Goal: Information Seeking & Learning: Learn about a topic

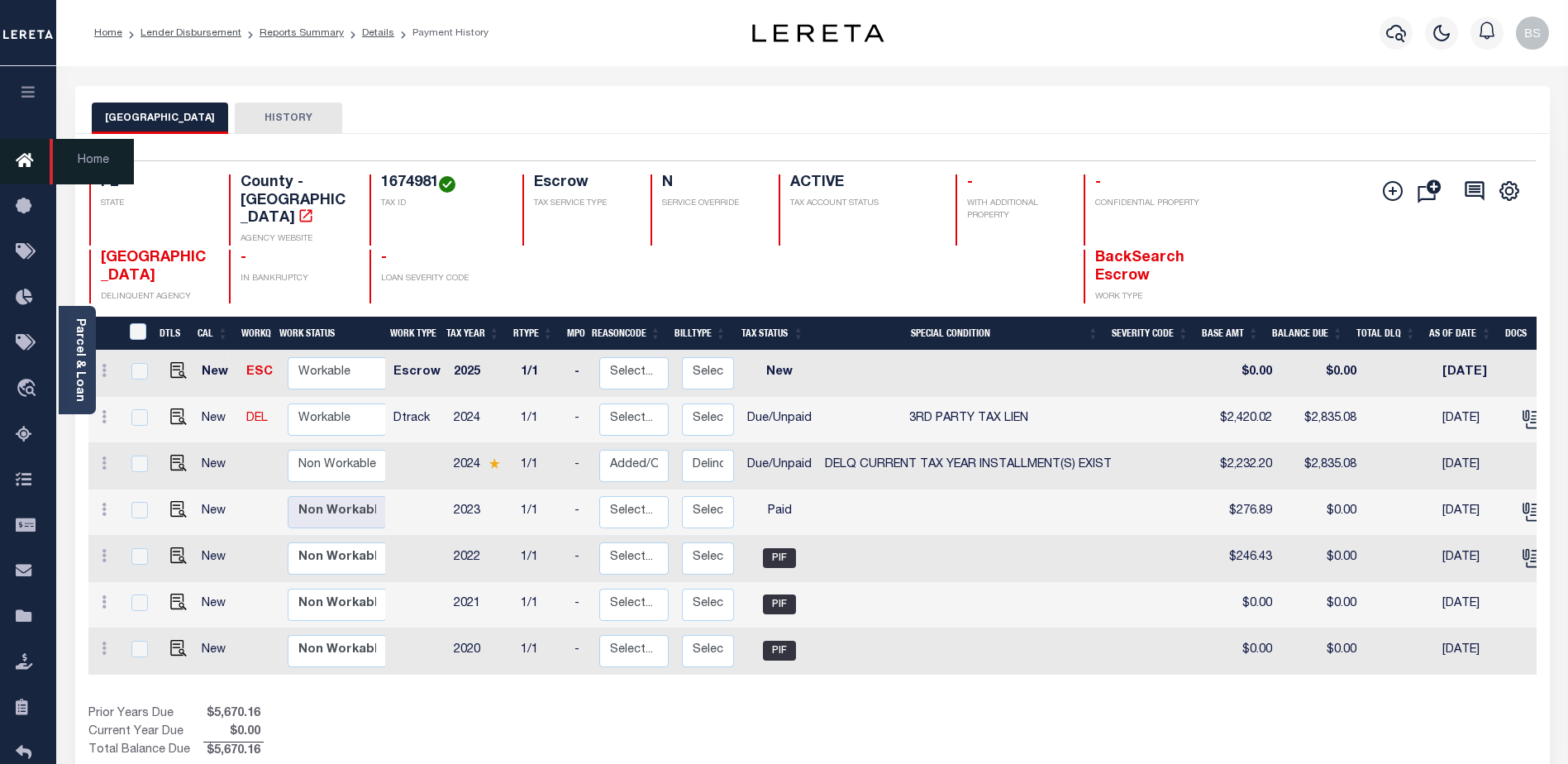
click at [22, 164] on icon at bounding box center [28, 161] width 27 height 21
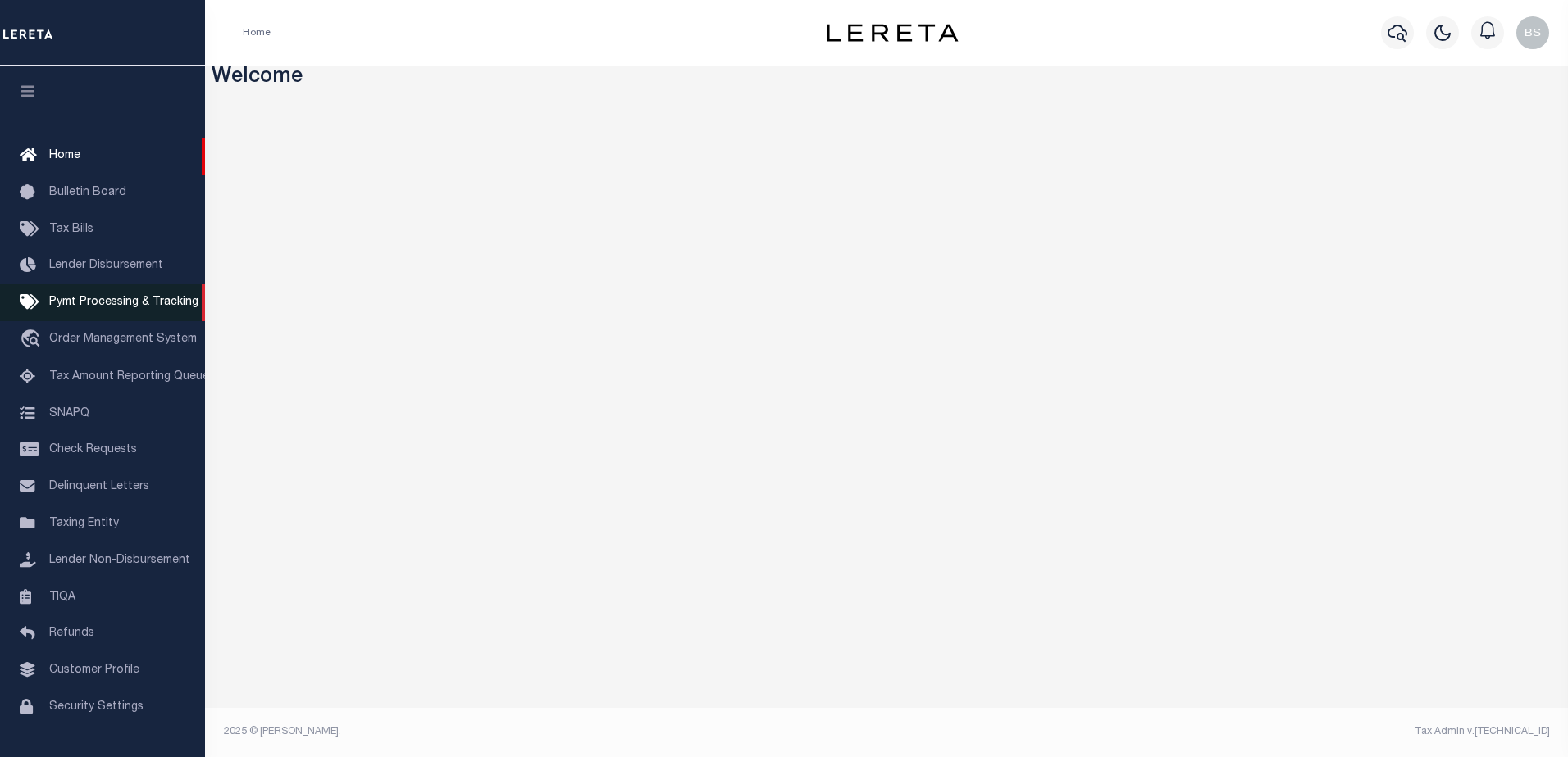
click at [72, 307] on span "Pymt Processing & Tracking" at bounding box center [123, 302] width 149 height 11
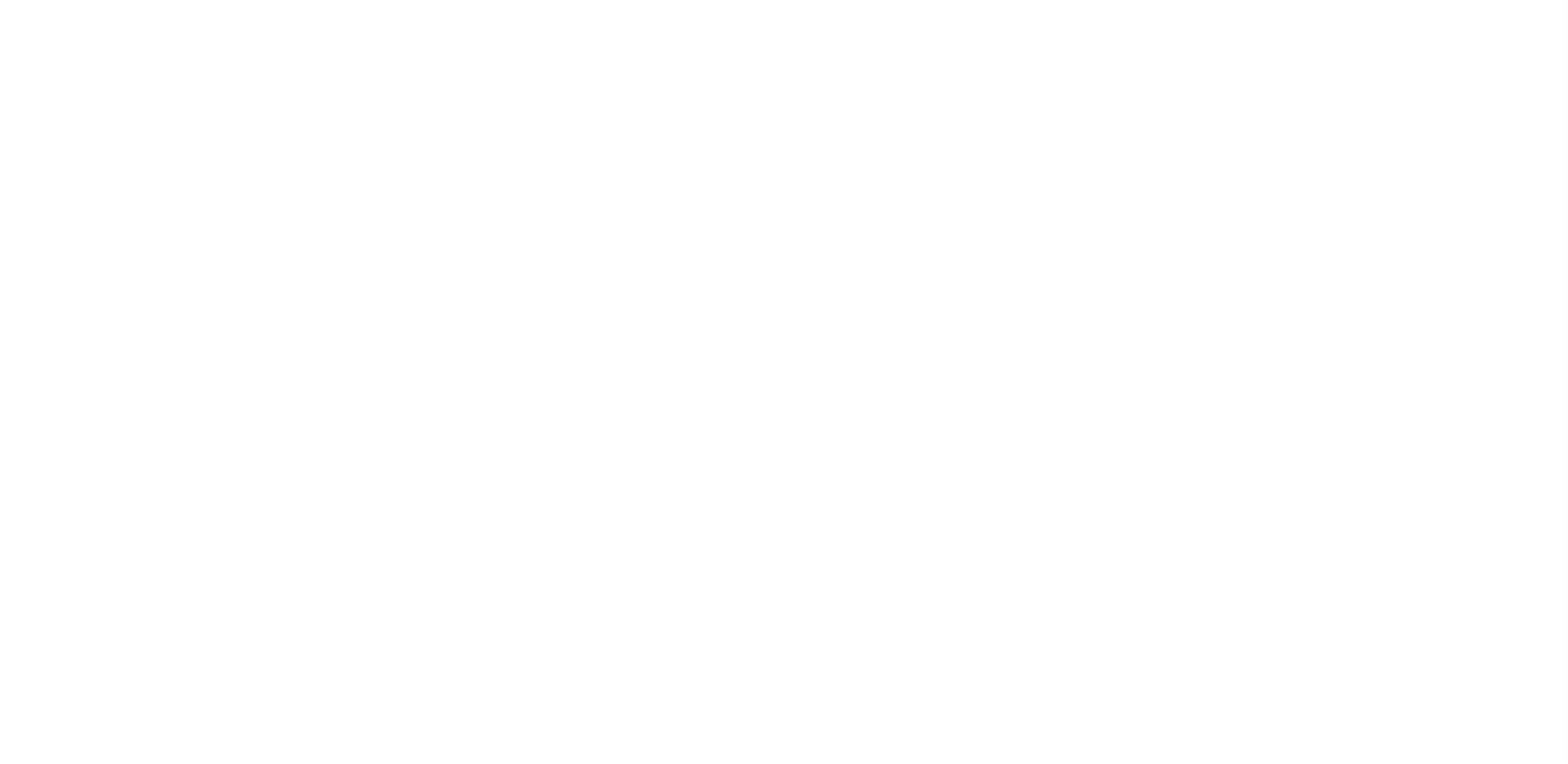
scroll to position [41, 0]
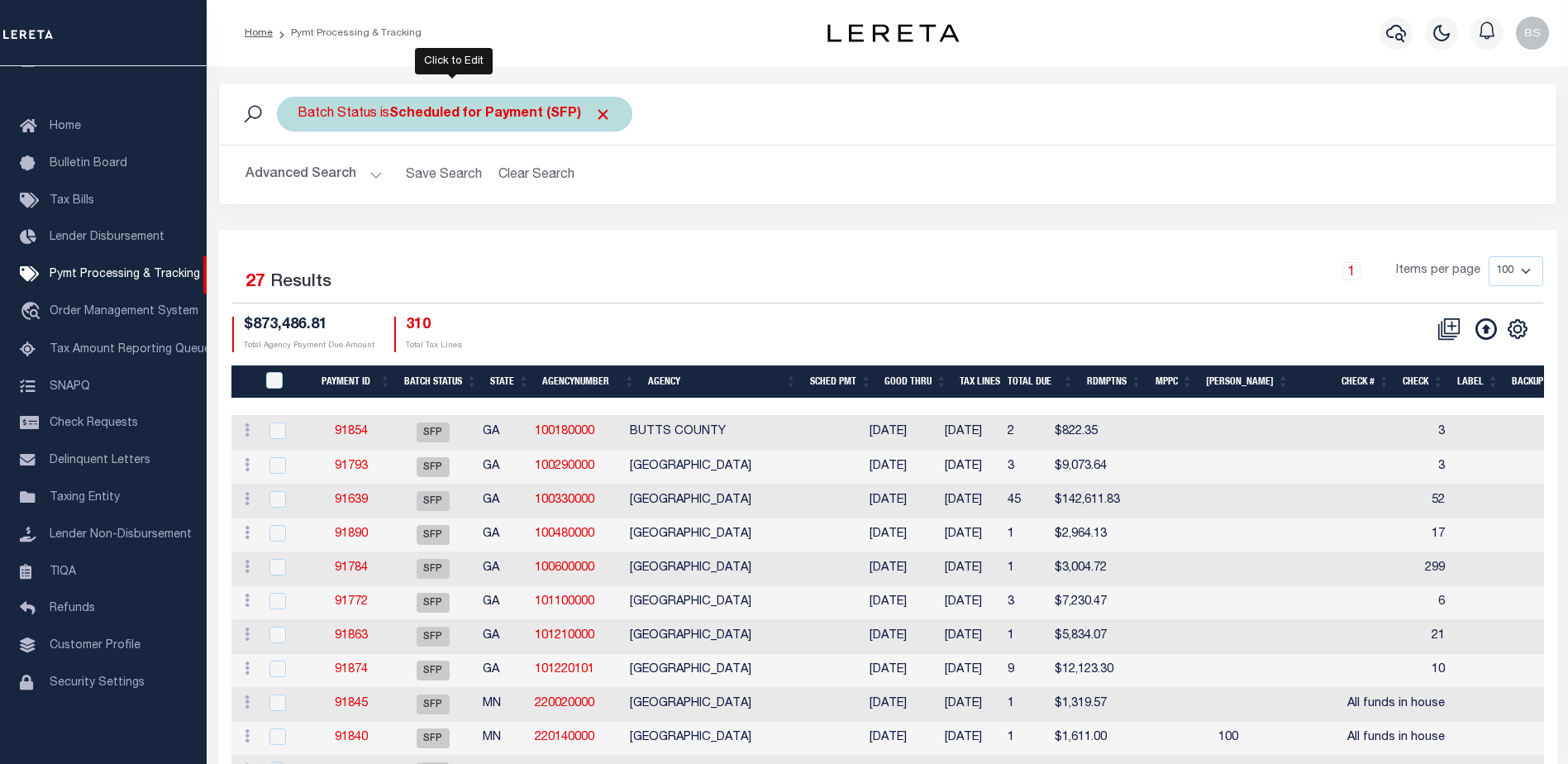
click at [523, 121] on b "Scheduled for Payment (SFP)" at bounding box center [501, 114] width 223 height 13
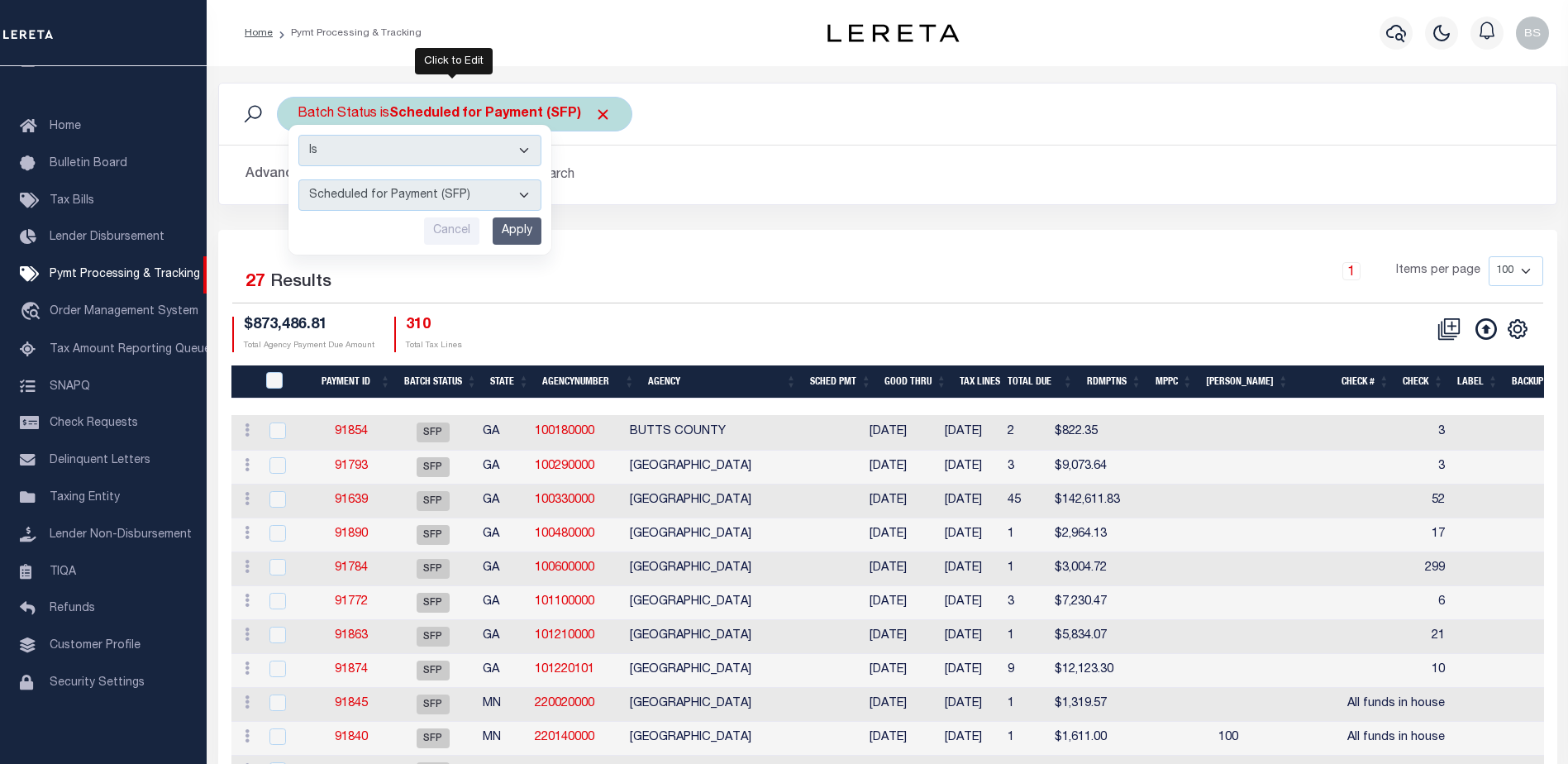
click at [520, 198] on select "Awaiting Funds (AWF) Cleared and Complete (CAC) New Check Needed (NCN) Payment …" at bounding box center [420, 195] width 243 height 31
select select "RFF"
click at [299, 180] on select "Awaiting Funds (AWF) Cleared and Complete (CAC) New Check Needed (NCN) Payment …" at bounding box center [420, 195] width 243 height 31
click at [520, 232] on input "Apply" at bounding box center [517, 231] width 49 height 28
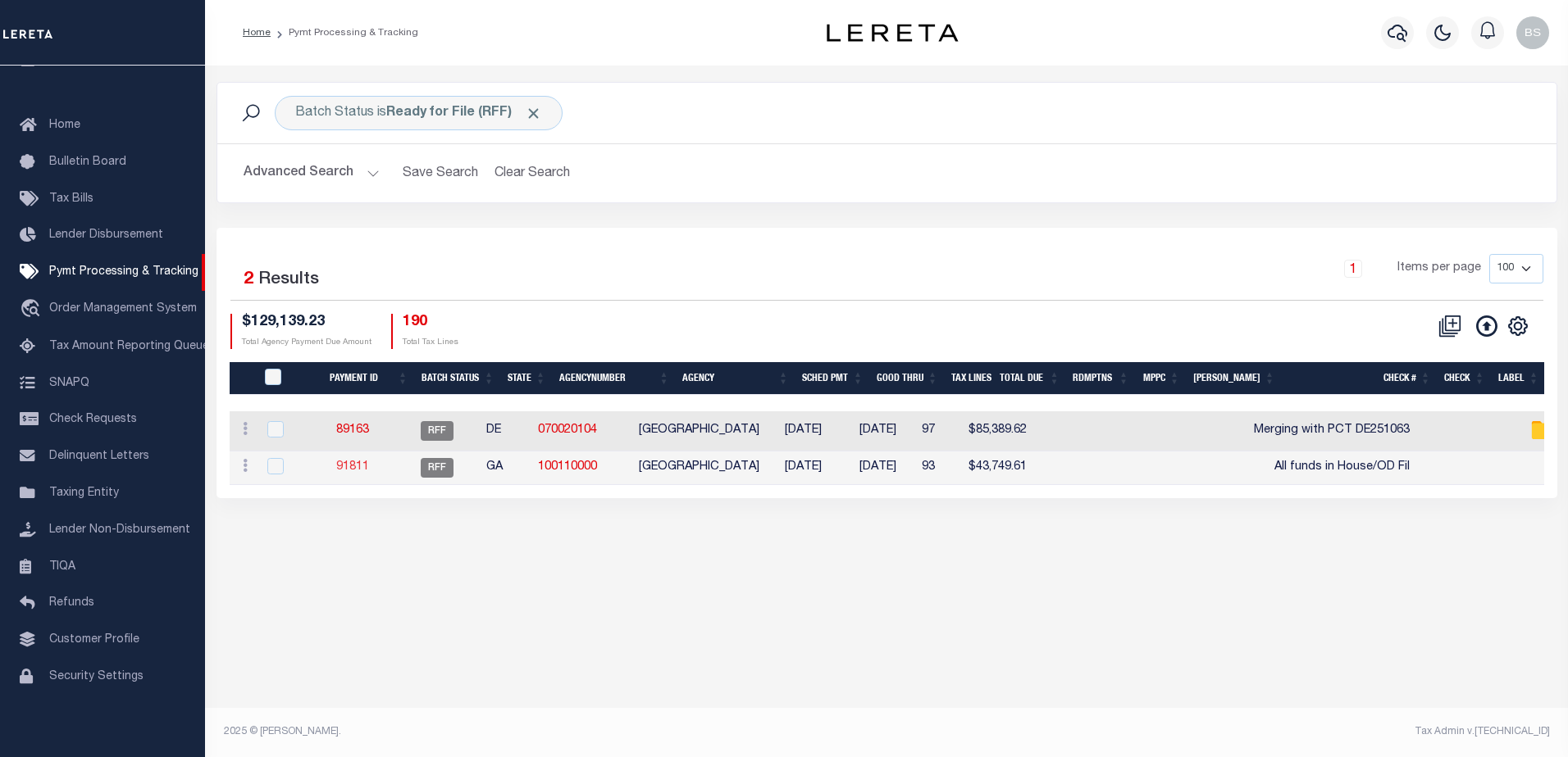
click at [369, 471] on link "91811" at bounding box center [353, 466] width 33 height 11
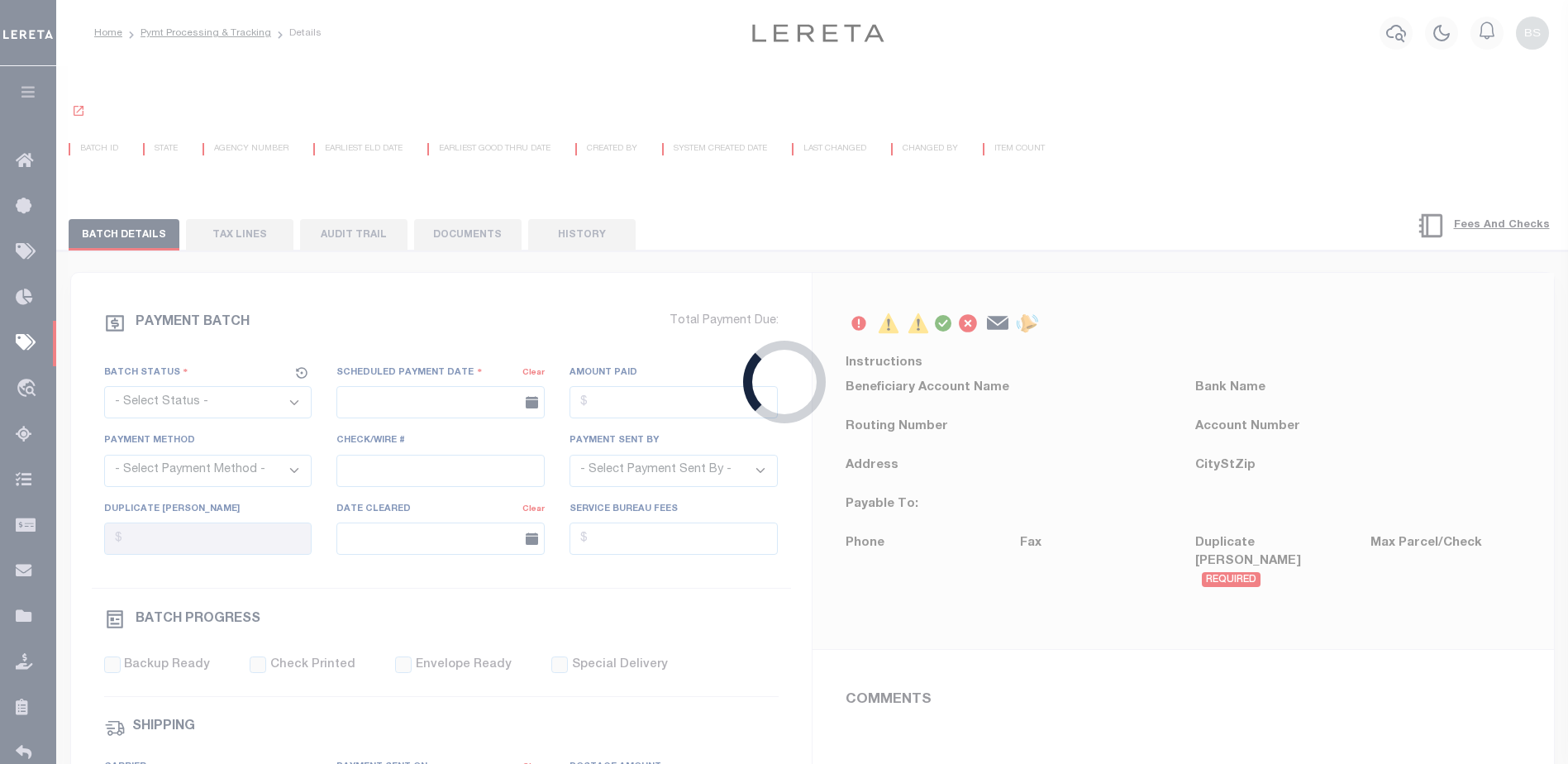
select select "RFF"
type input "10/02/2025"
type input "All funds in House/OD Fil"
type input "N"
radio input "true"
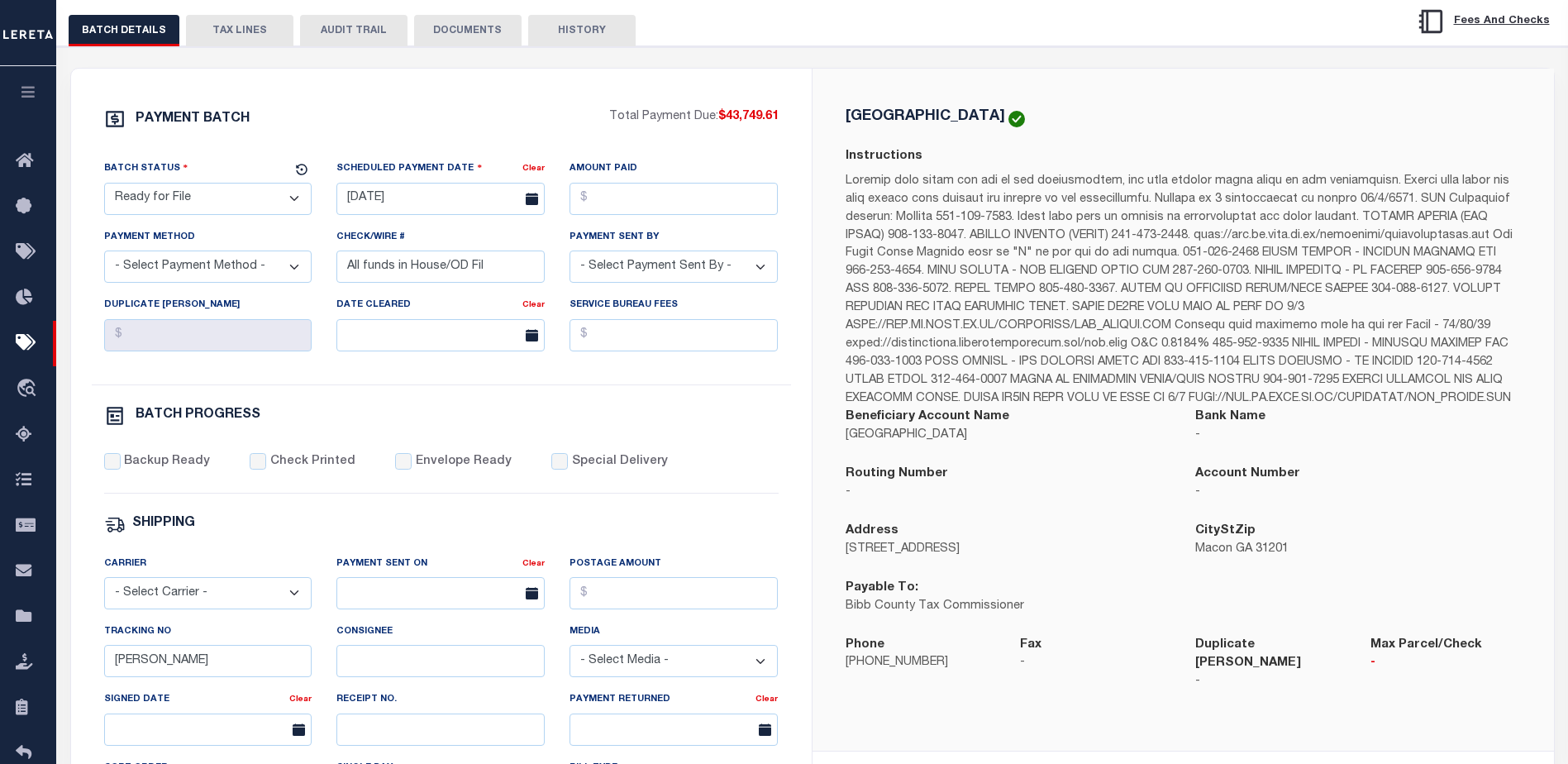
scroll to position [166, 0]
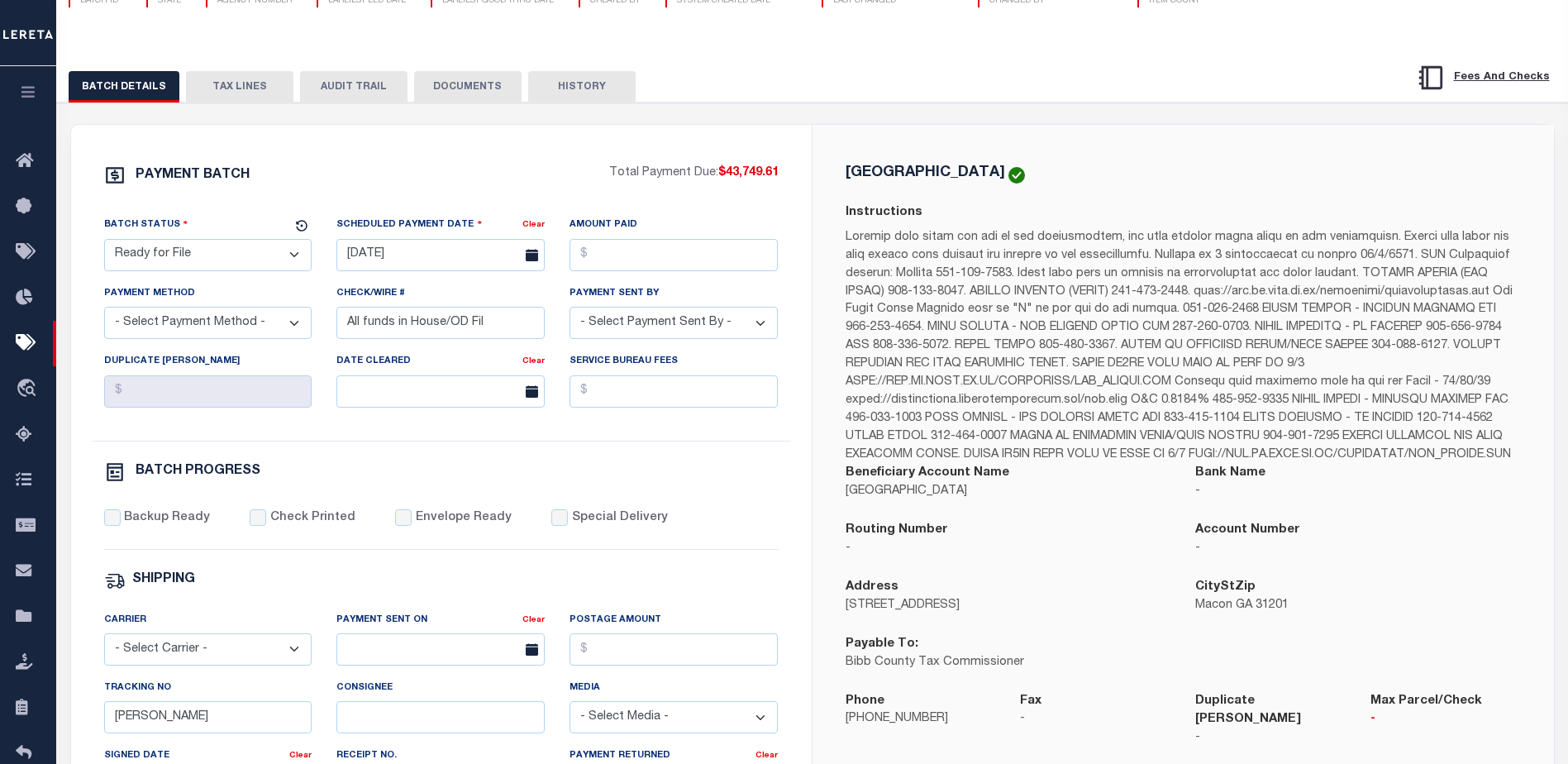
click at [588, 89] on button "HISTORY" at bounding box center [582, 86] width 108 height 31
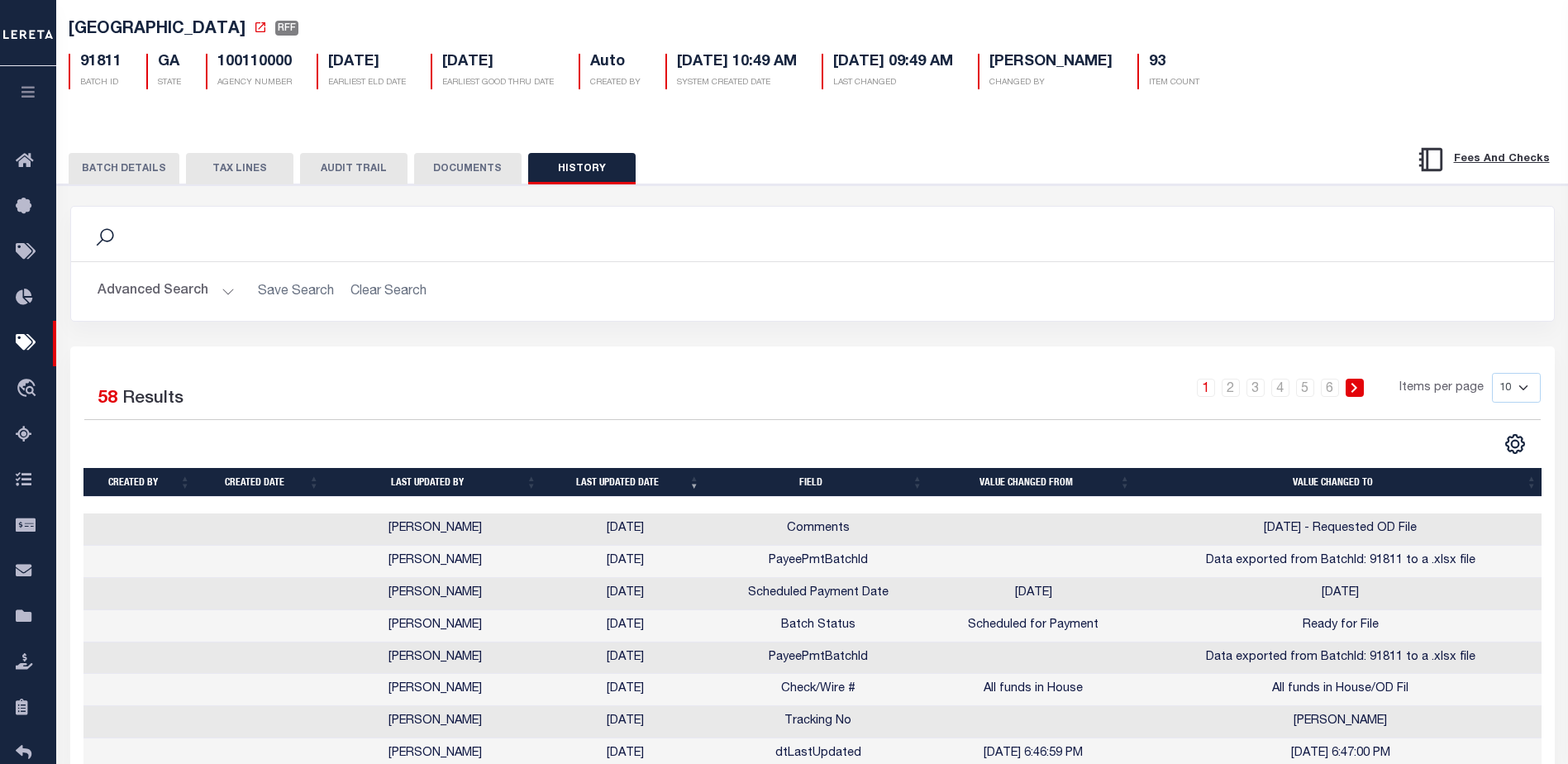
scroll to position [7, 0]
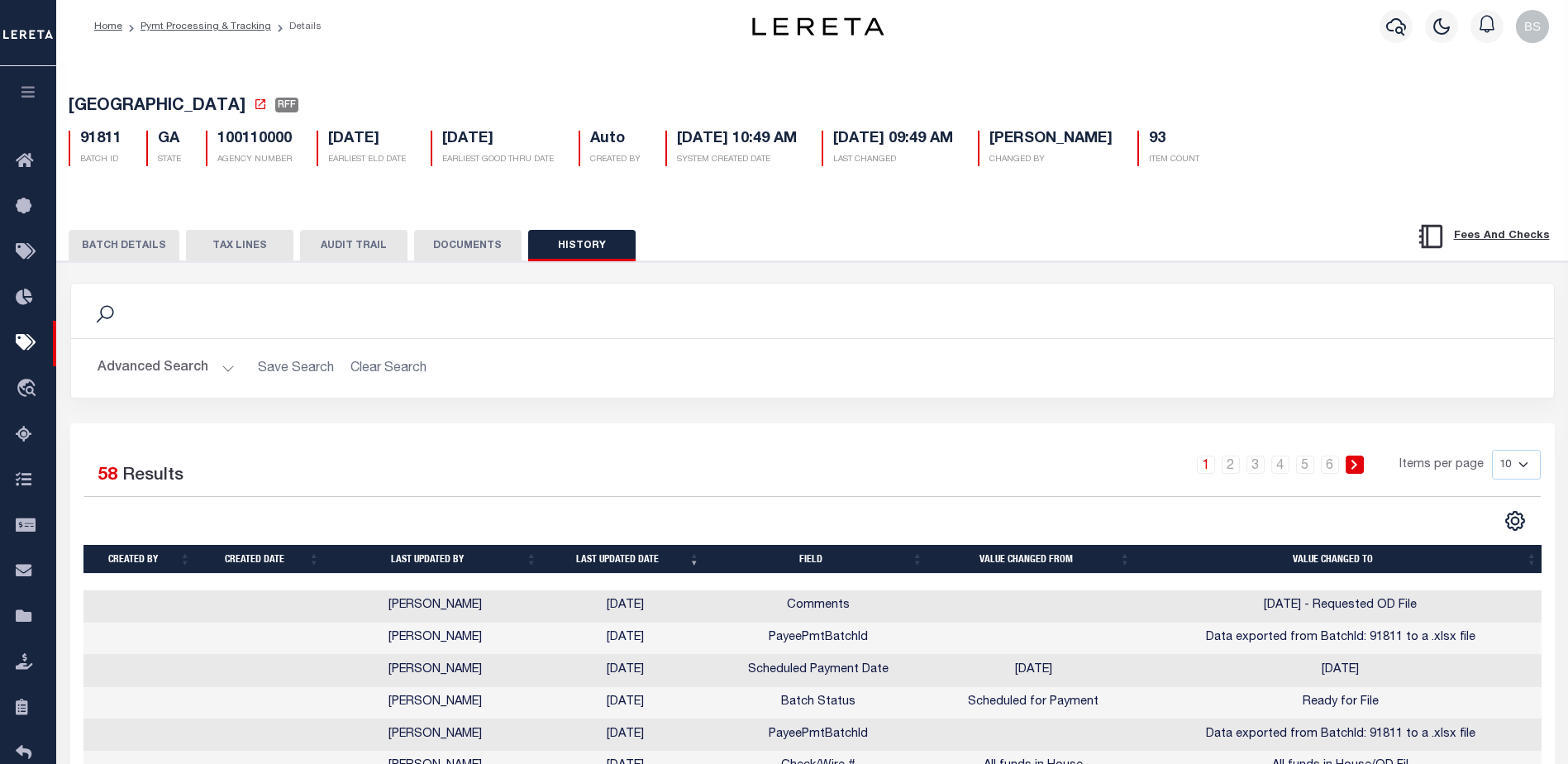
click at [461, 247] on button "DOCUMENTS" at bounding box center [468, 245] width 108 height 31
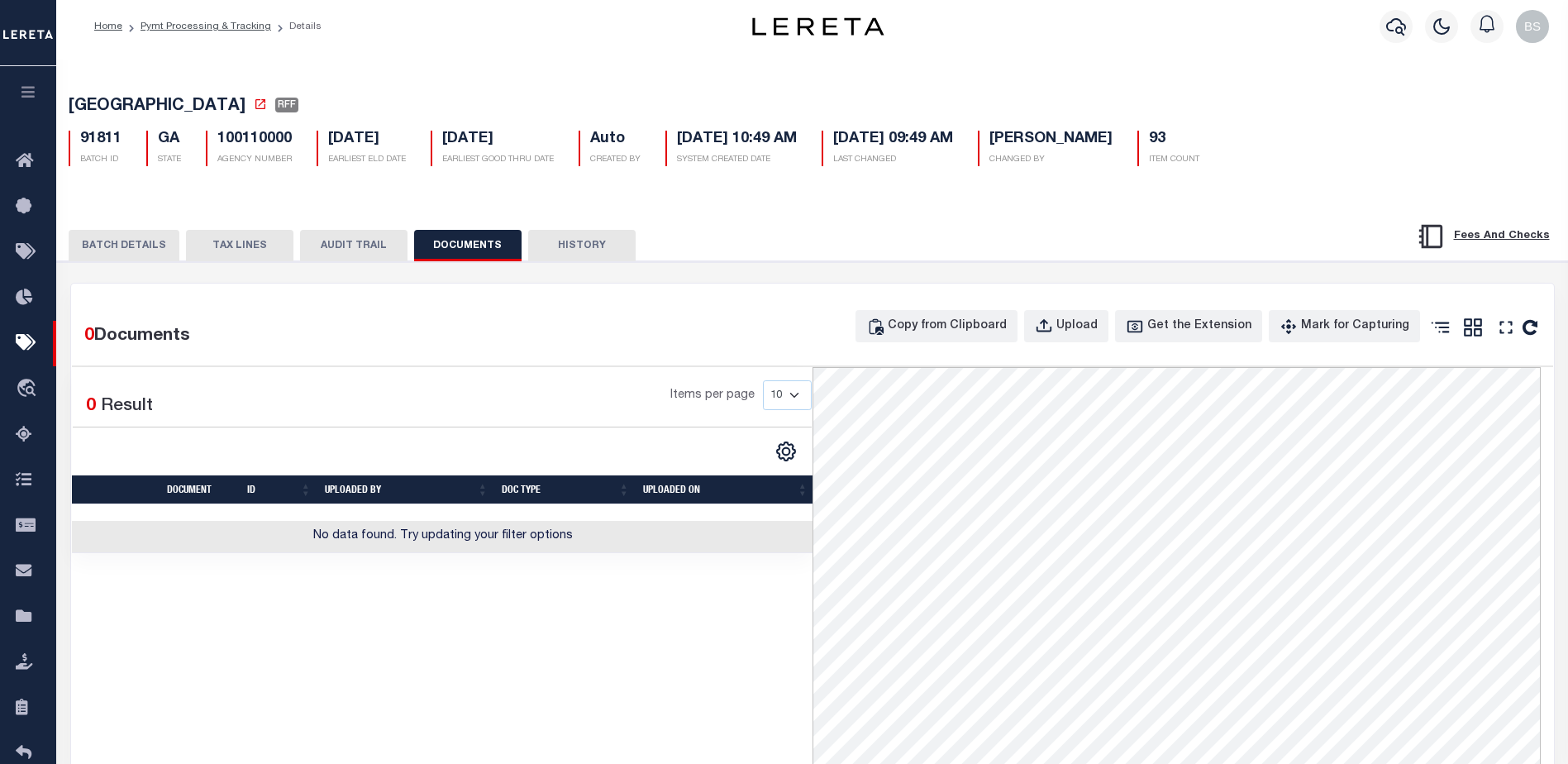
click at [334, 248] on button "AUDIT TRAIL" at bounding box center [354, 245] width 108 height 31
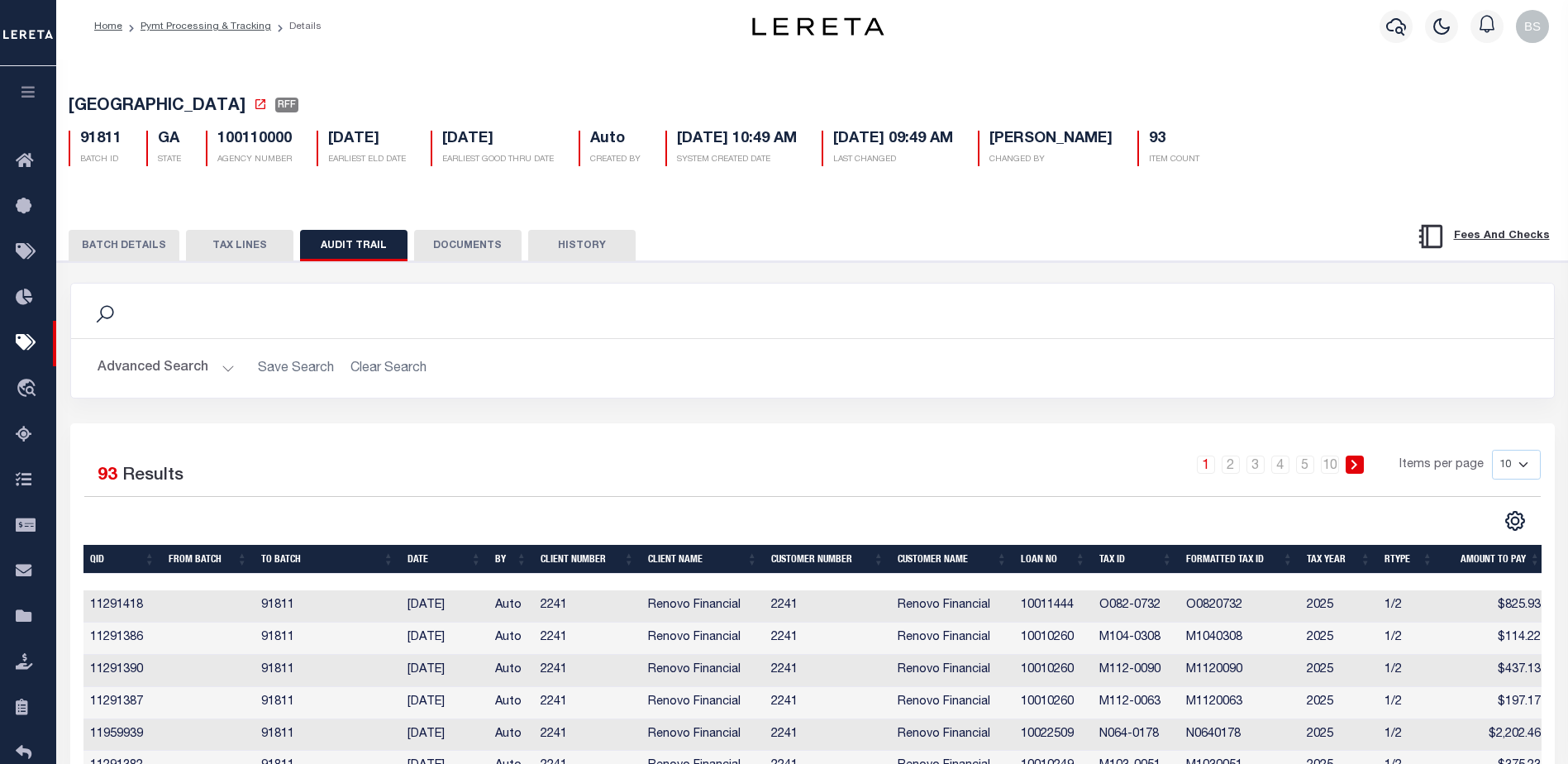
click at [239, 251] on button "TAX LINES" at bounding box center [240, 245] width 108 height 31
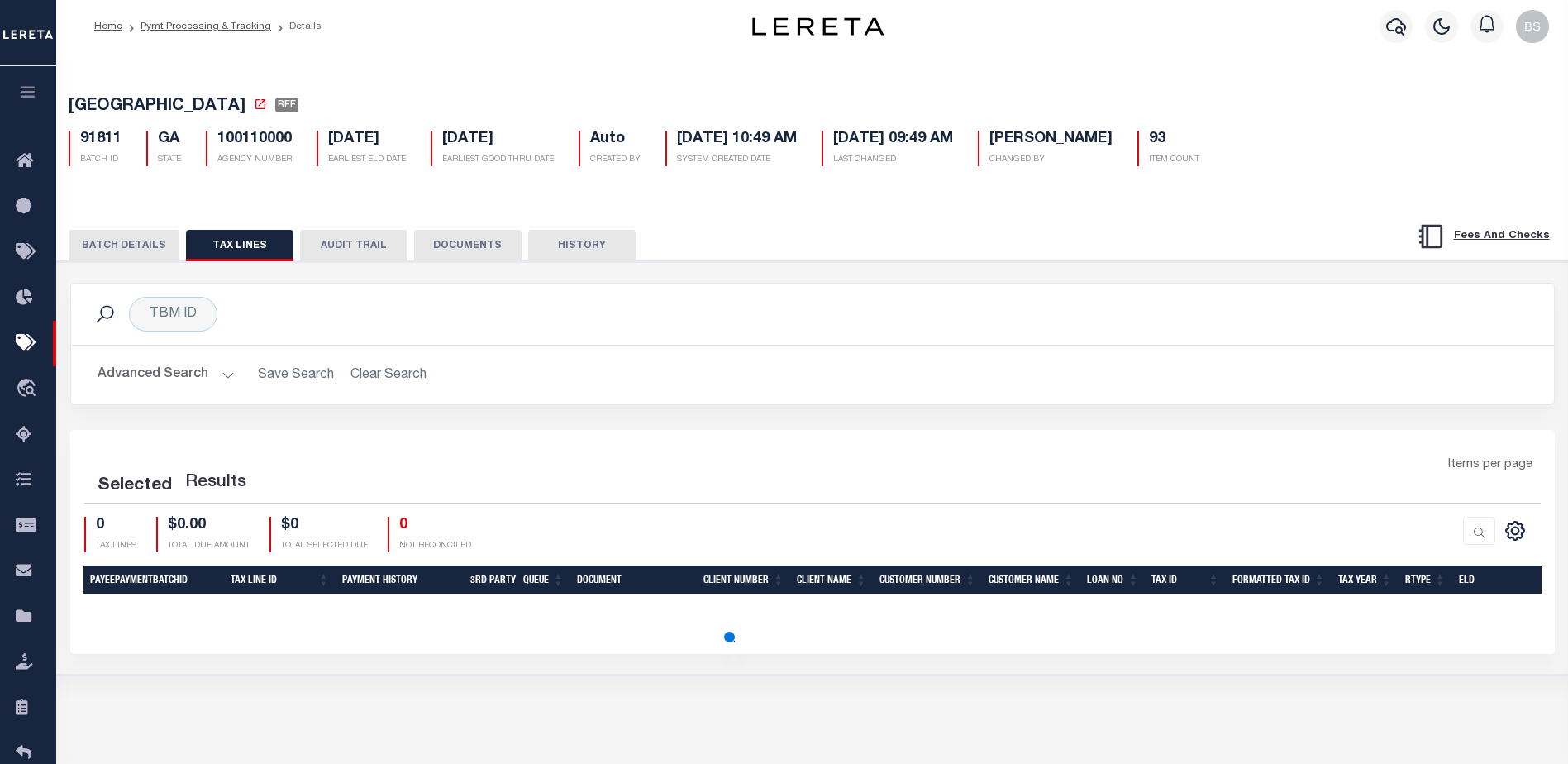
click at [104, 252] on button "BATCH DETAILS" at bounding box center [124, 245] width 110 height 31
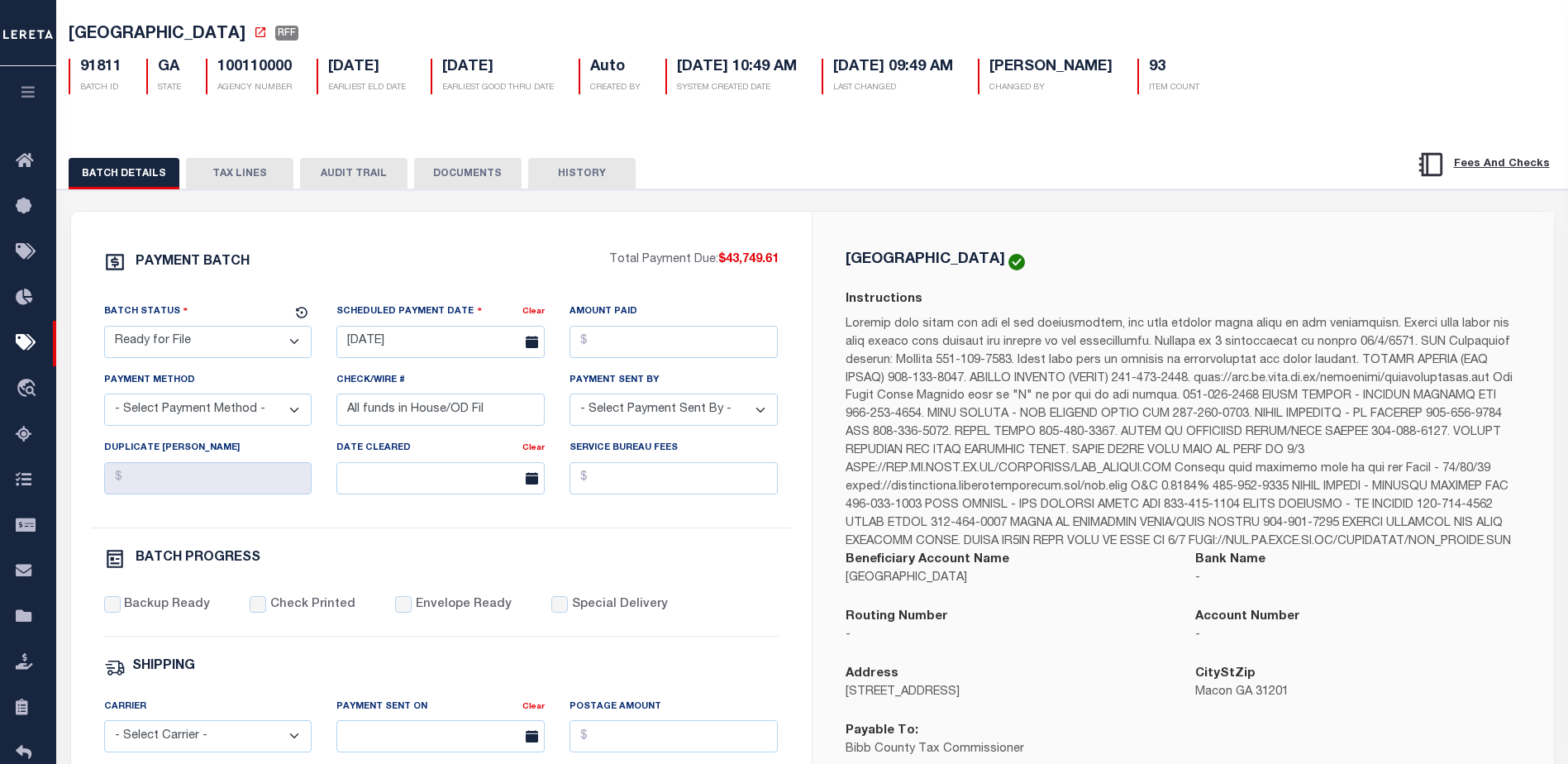
scroll to position [6, 0]
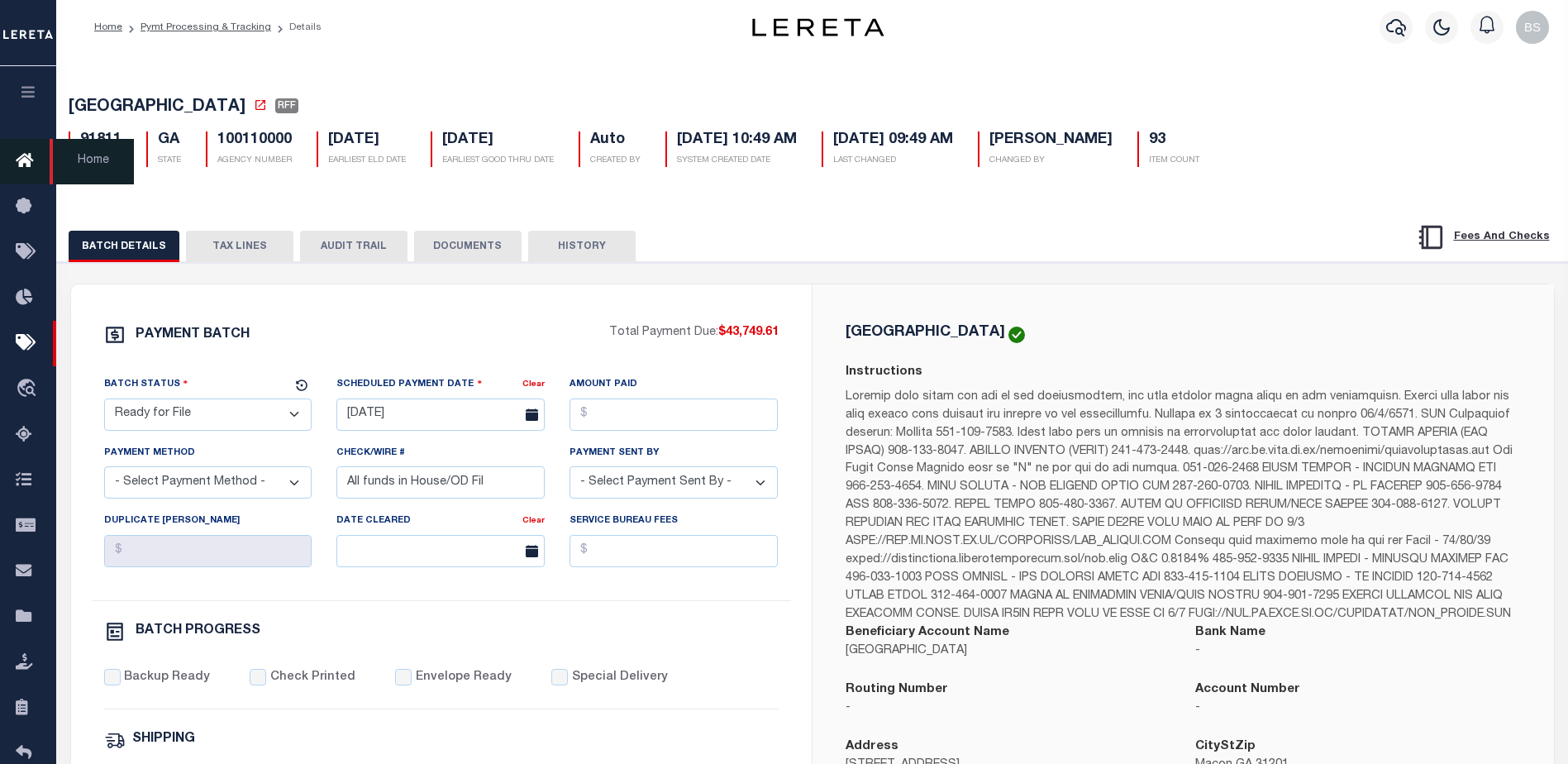
click at [25, 161] on icon at bounding box center [28, 161] width 27 height 21
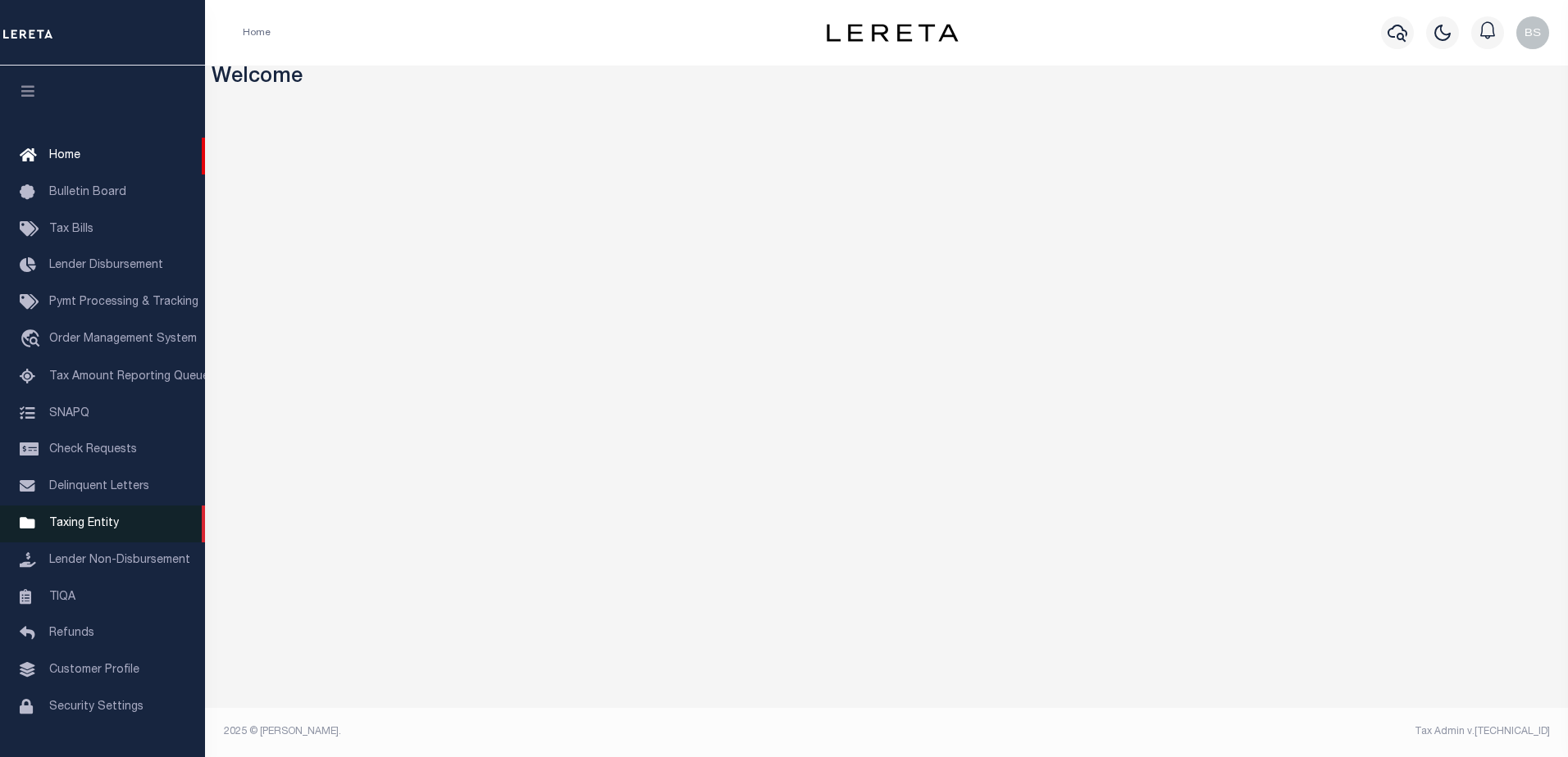
click at [62, 529] on span "Taxing Entity" at bounding box center [83, 523] width 69 height 11
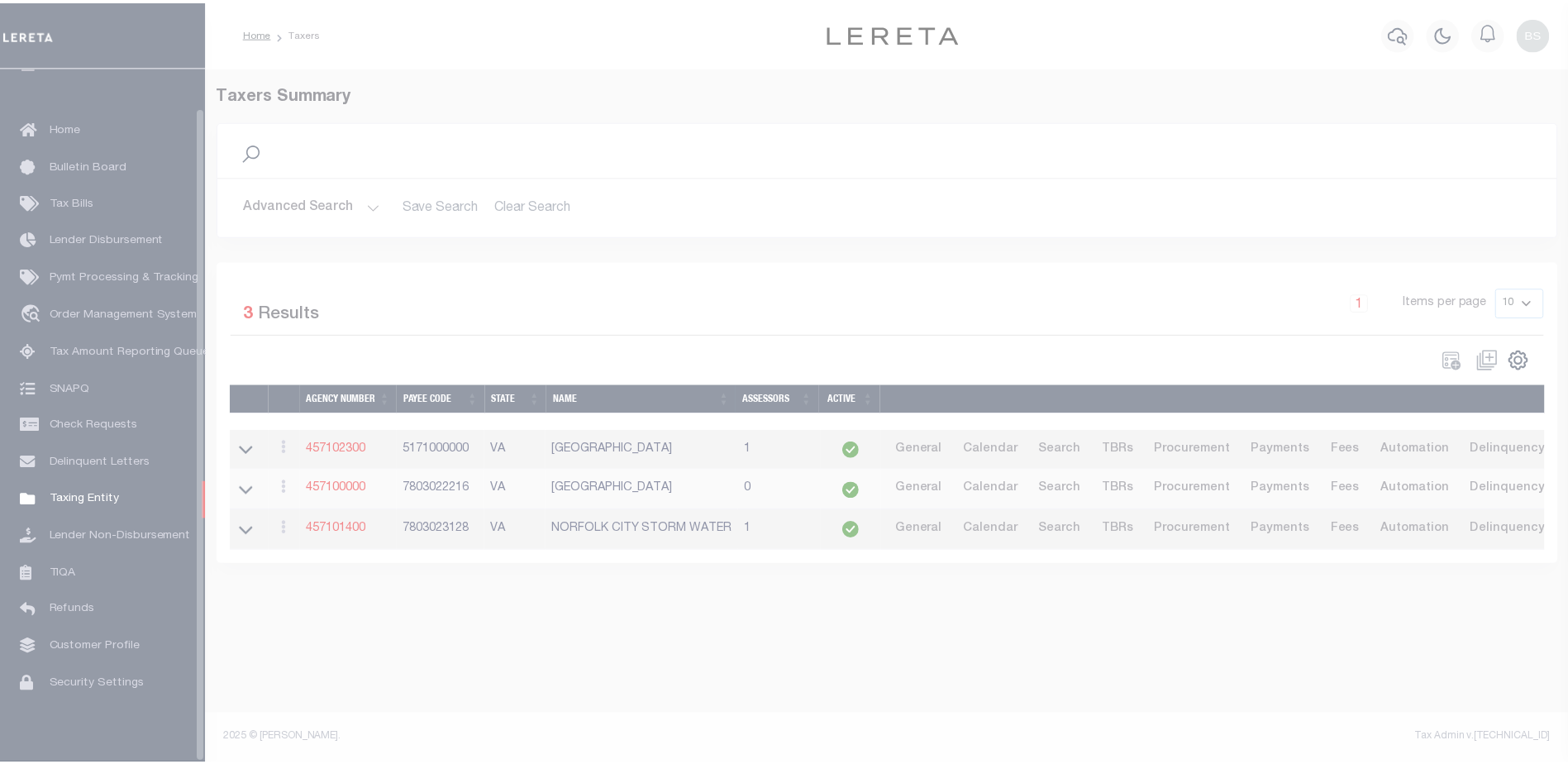
scroll to position [41, 0]
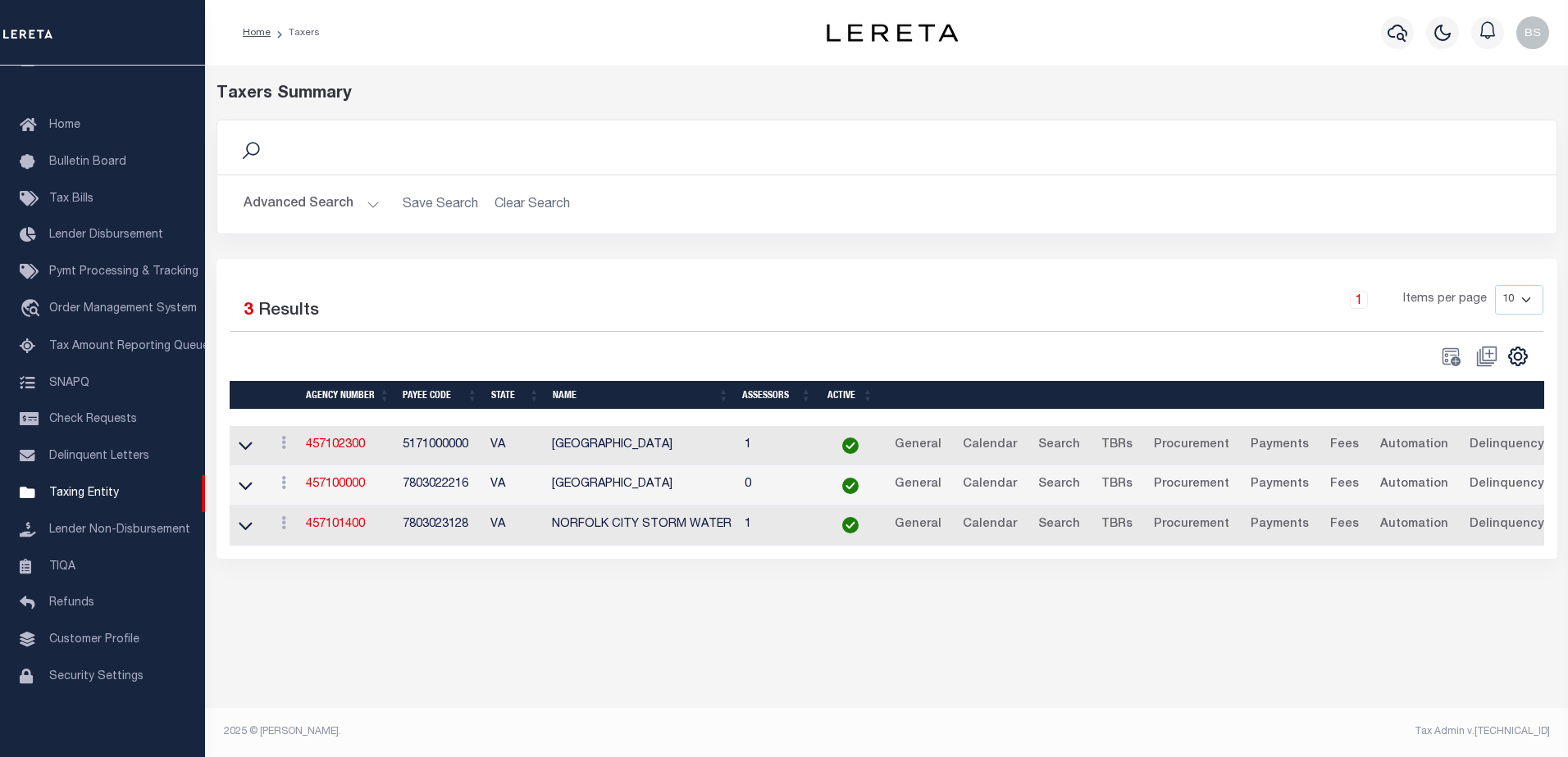
click at [365, 201] on button "Advanced Search" at bounding box center [312, 204] width 136 height 32
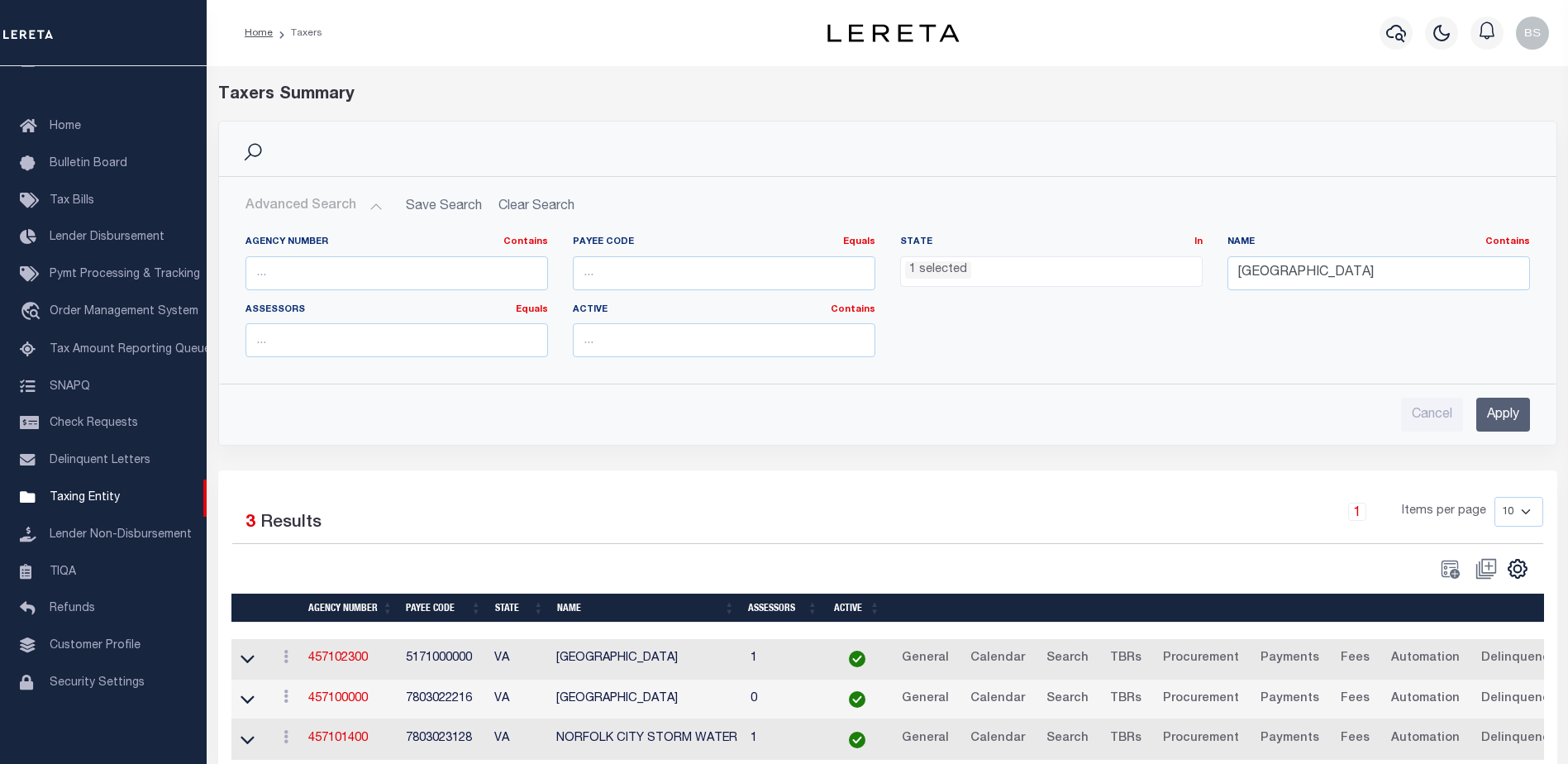
click at [913, 272] on li "1 selected" at bounding box center [938, 270] width 66 height 18
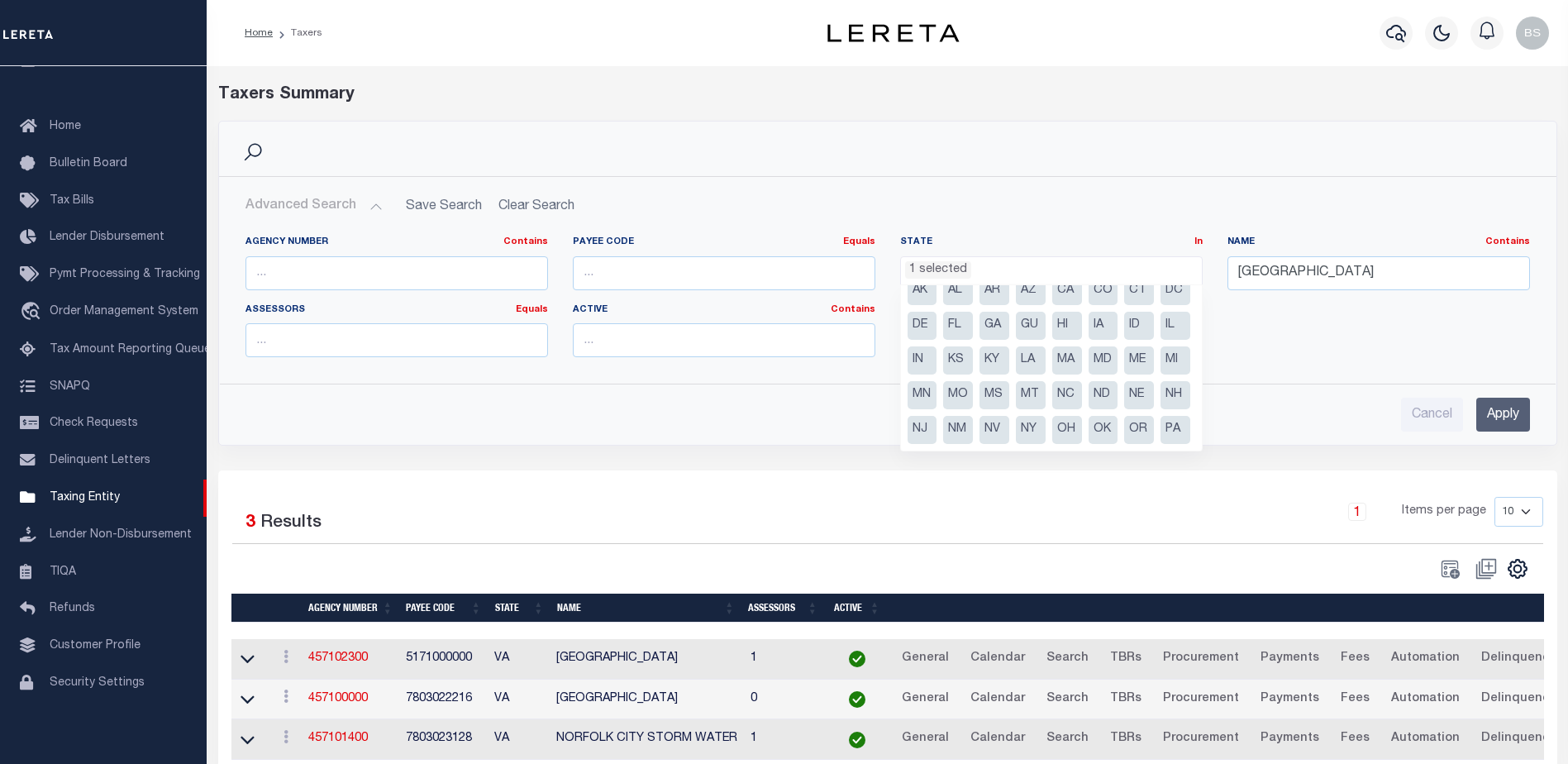
scroll to position [1, 0]
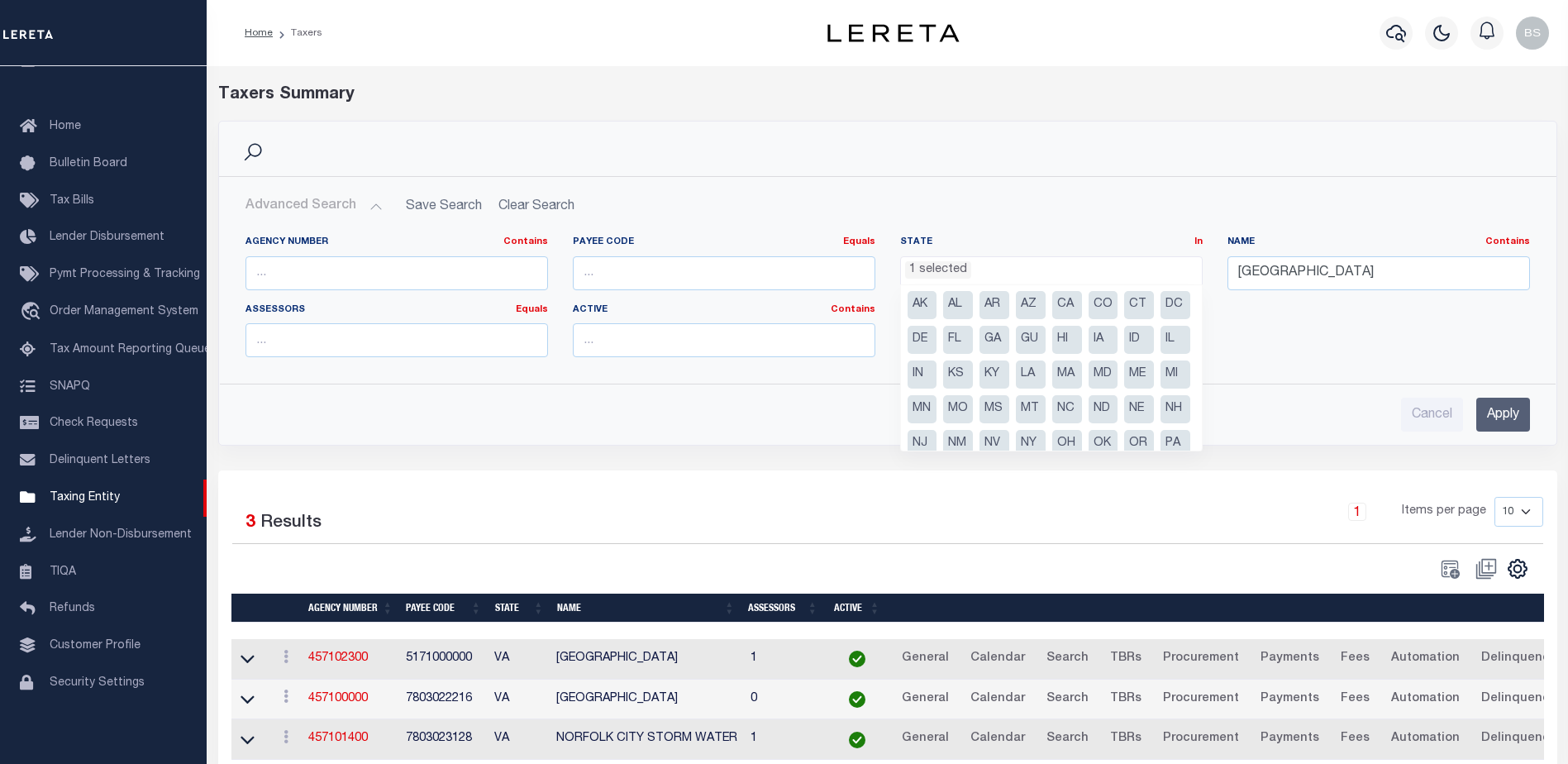
click at [1010, 344] on li "GA" at bounding box center [994, 339] width 29 height 28
select select "GA"
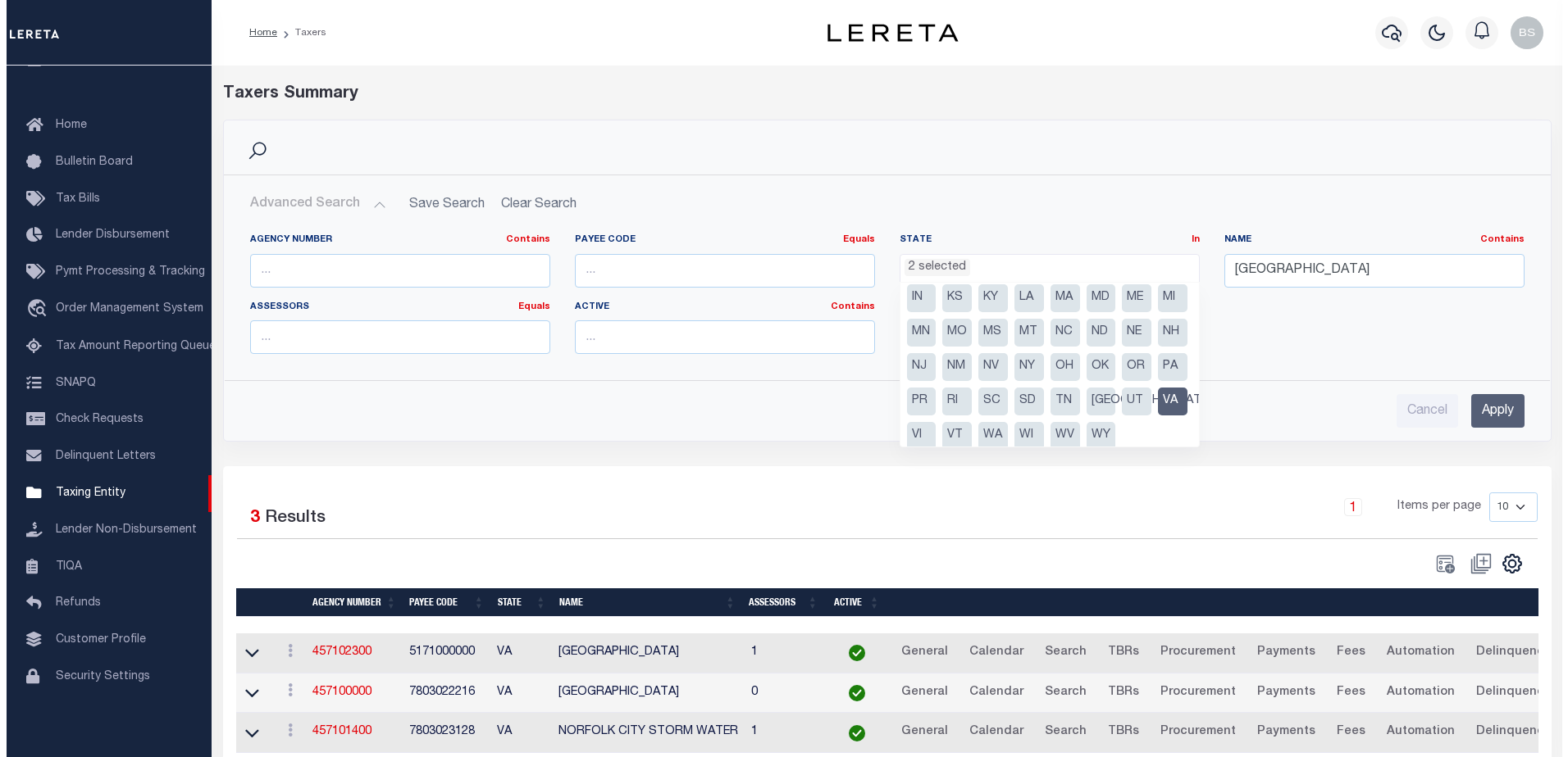
scroll to position [117, 0]
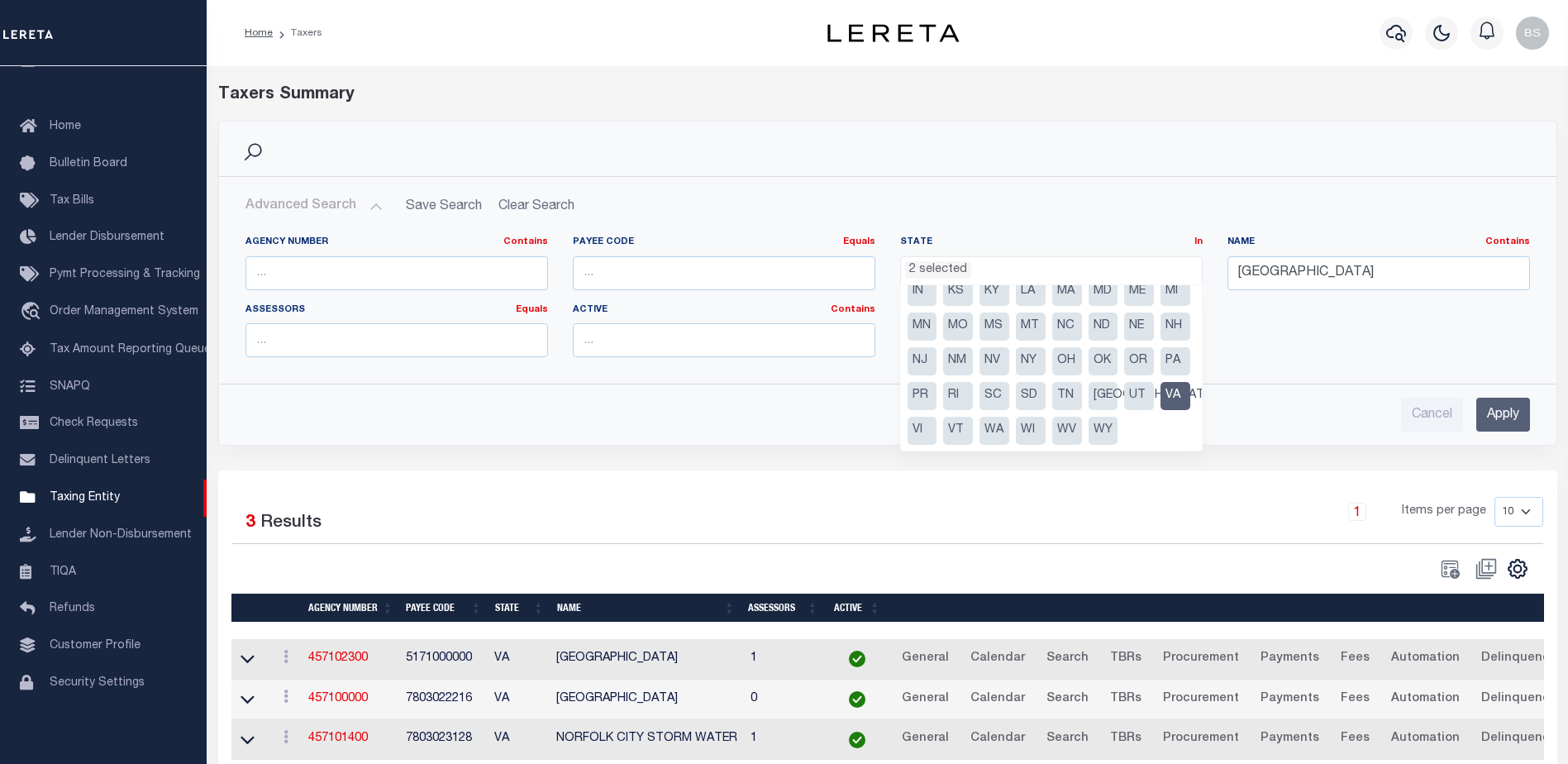
click at [1161, 399] on li "VA" at bounding box center [1175, 396] width 29 height 28
click at [1359, 281] on input "Norfolk City" at bounding box center [1379, 273] width 303 height 34
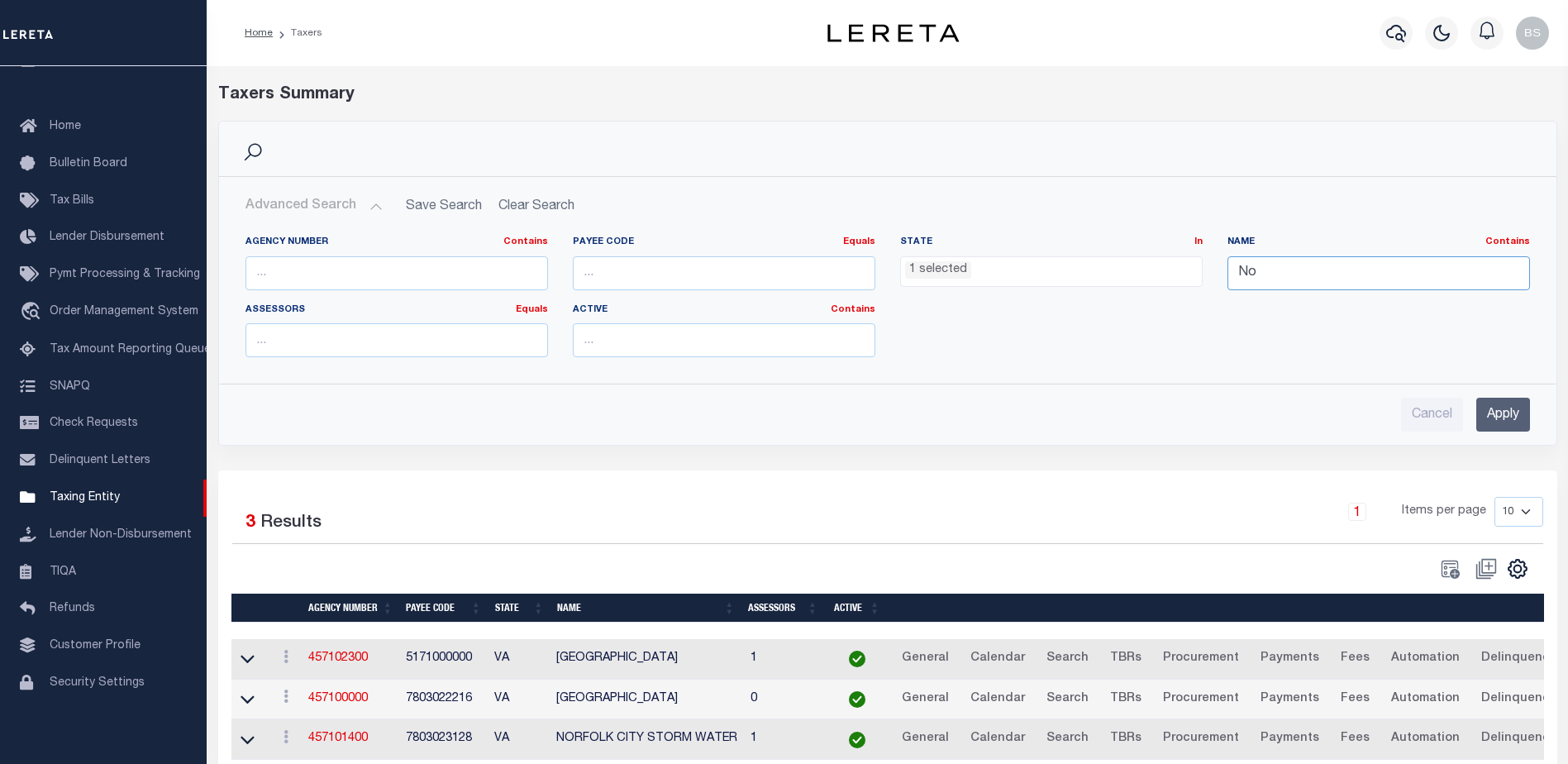
type input "N"
type input "Bibb County"
click at [1521, 407] on input "Apply" at bounding box center [1503, 414] width 54 height 34
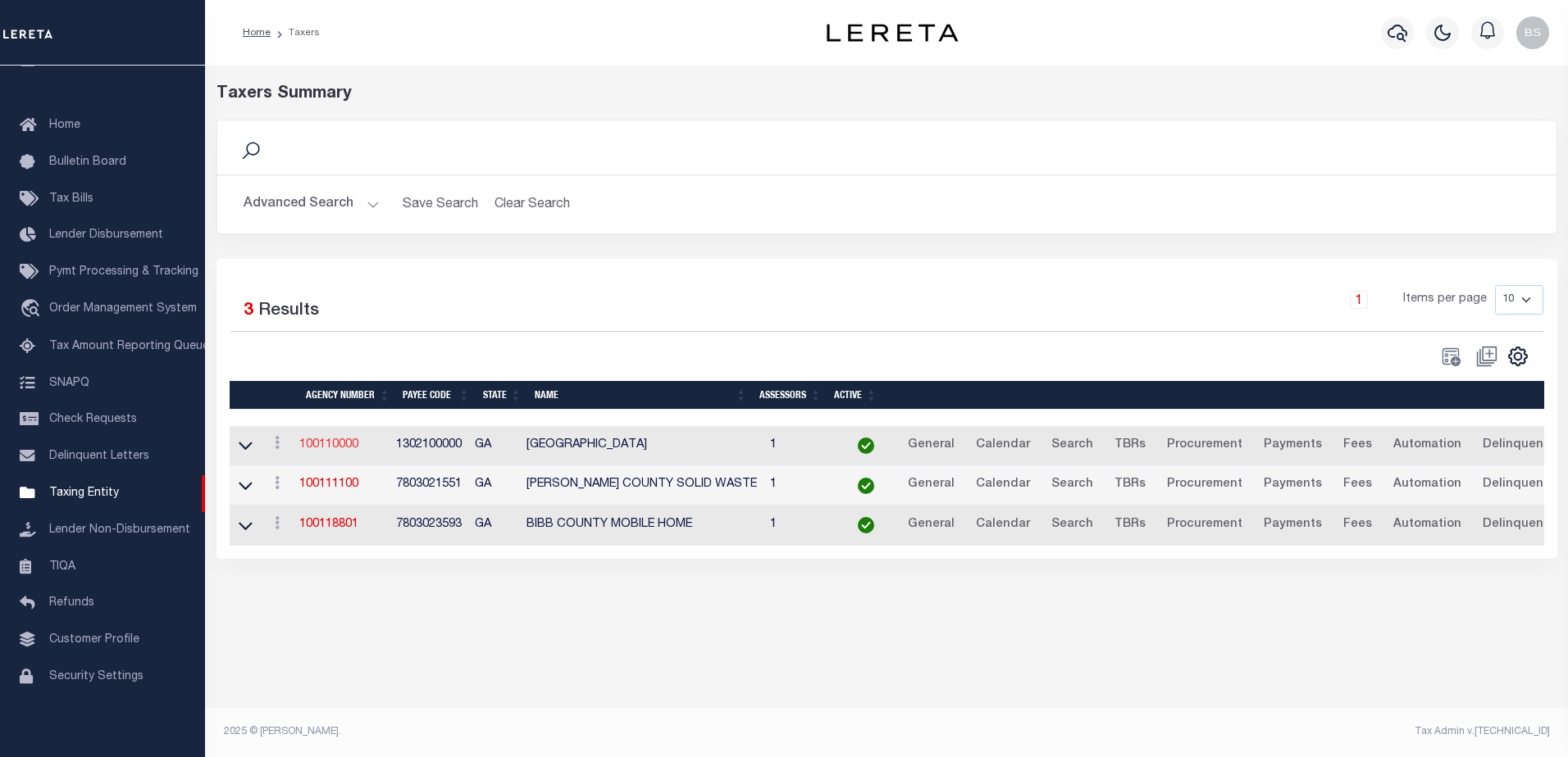
click at [336, 449] on link "100110000" at bounding box center [329, 444] width 59 height 11
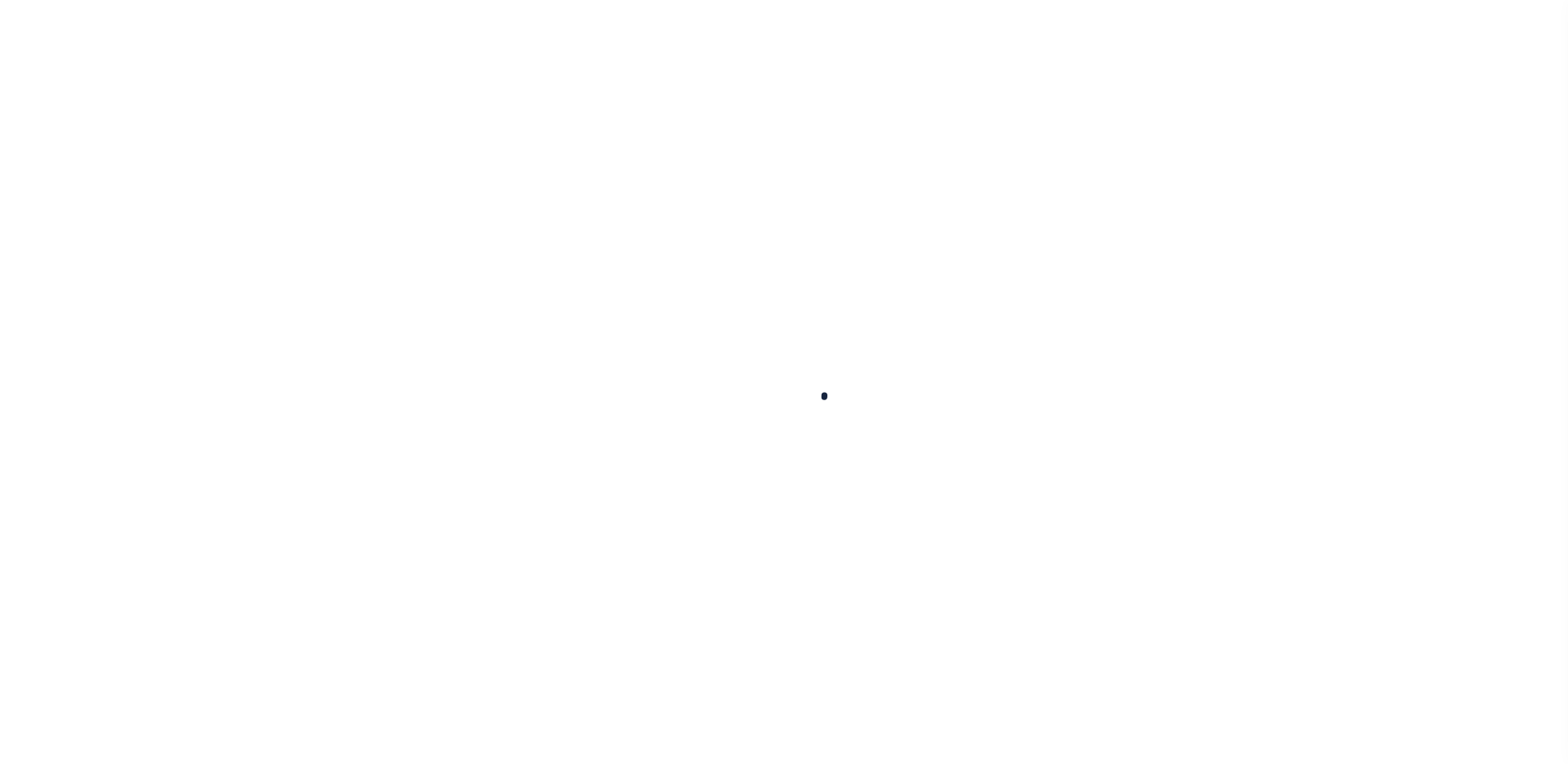
select select
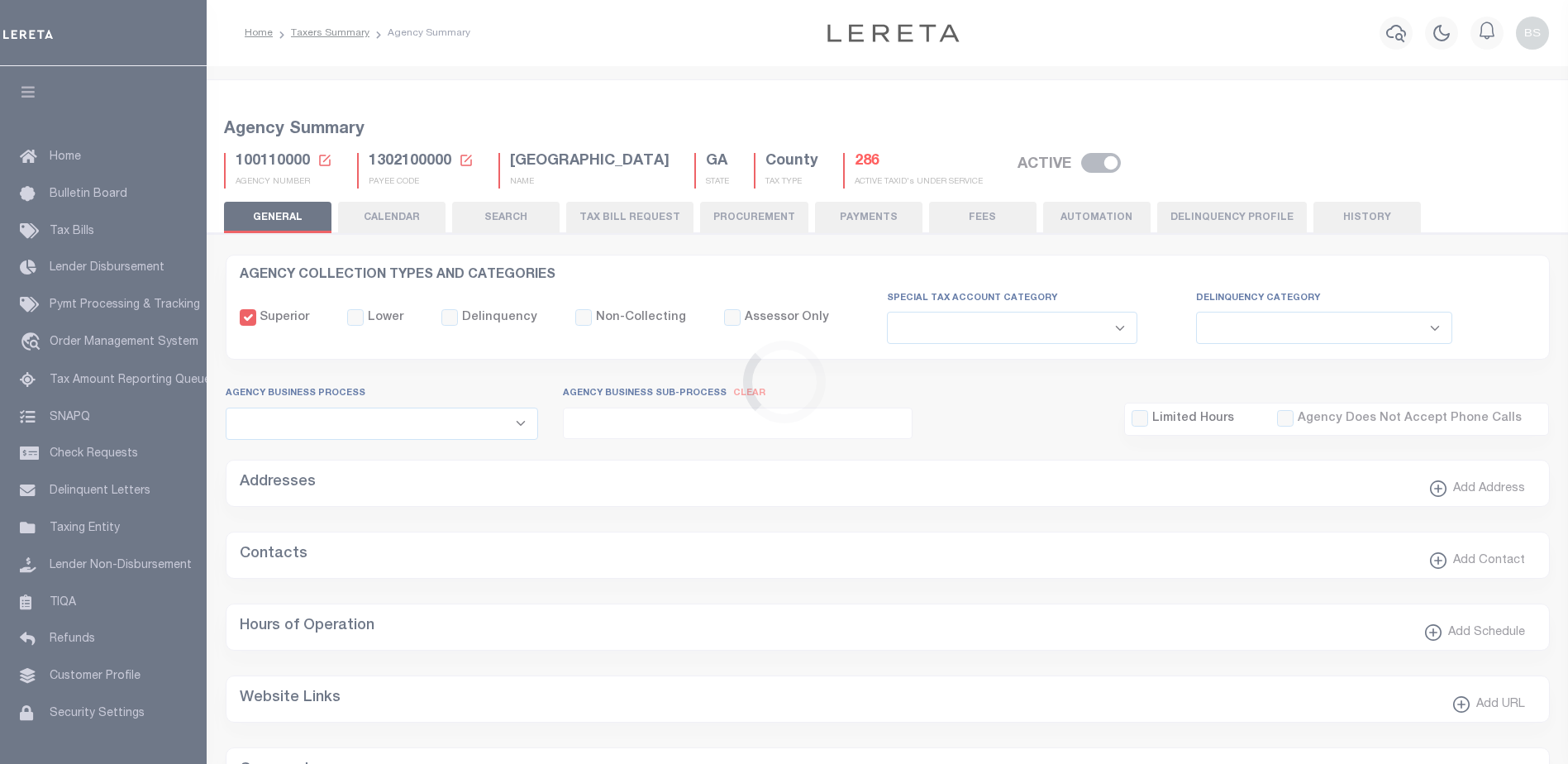
checkbox input "false"
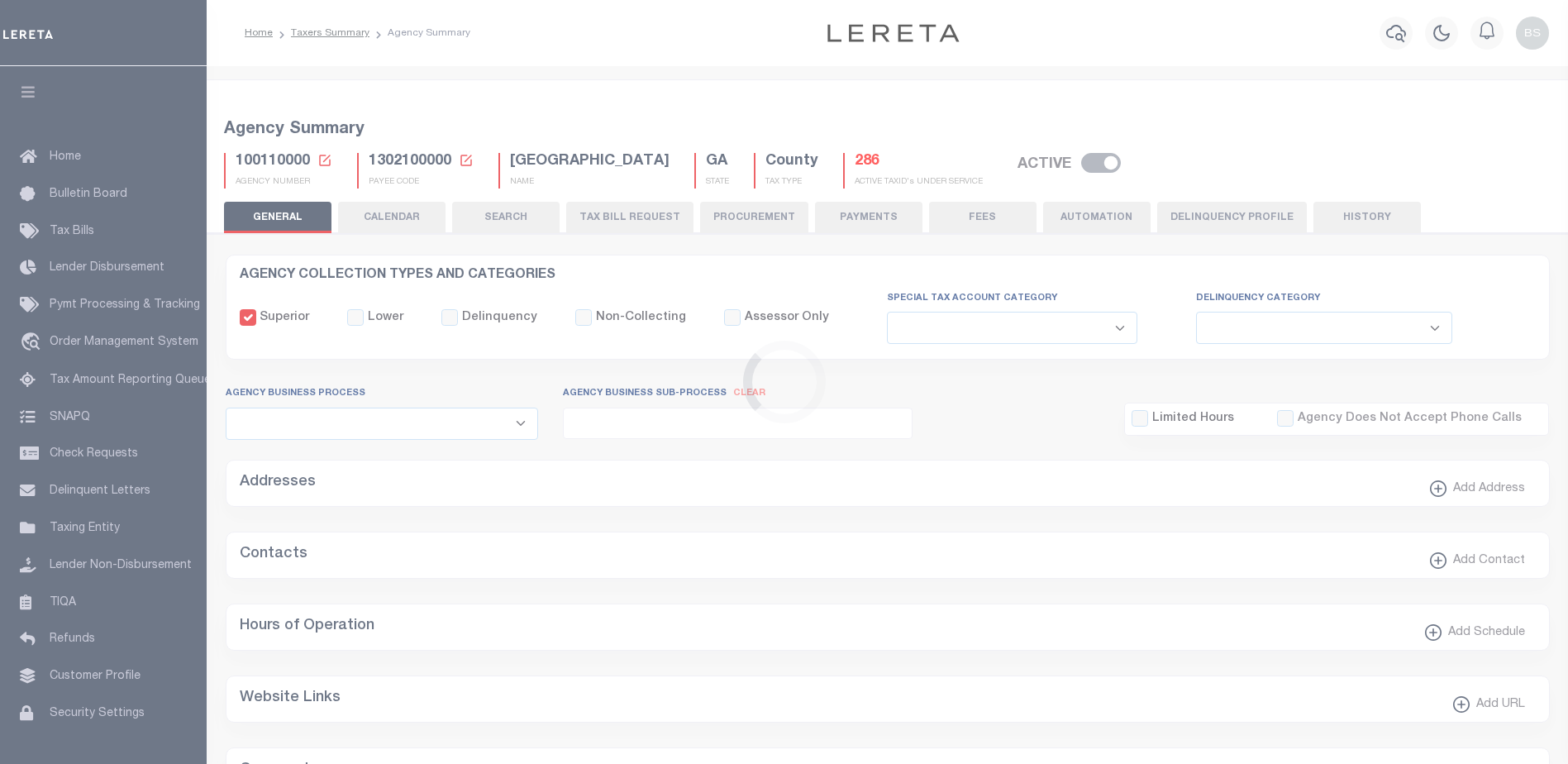
type input "1302100000"
checkbox input "false"
select select "false"
select select "SAT"
select select
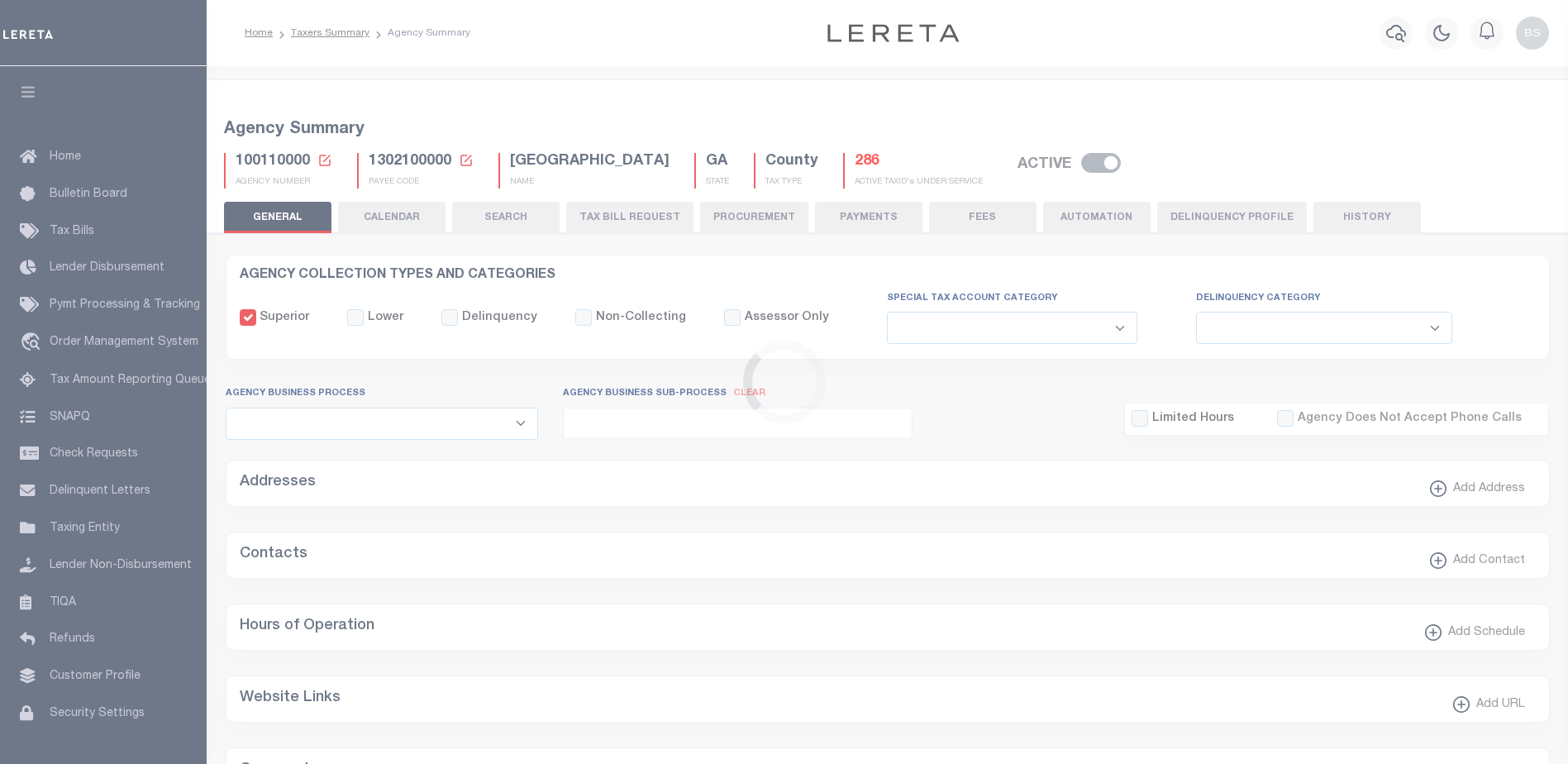
select select
radio input "true"
checkbox input "false"
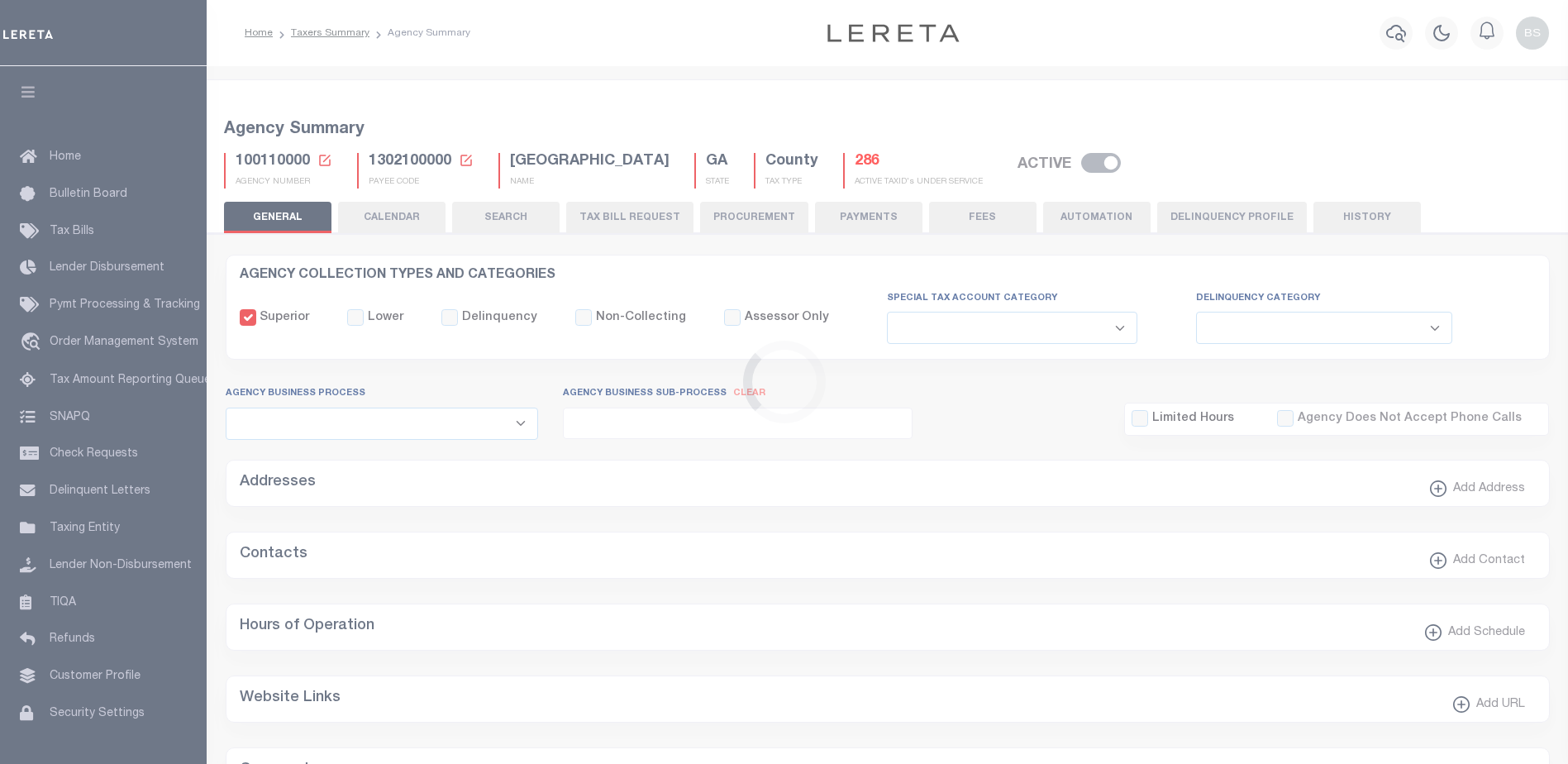
checkbox input "false"
radio input "true"
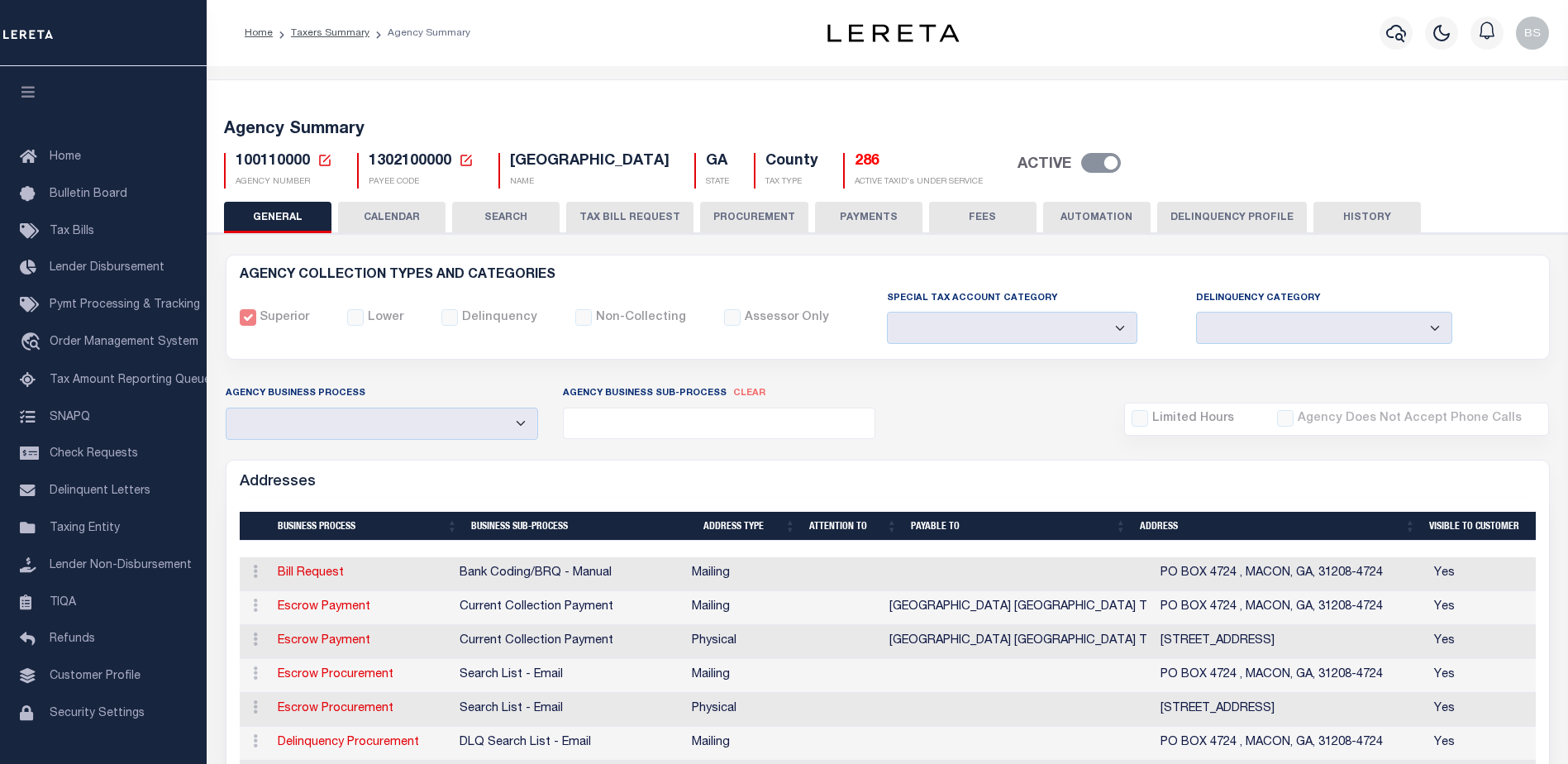
click at [1103, 213] on button "AUTOMATION" at bounding box center [1097, 218] width 108 height 31
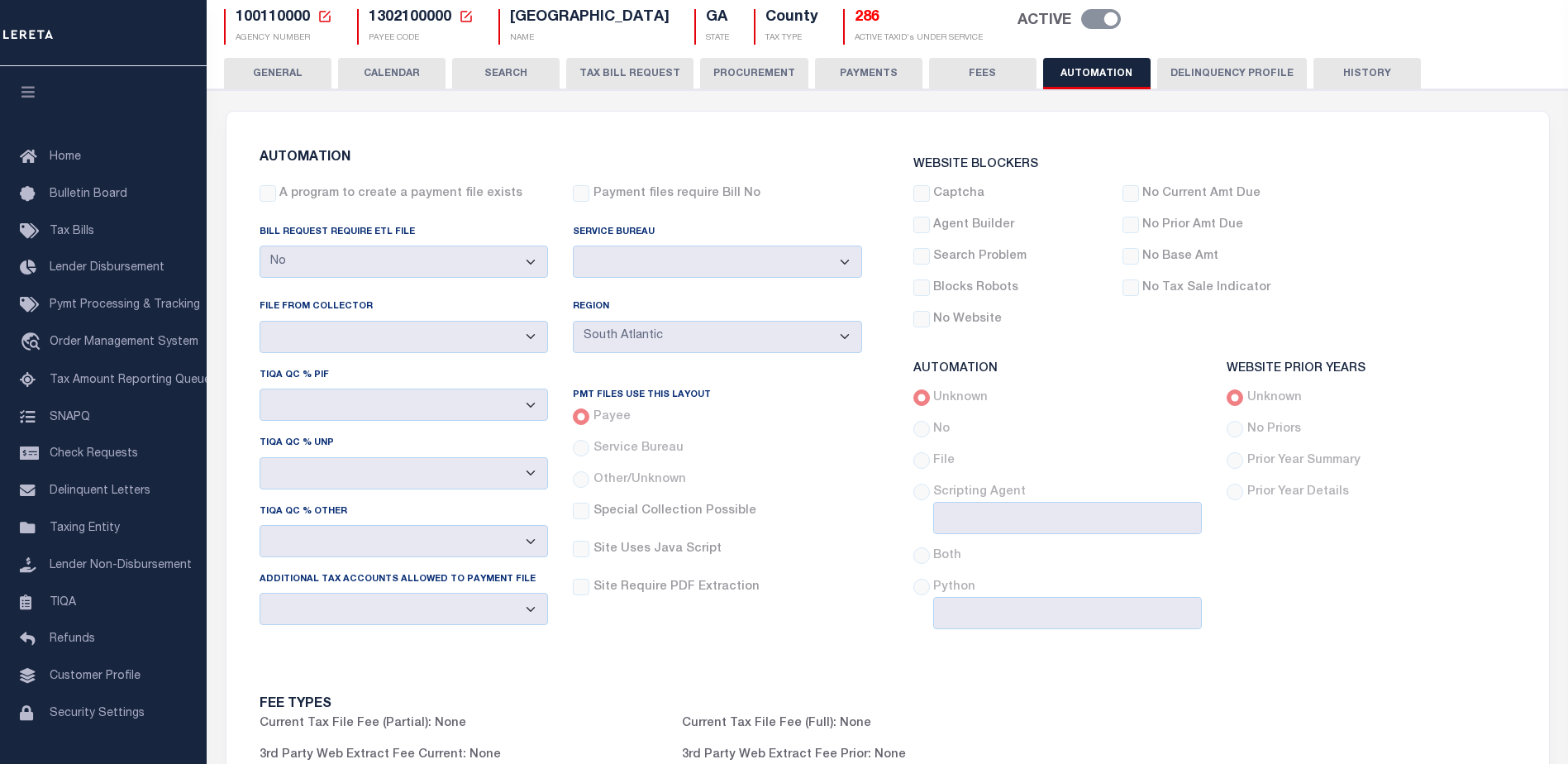
scroll to position [83, 0]
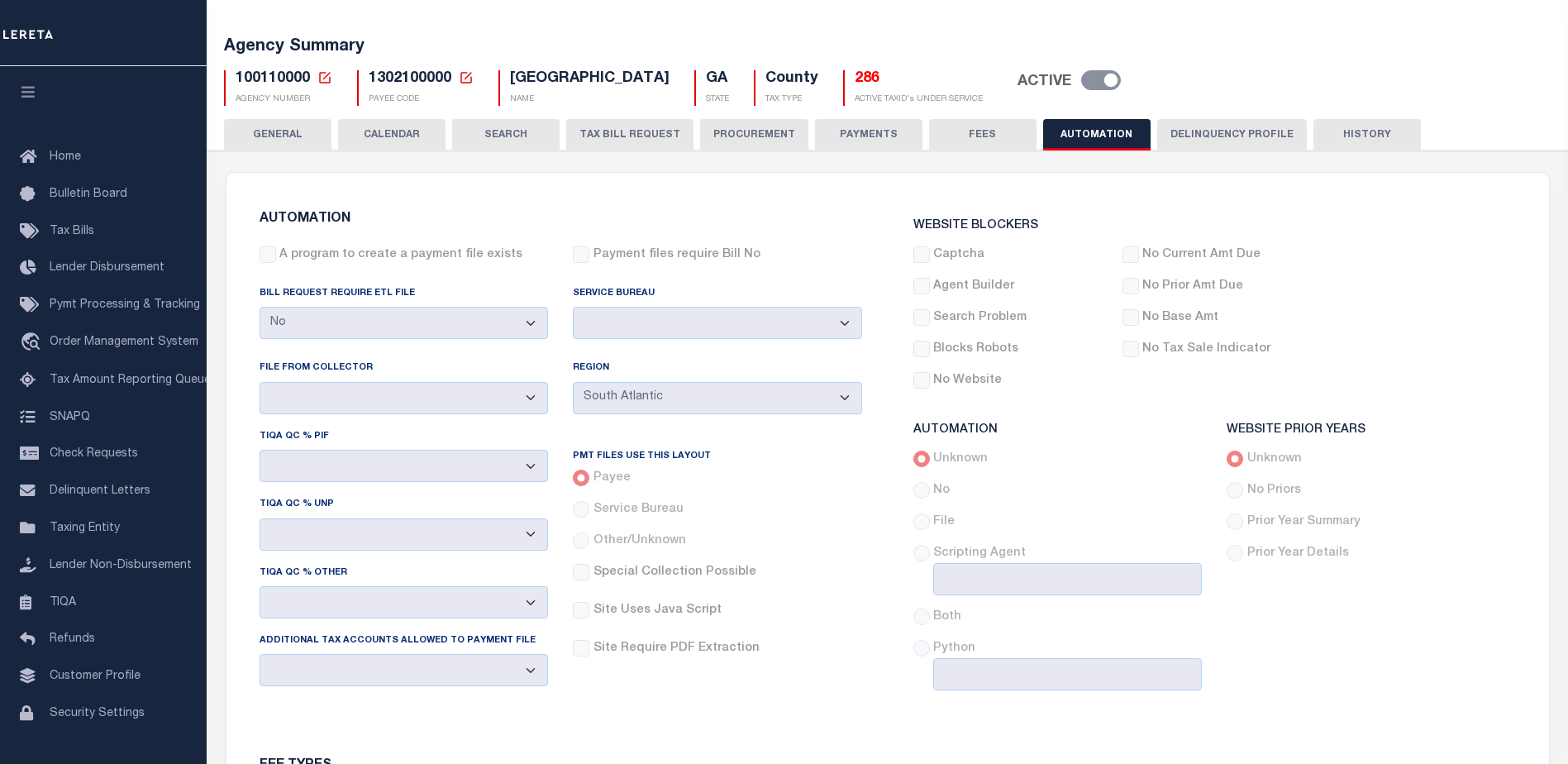
click at [853, 142] on button "PAYMENTS" at bounding box center [869, 135] width 108 height 31
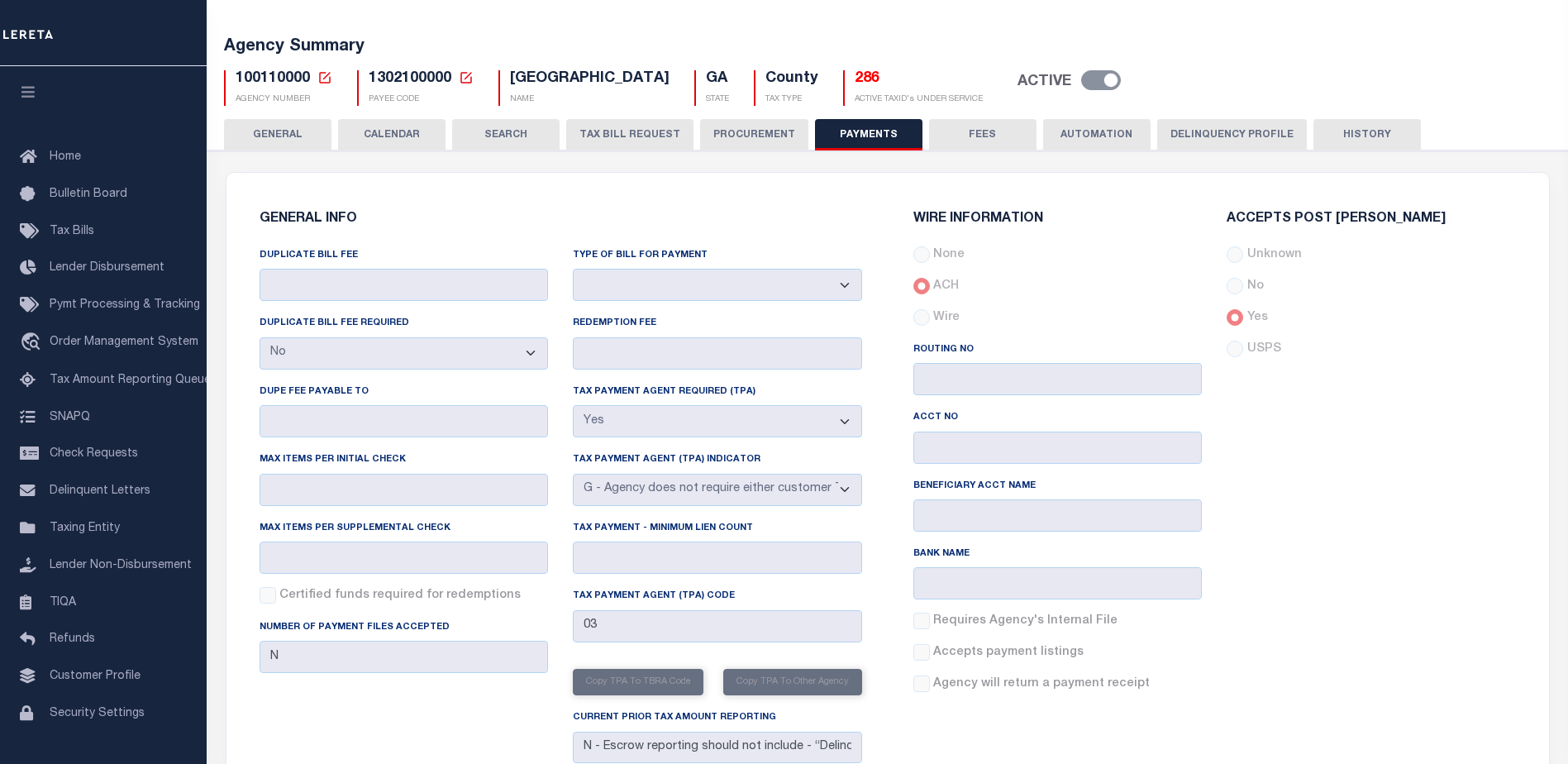
click at [1114, 142] on button "AUTOMATION" at bounding box center [1097, 135] width 108 height 31
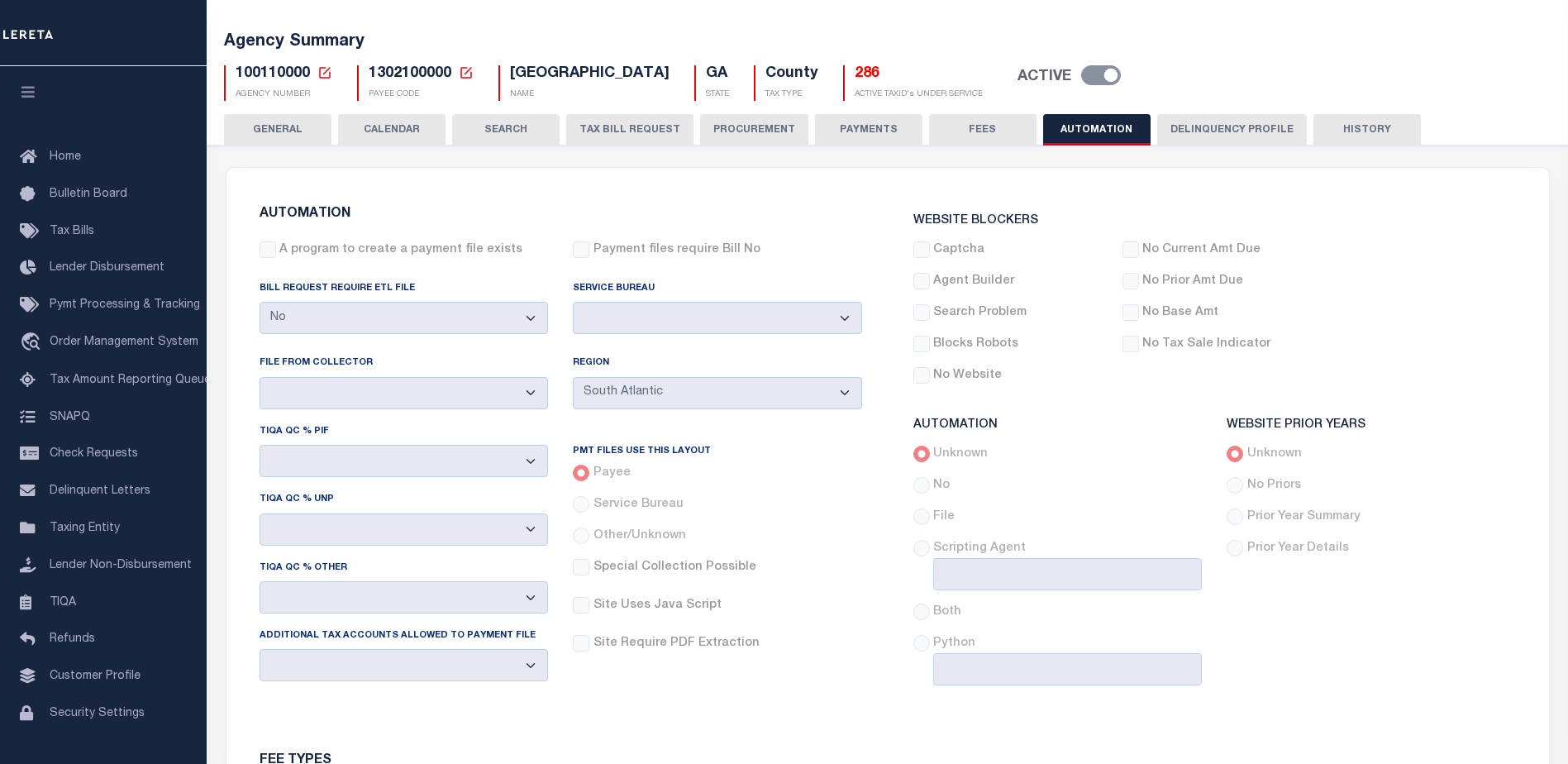
scroll to position [166, 0]
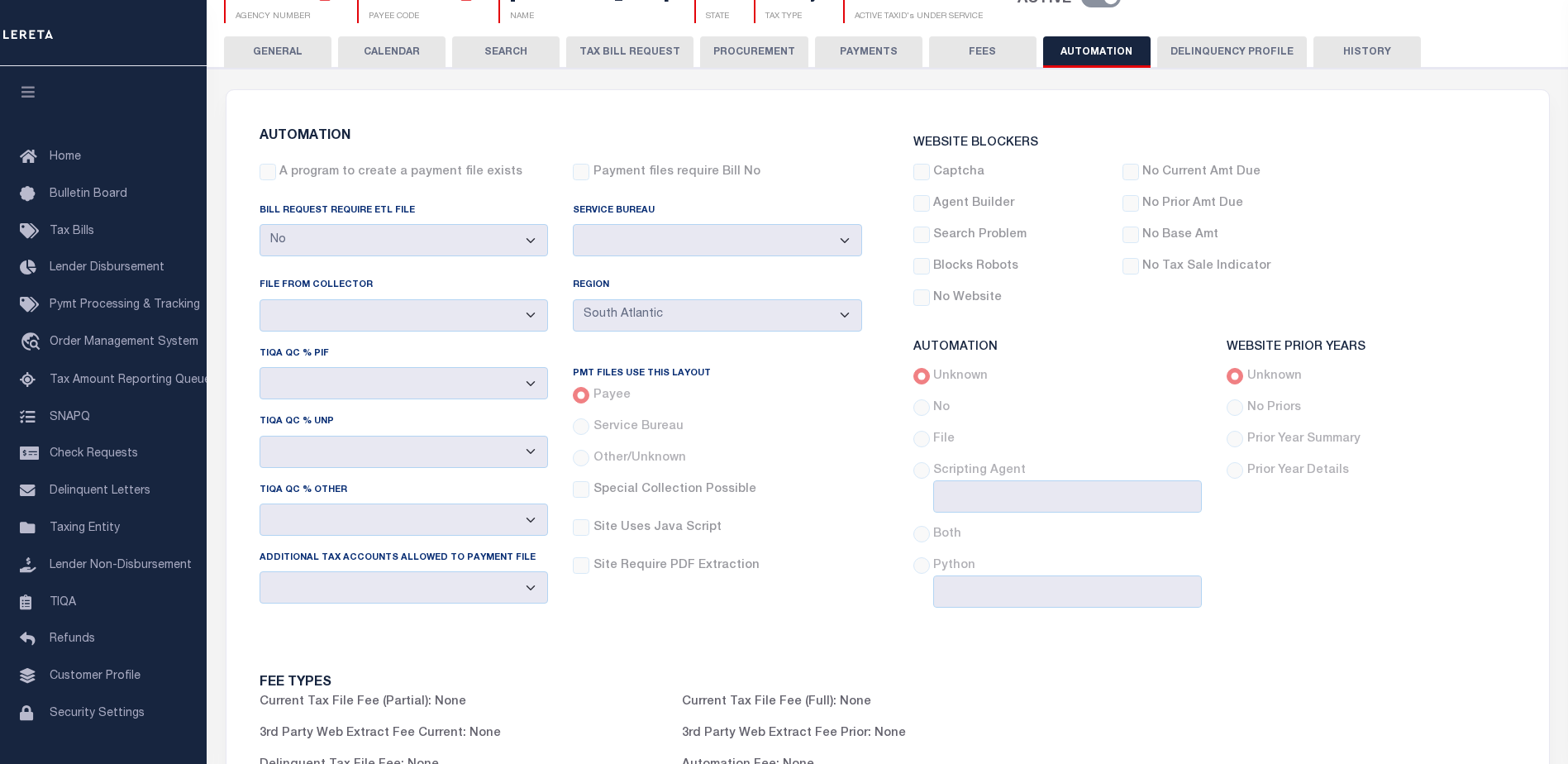
click at [292, 60] on button "GENERAL" at bounding box center [278, 52] width 108 height 31
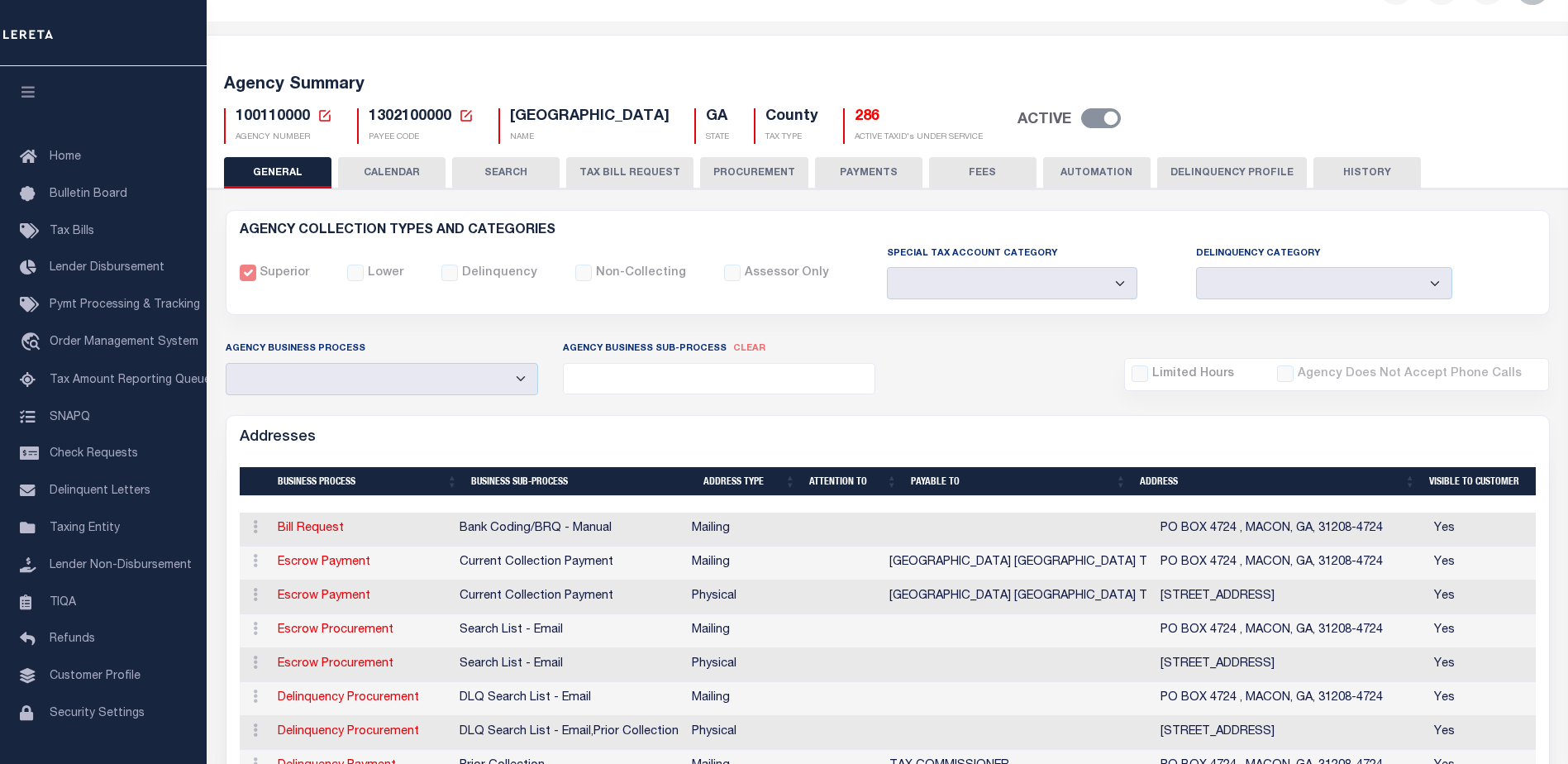
scroll to position [0, 0]
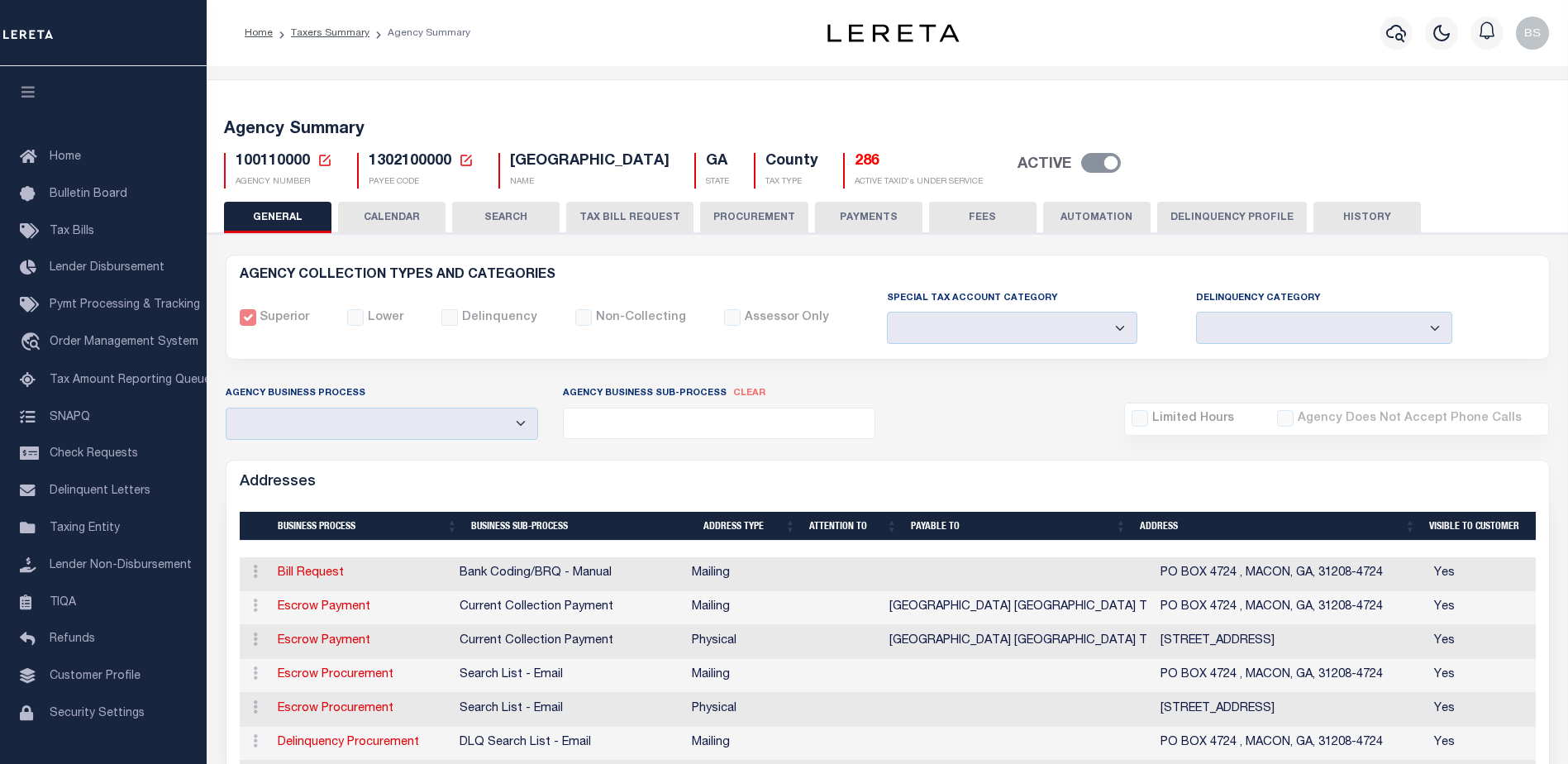
click at [380, 216] on button "CALENDAR" at bounding box center [392, 218] width 108 height 31
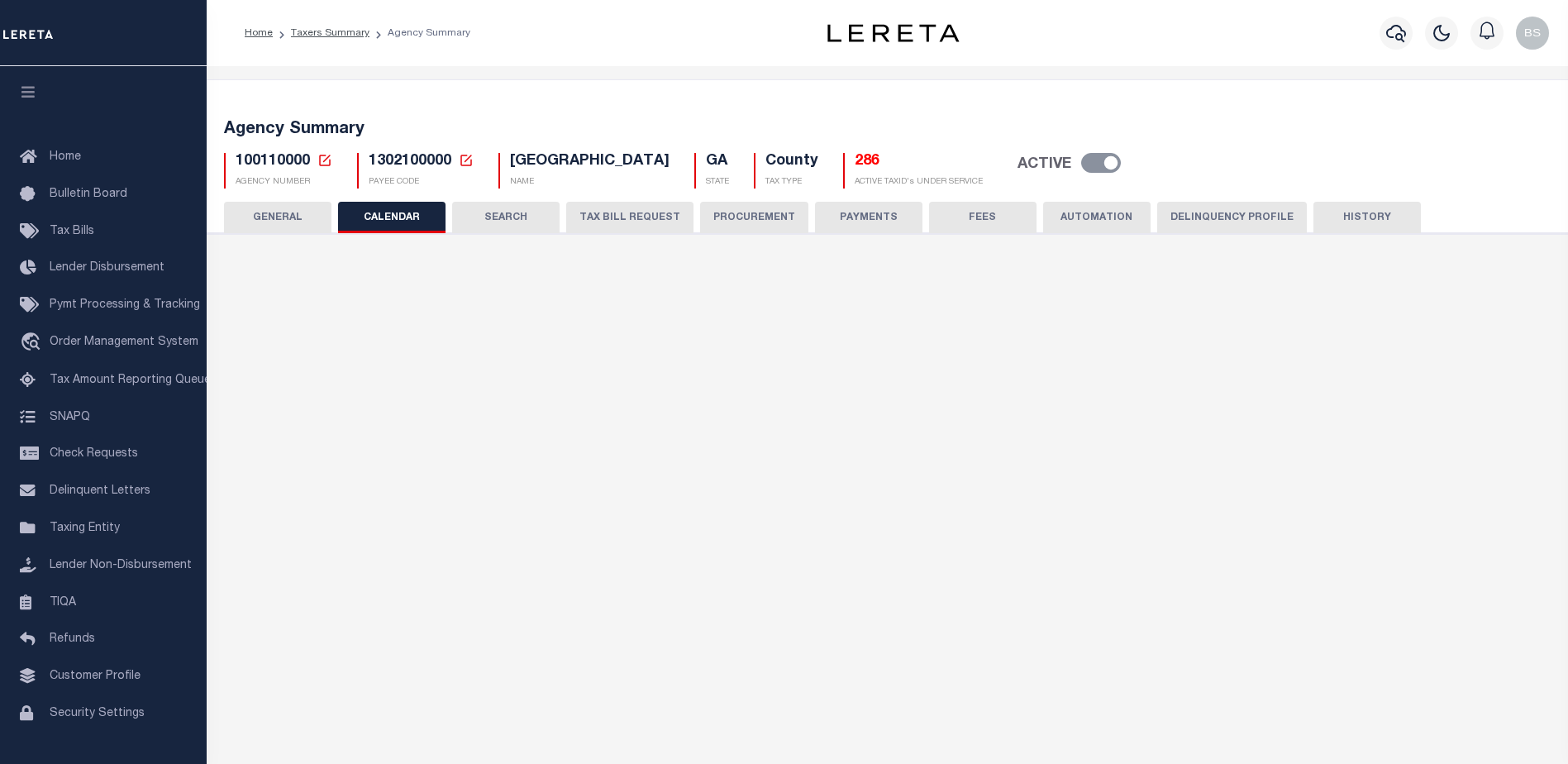
checkbox input "false"
type input "1"
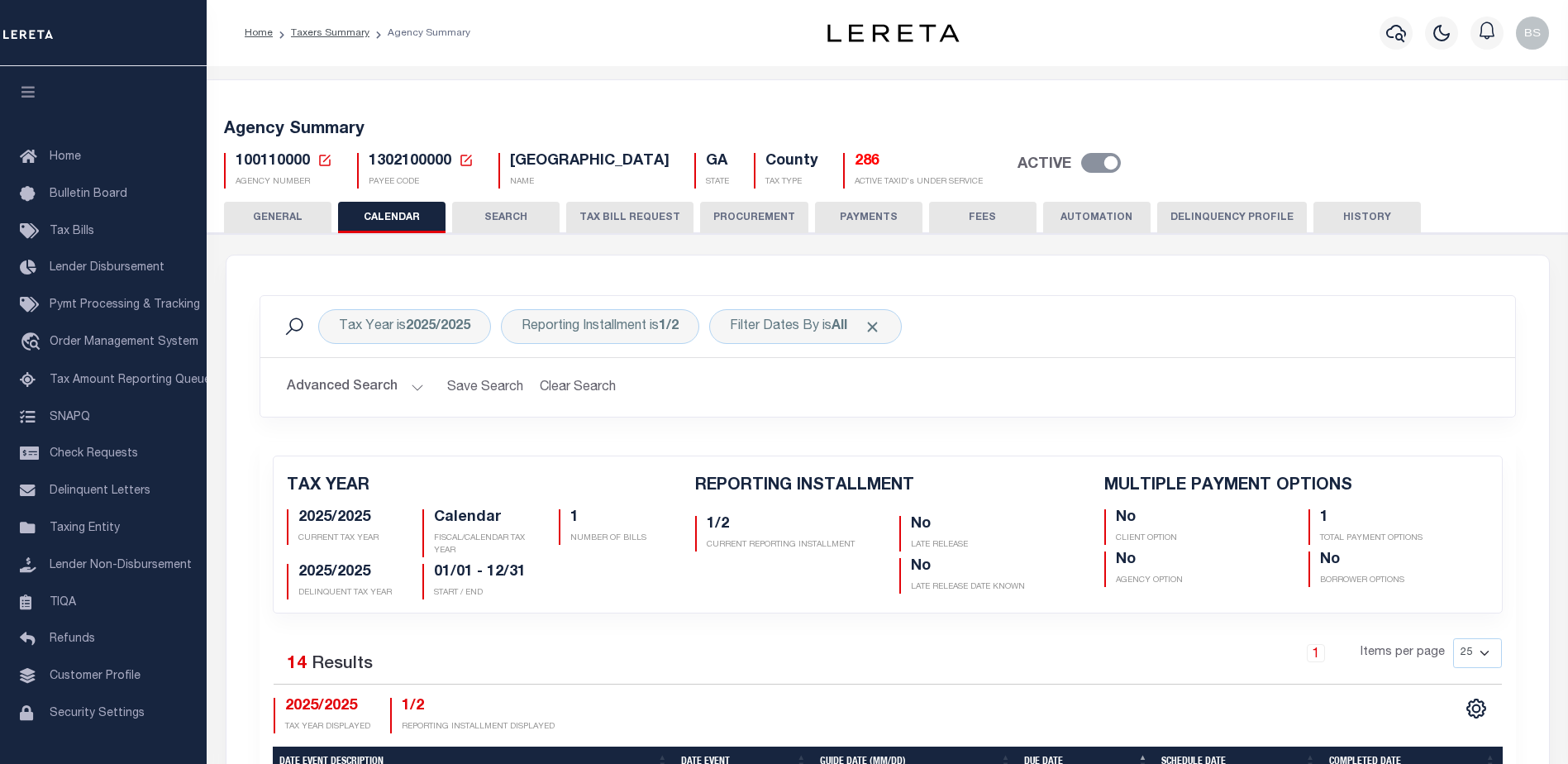
click at [532, 224] on button "SEARCH" at bounding box center [506, 218] width 108 height 31
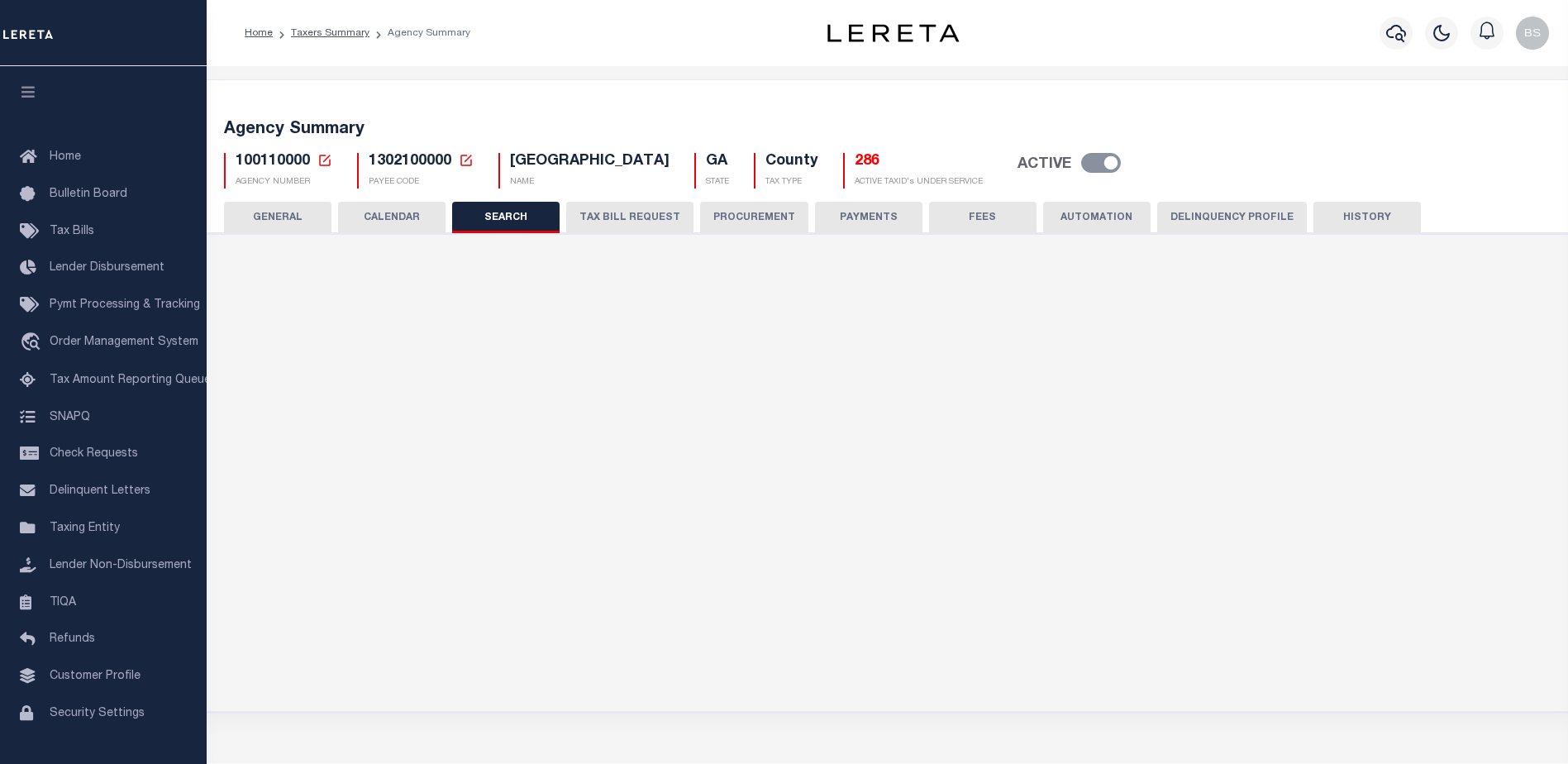
checkbox input "false"
type input "10000"
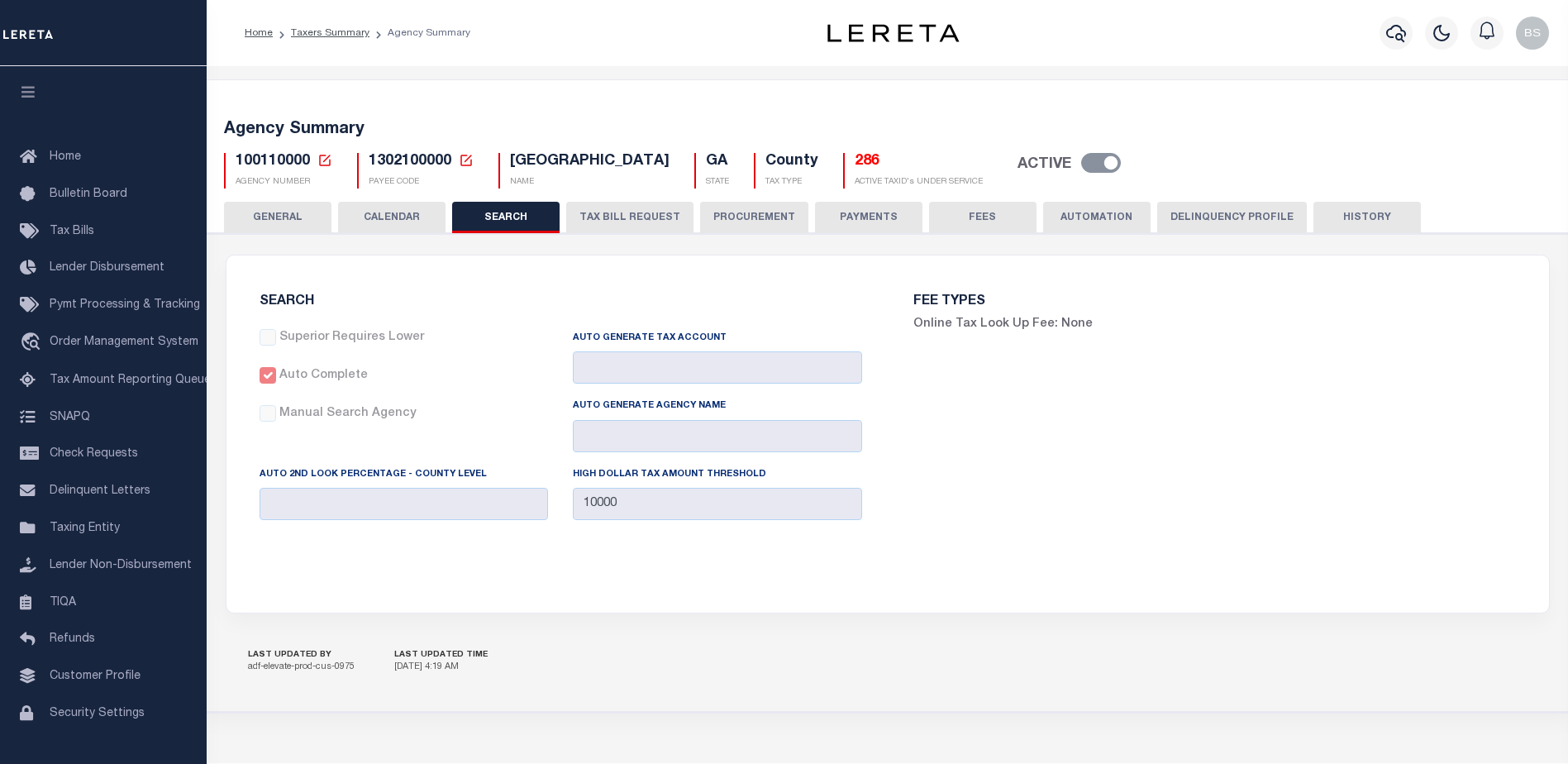
click at [640, 226] on button "TAX BILL REQUEST" at bounding box center [630, 218] width 128 height 31
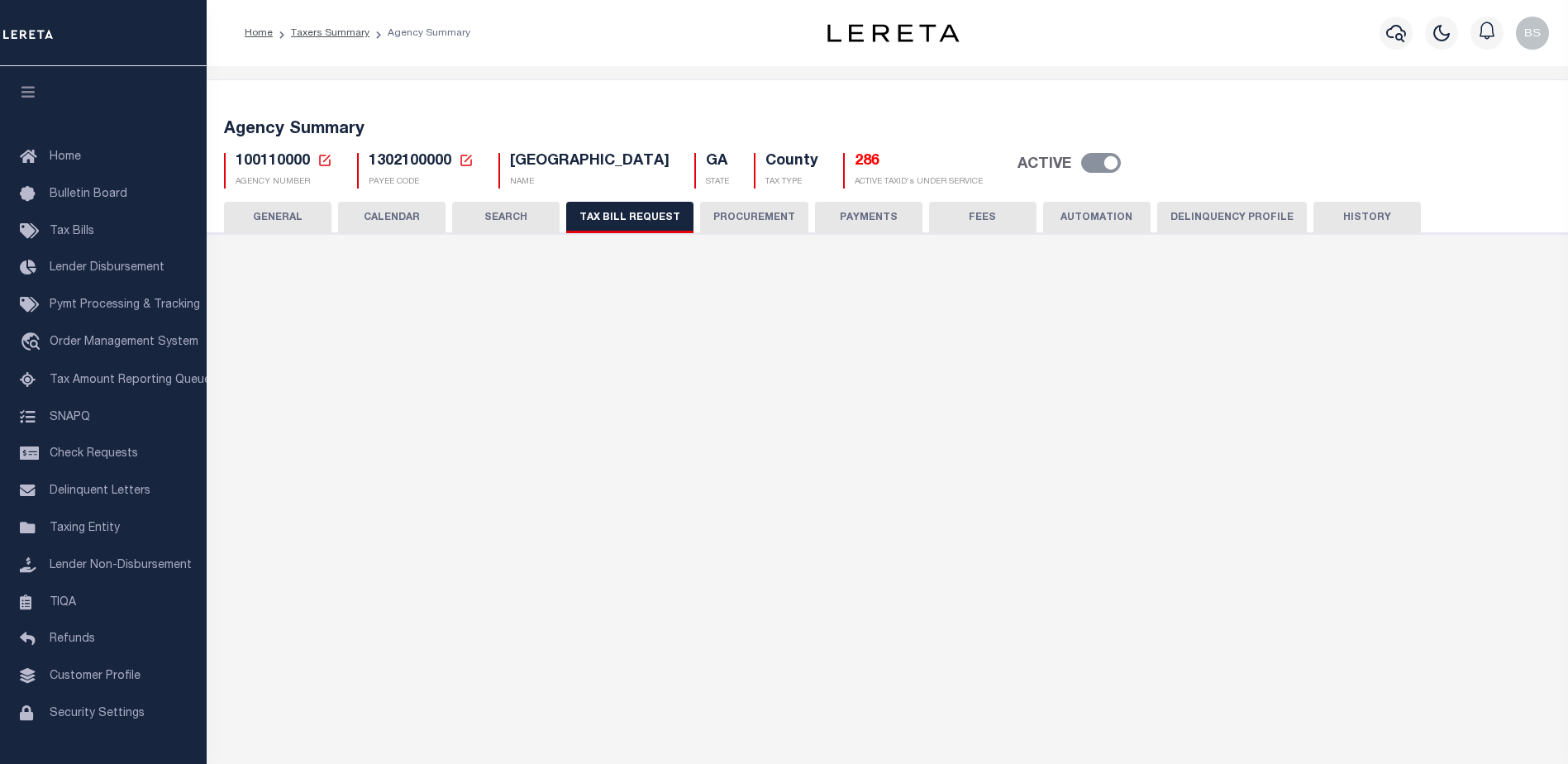
select select "30"
checkbox input "false"
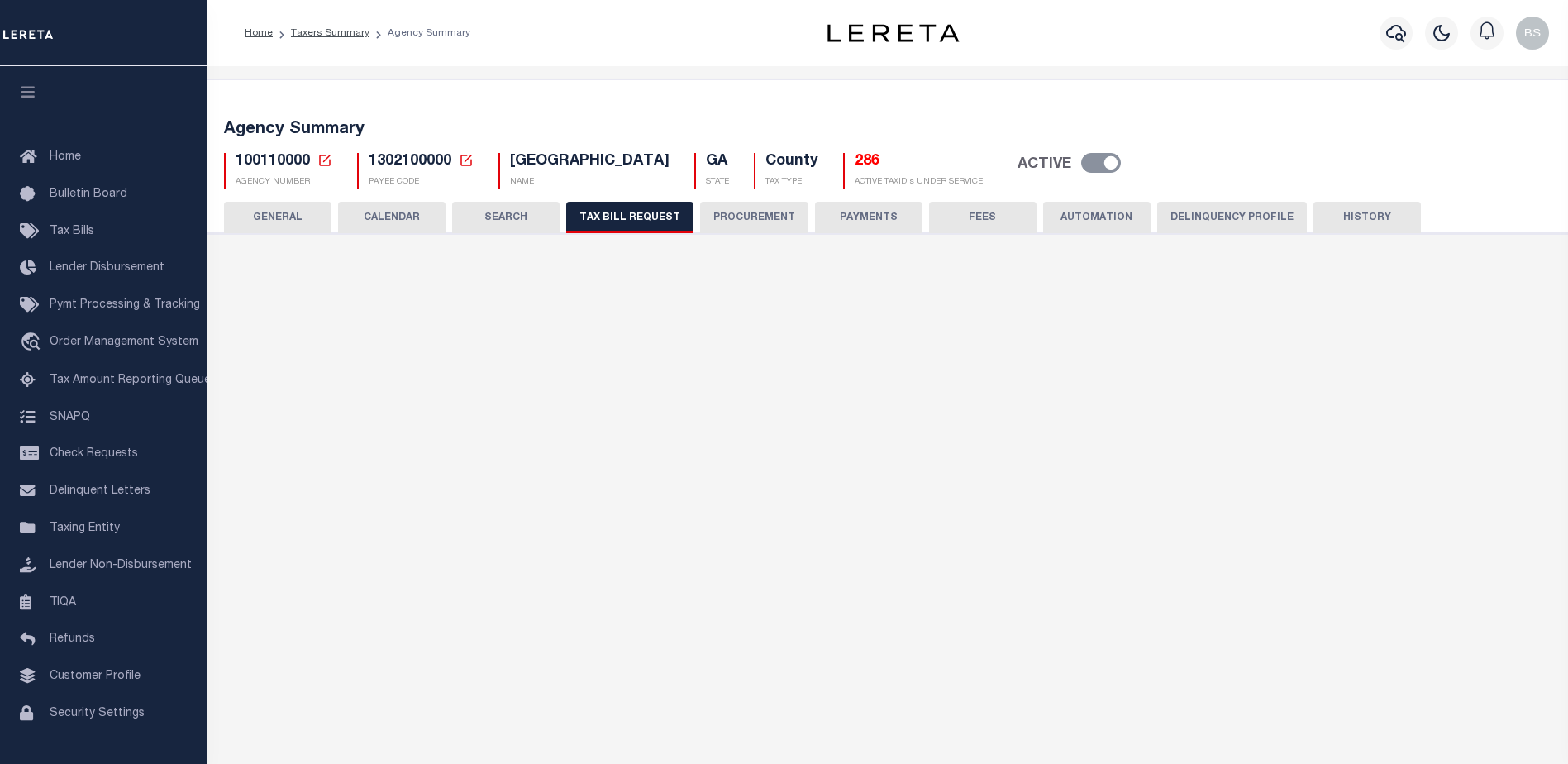
select select "23"
select select "false"
select select "15"
type input "03"
select select
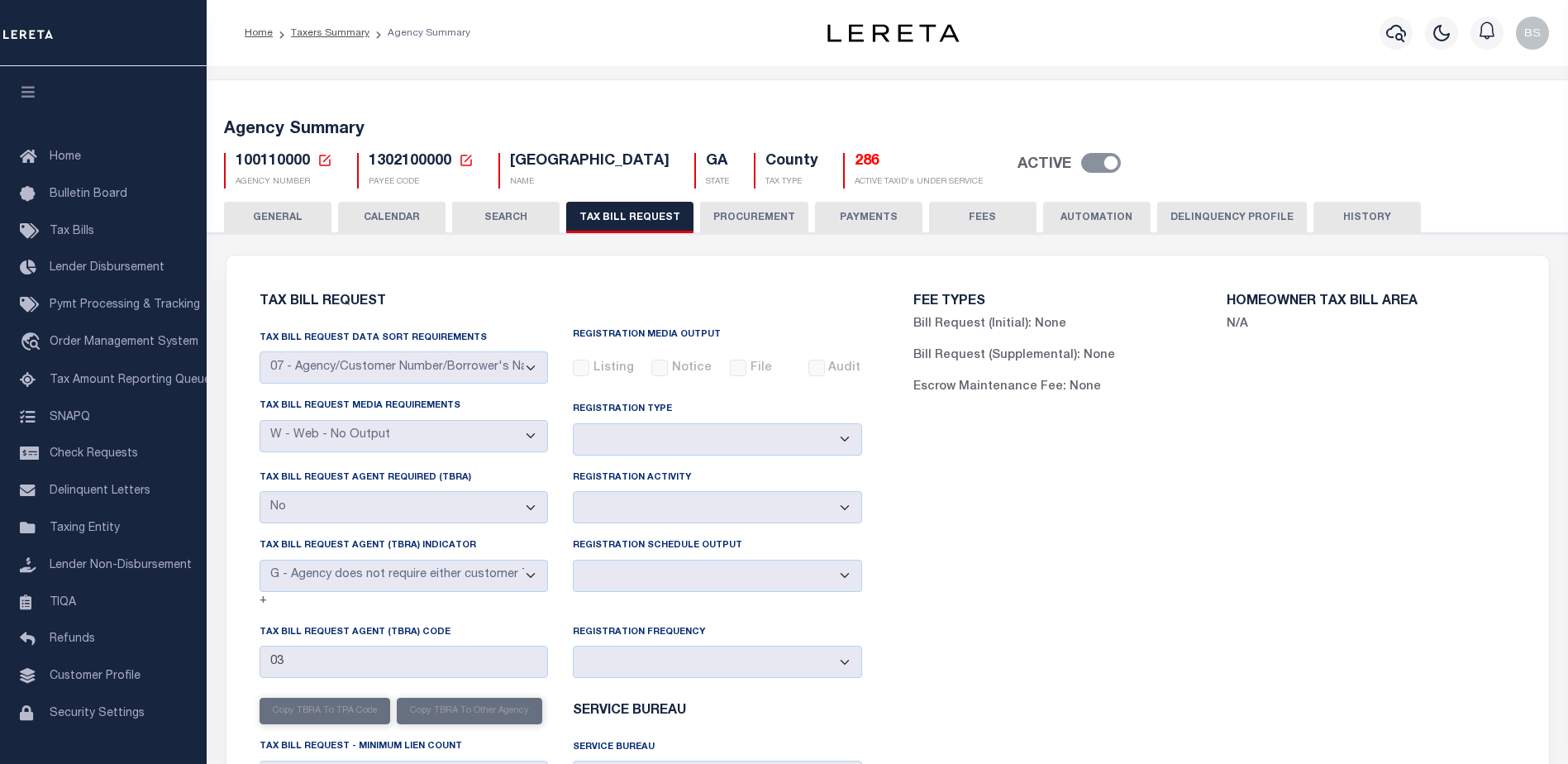
click at [729, 214] on button "PROCUREMENT" at bounding box center [753, 218] width 108 height 31
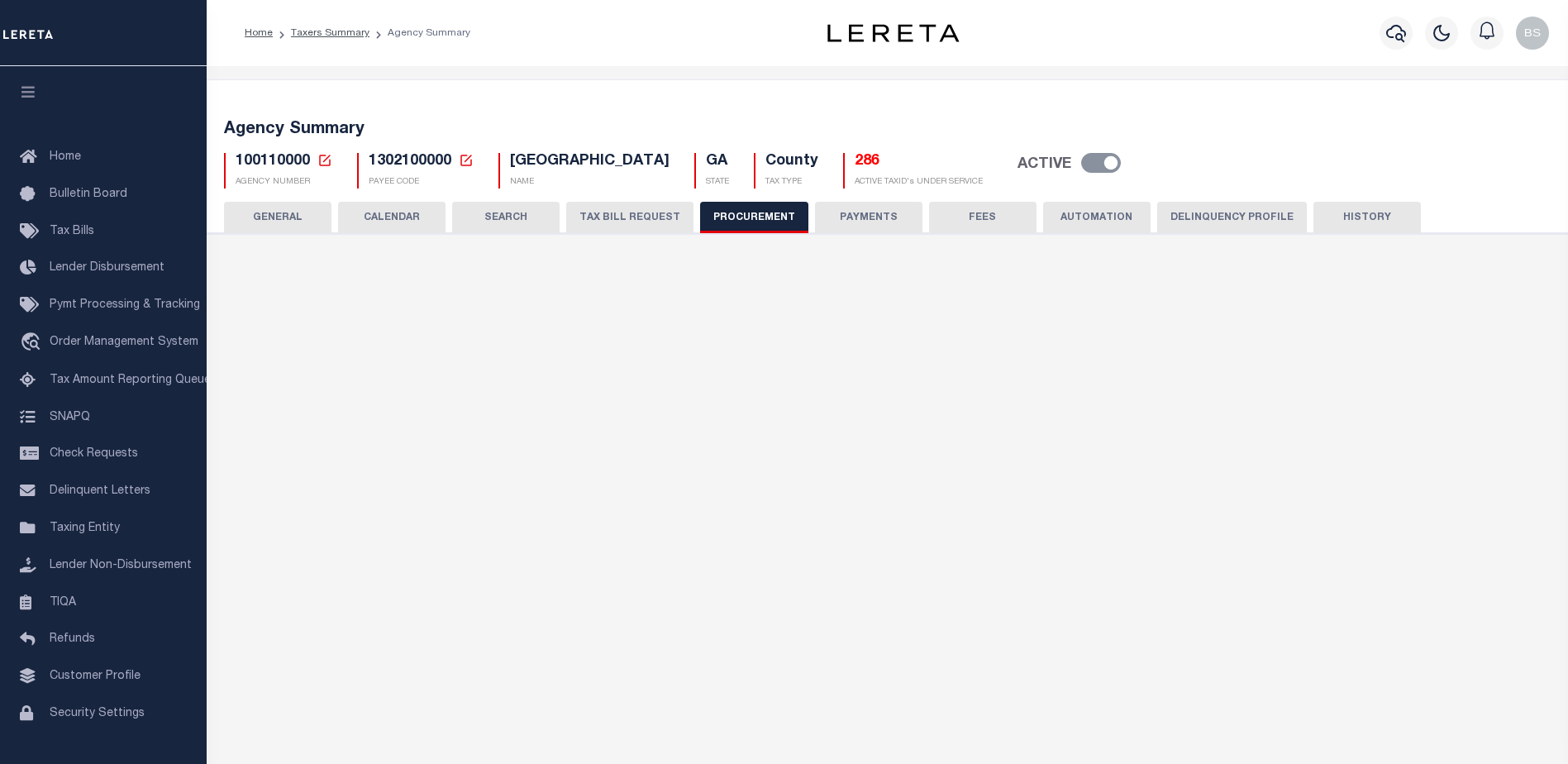
type input "$10,000"
select select "1"
select select "4"
checkbox input "true"
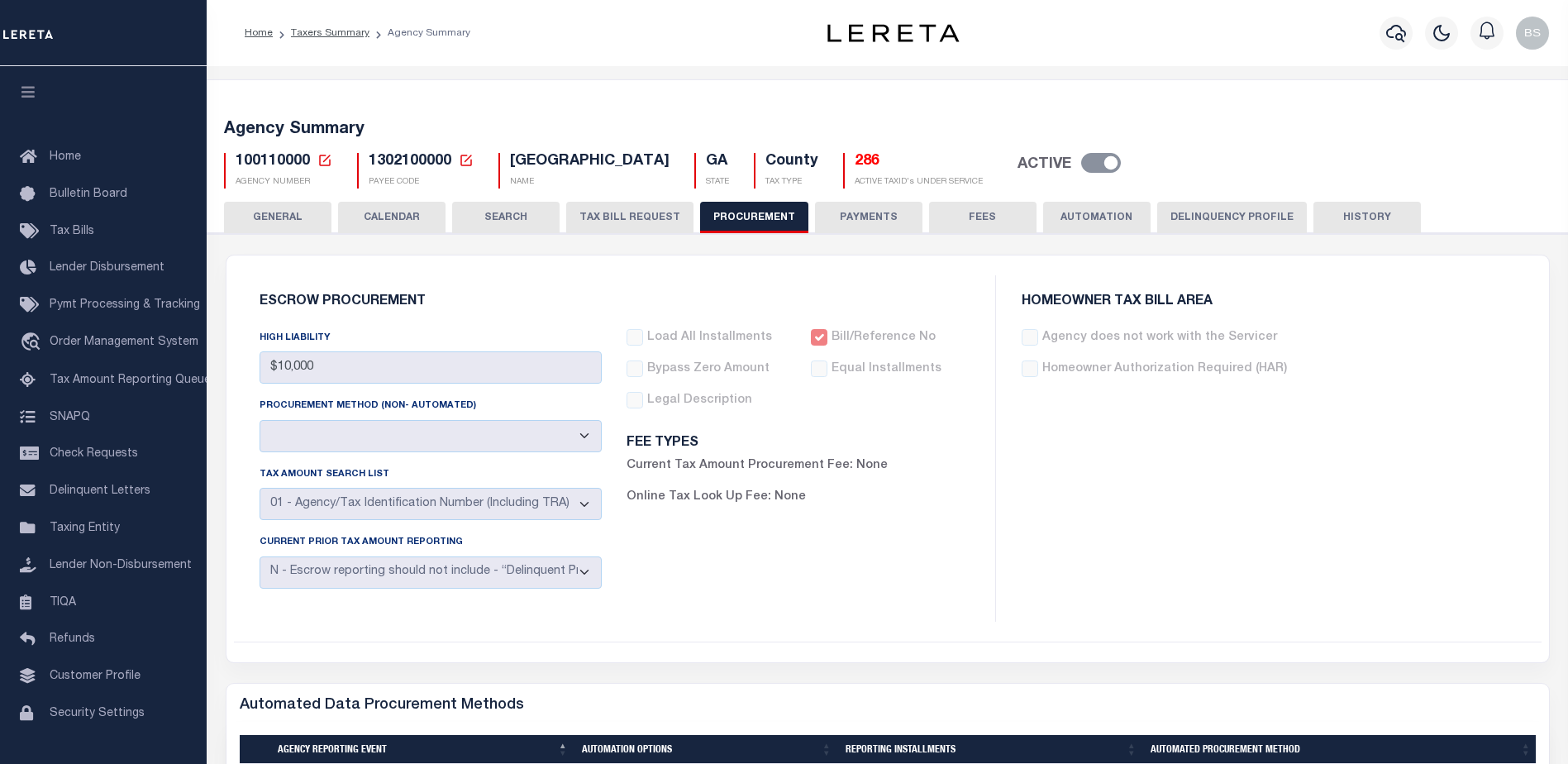
click at [848, 225] on button "PAYMENTS" at bounding box center [869, 218] width 108 height 31
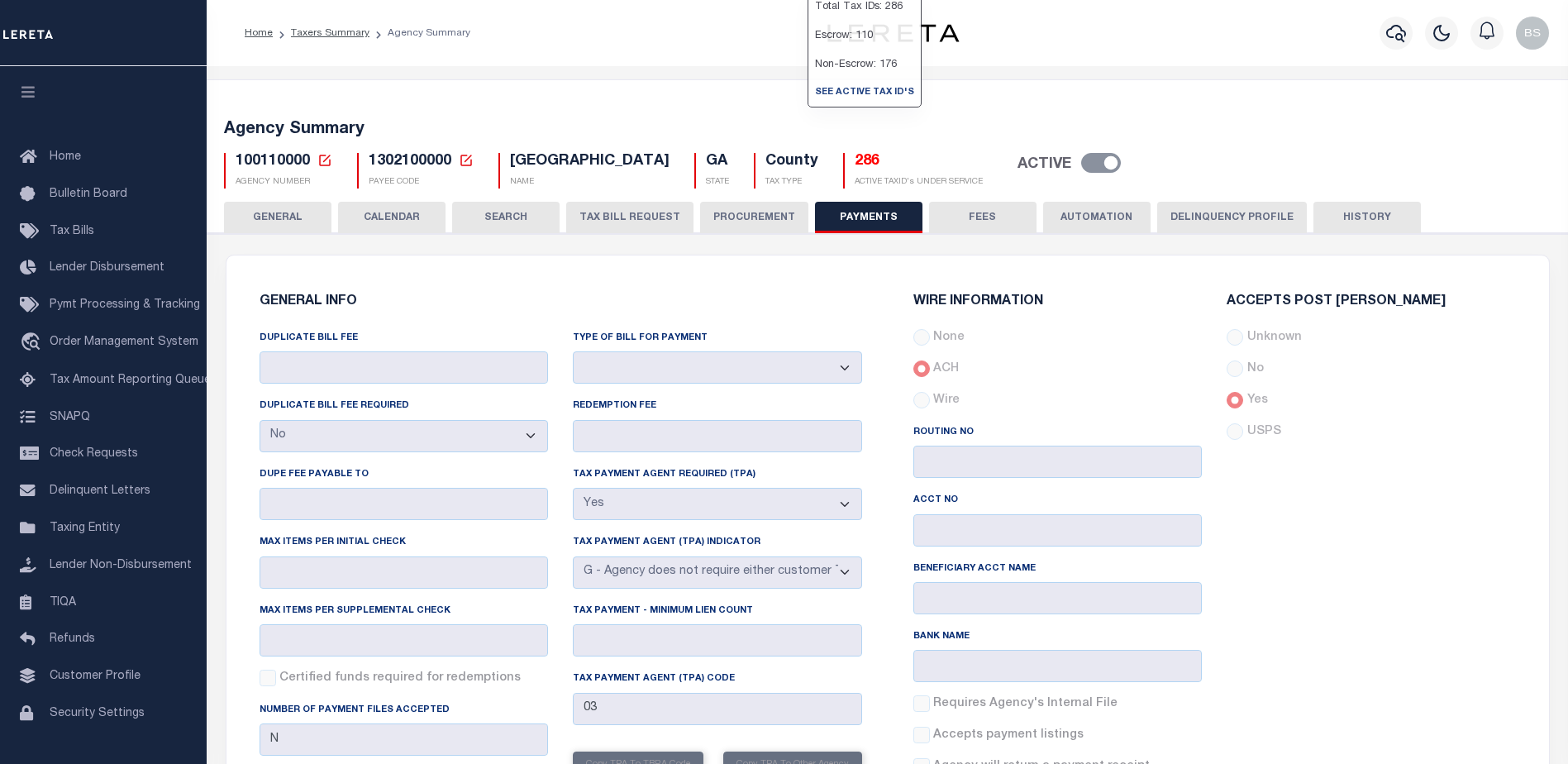
click at [973, 215] on button "FEES" at bounding box center [983, 218] width 108 height 31
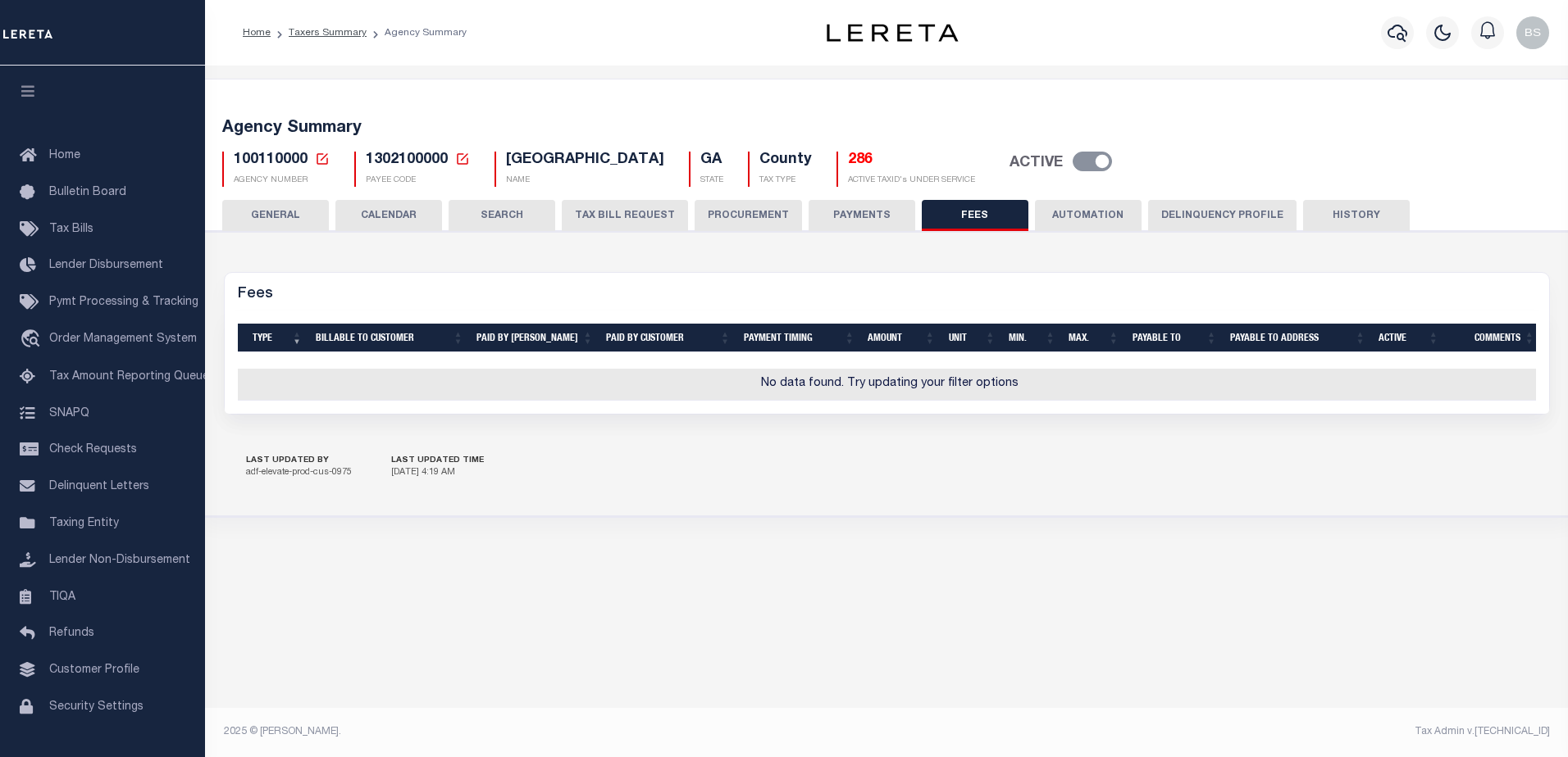
click at [1059, 207] on button "AUTOMATION" at bounding box center [1088, 216] width 107 height 31
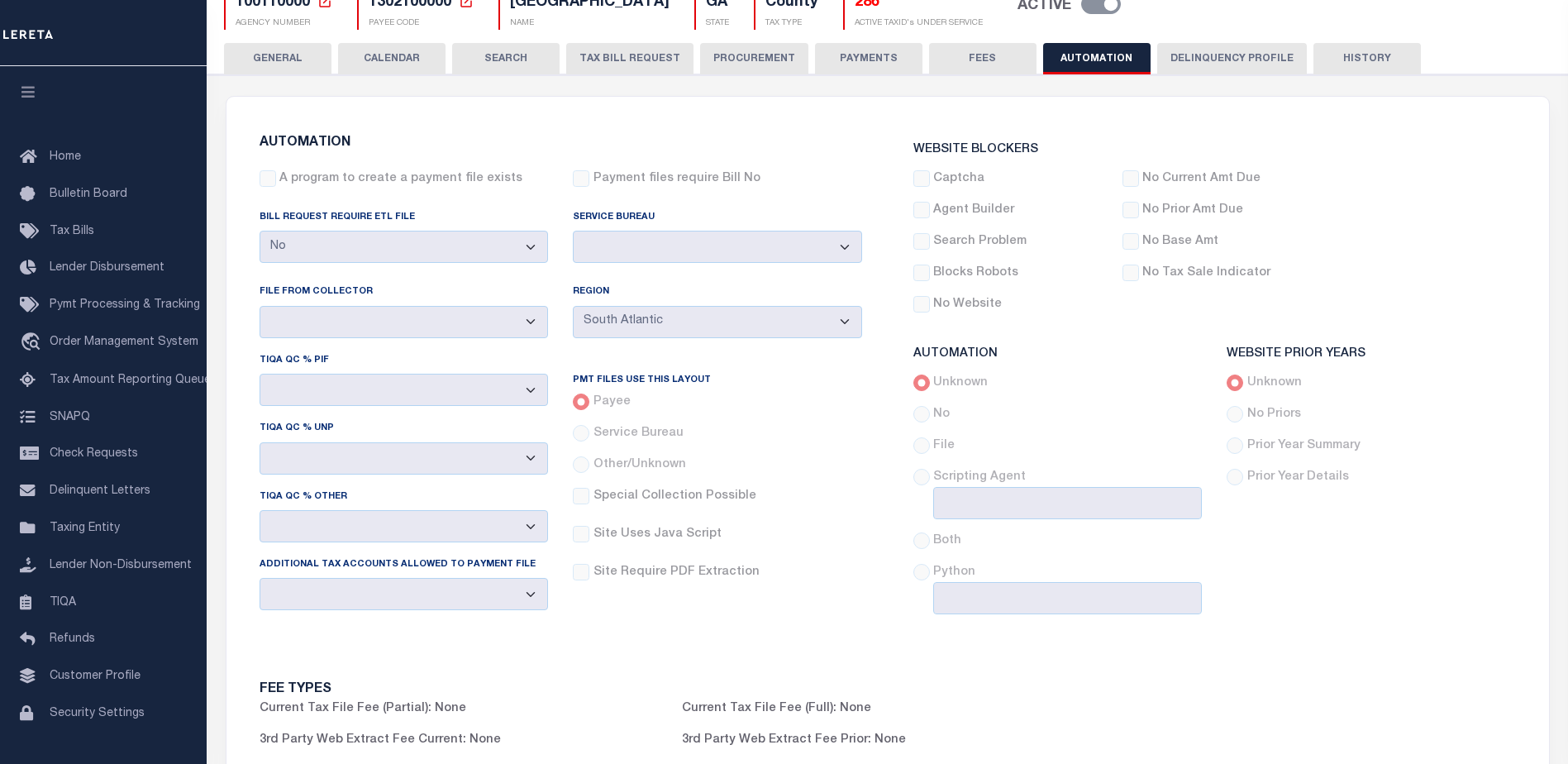
scroll to position [83, 0]
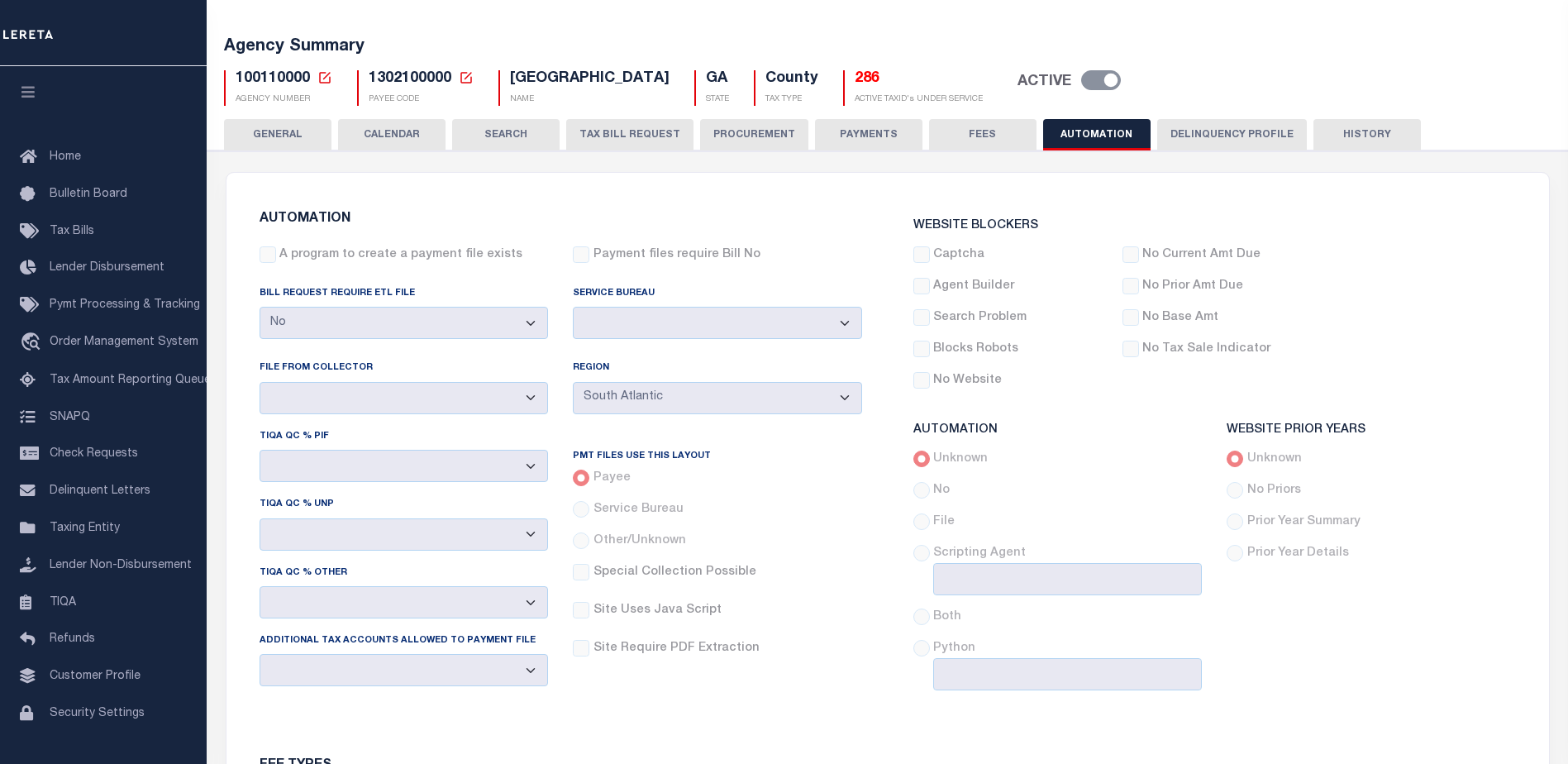
click at [1208, 131] on button "Delinquency Profile" at bounding box center [1231, 135] width 149 height 31
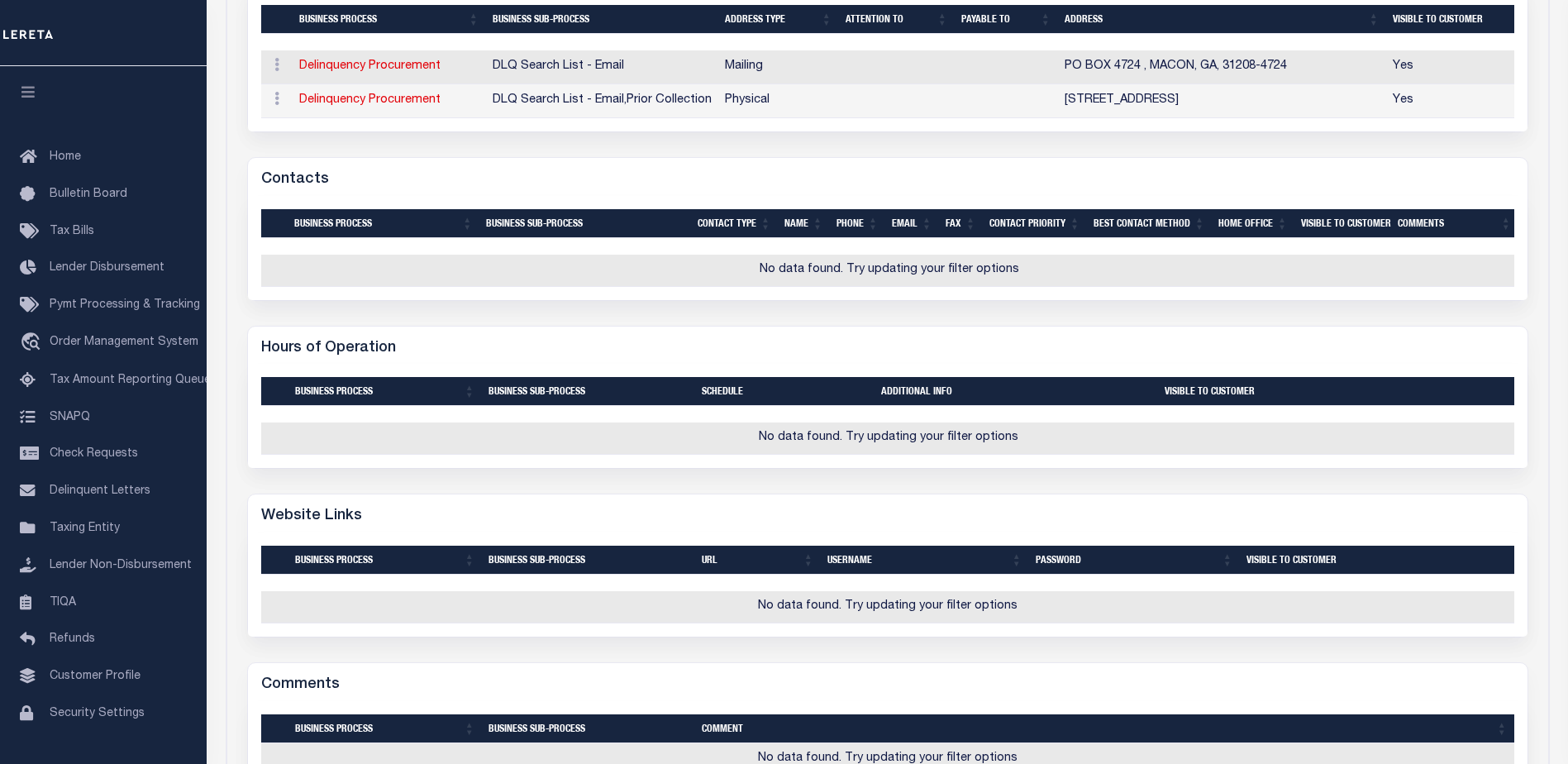
scroll to position [0, 0]
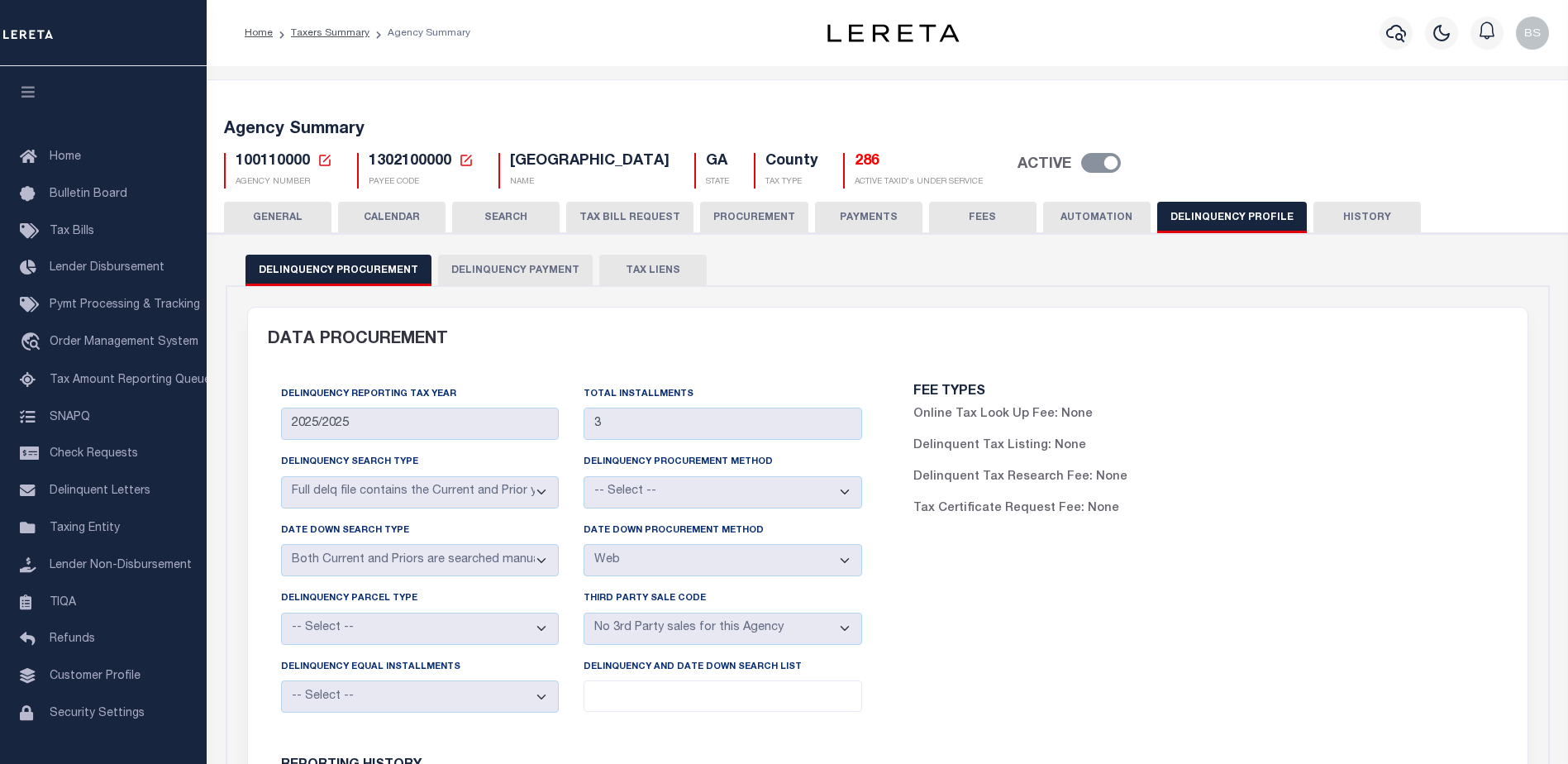
click at [1344, 222] on button "HISTORY" at bounding box center [1367, 218] width 108 height 31
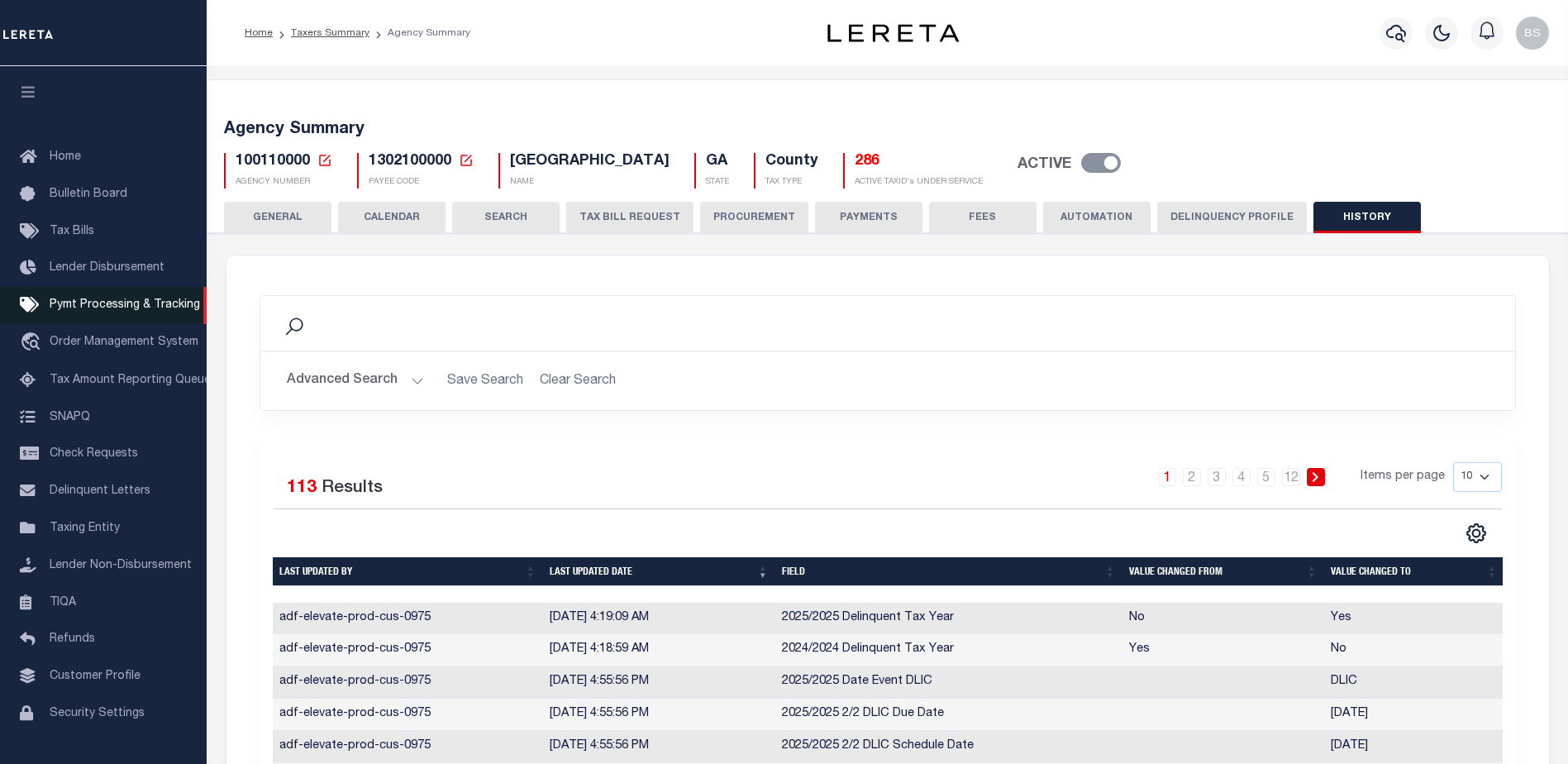
click at [73, 306] on span "Pymt Processing & Tracking" at bounding box center [124, 305] width 150 height 11
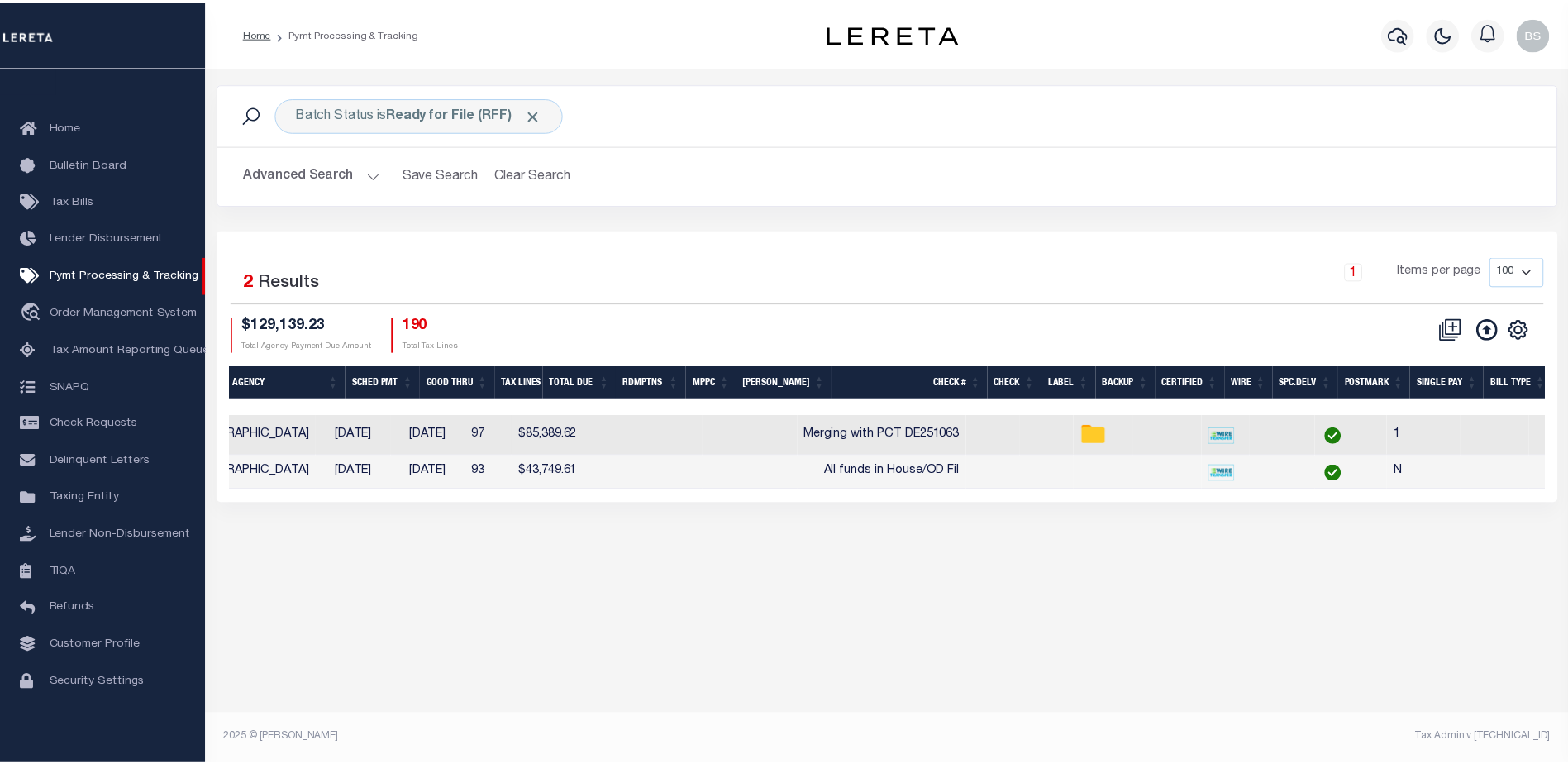
scroll to position [0, 855]
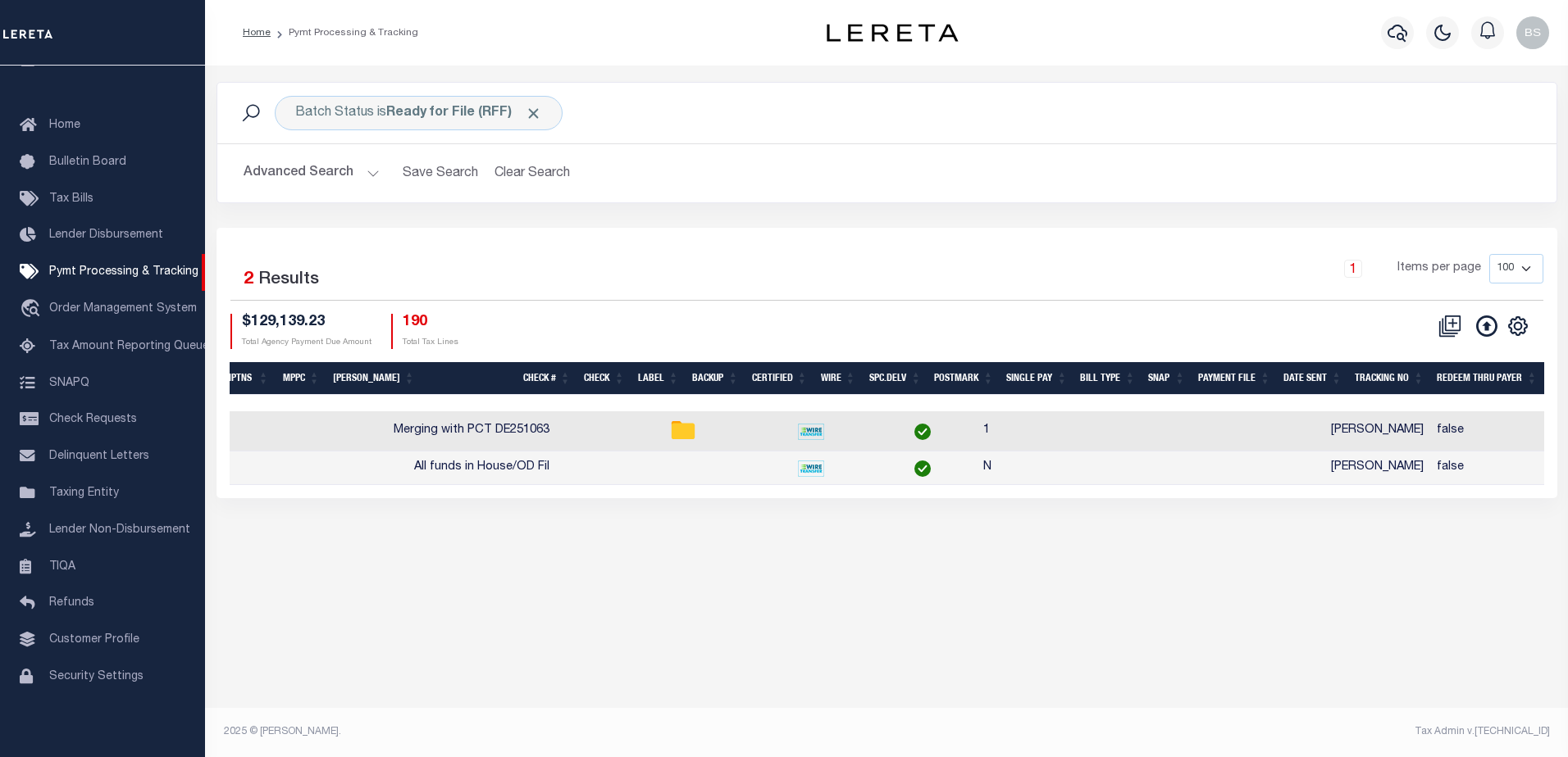
click at [824, 470] on img at bounding box center [811, 468] width 27 height 16
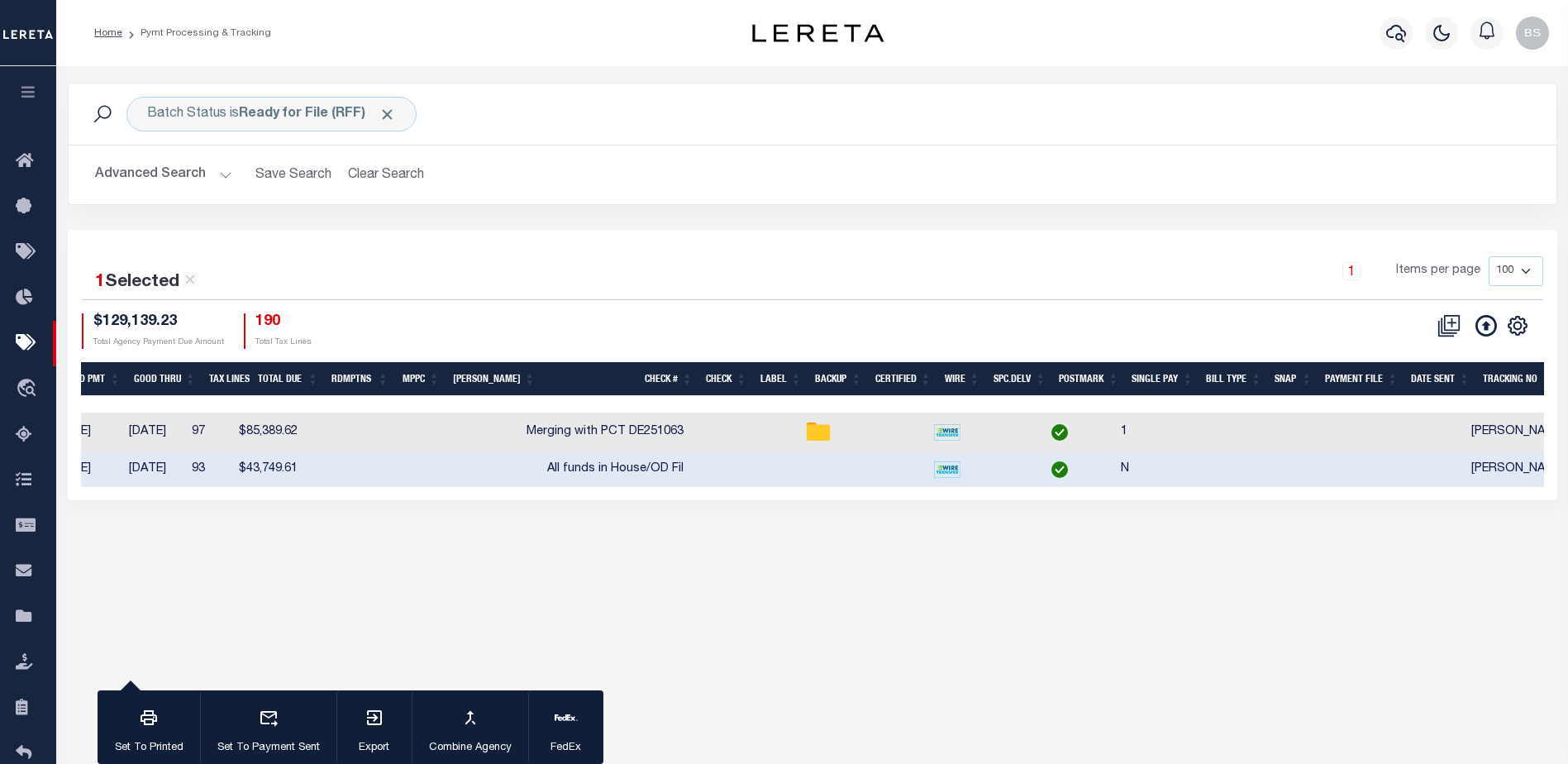
scroll to position [0, 0]
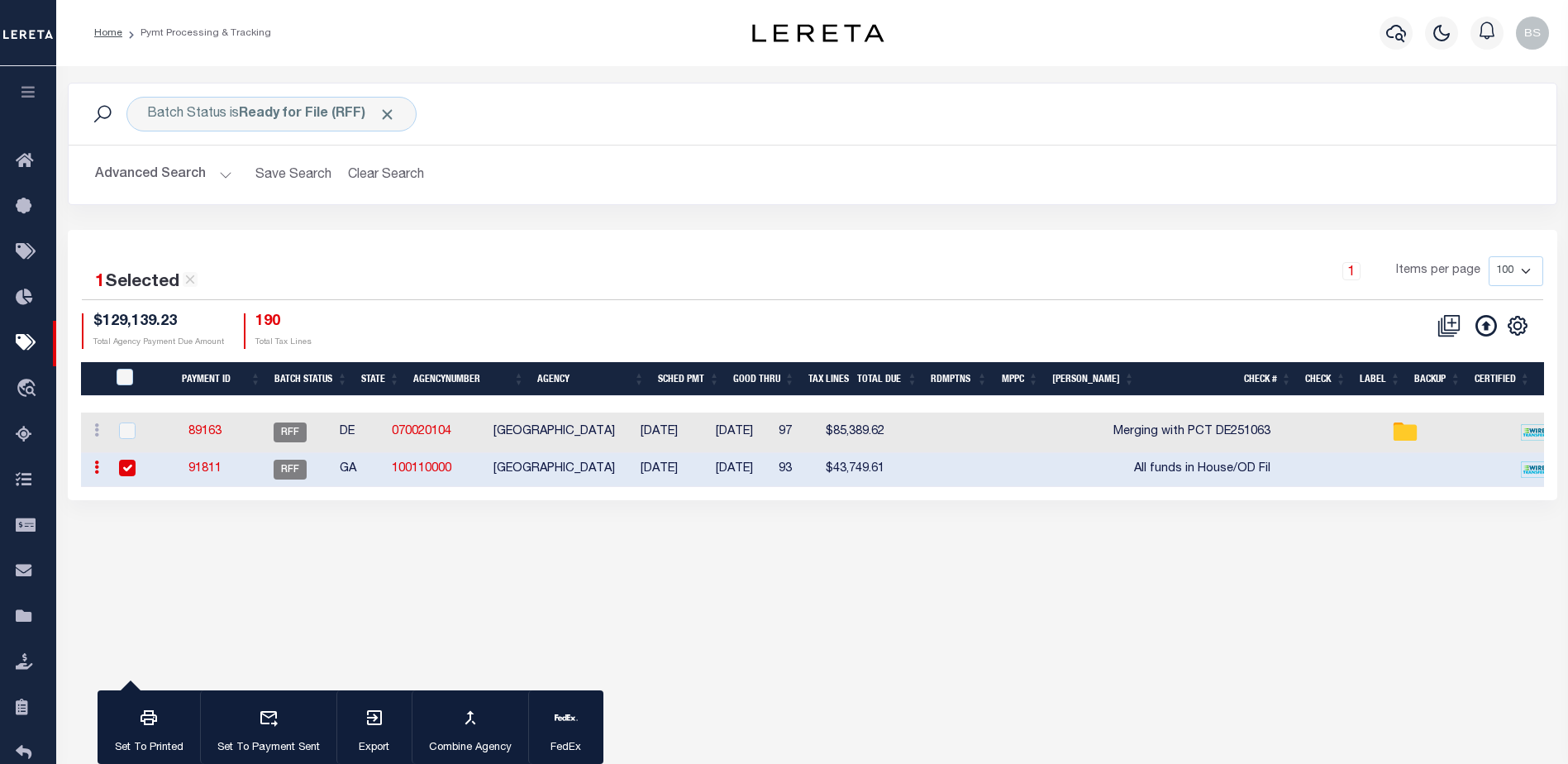
click at [128, 466] on input "checkbox" at bounding box center [127, 468] width 16 height 16
checkbox input "false"
